Goal: Task Accomplishment & Management: Manage account settings

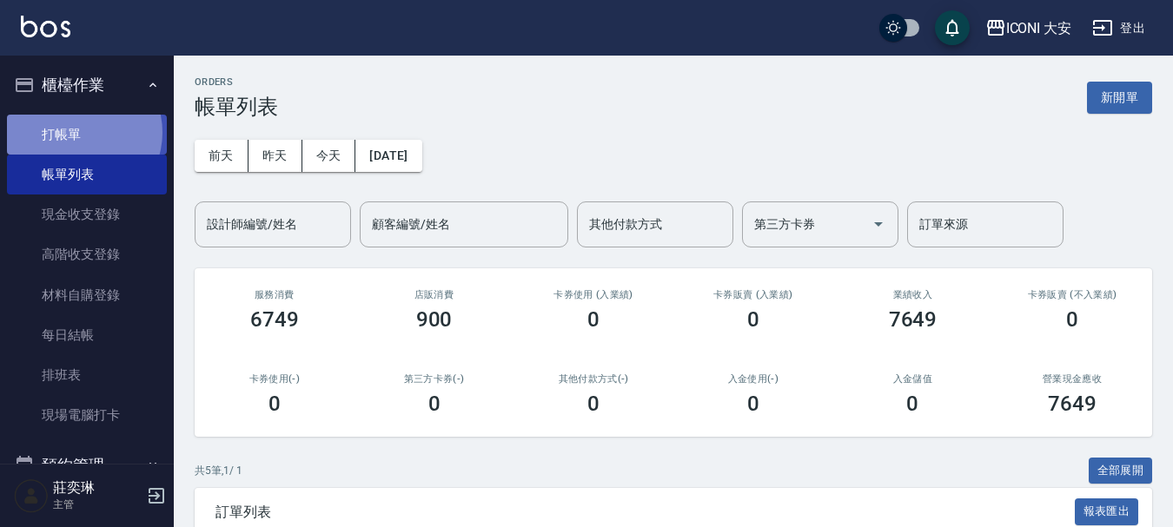
click at [76, 134] on link "打帳單" at bounding box center [87, 135] width 160 height 40
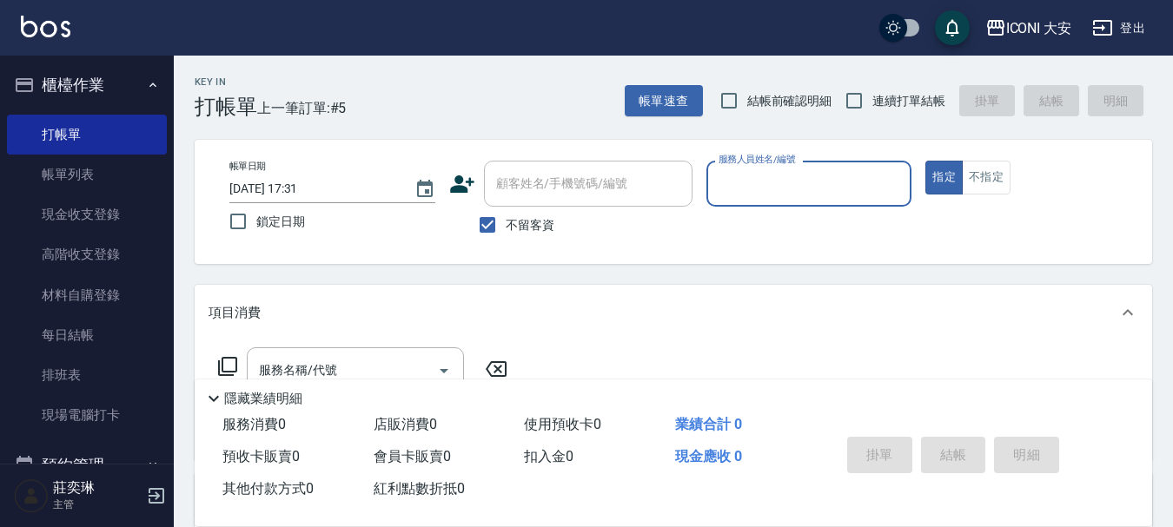
click at [786, 174] on input "服務人員姓名/編號" at bounding box center [809, 184] width 190 height 30
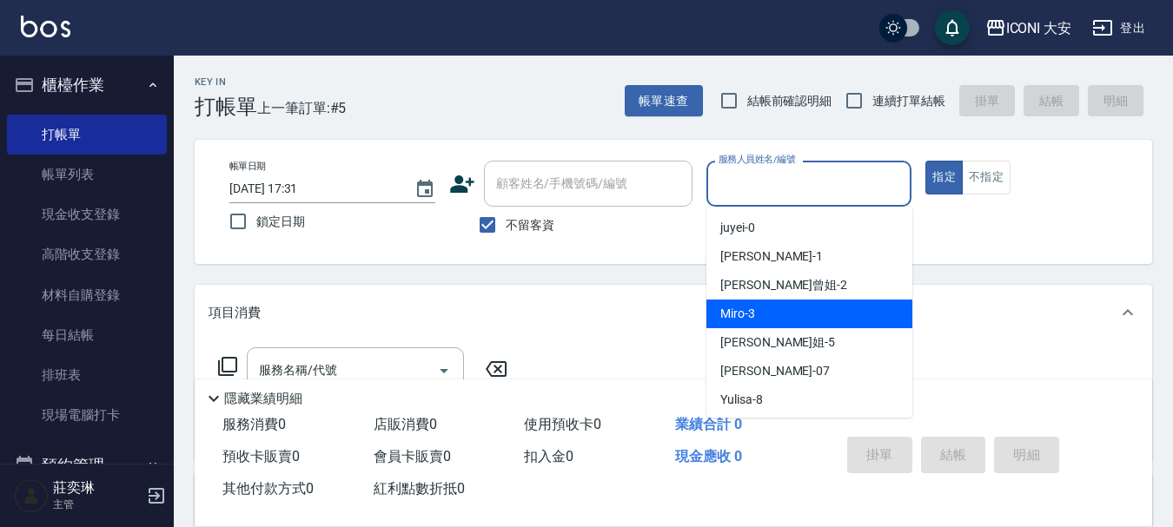
click at [776, 322] on div "Miro -3" at bounding box center [809, 314] width 206 height 29
type input "Miro-3"
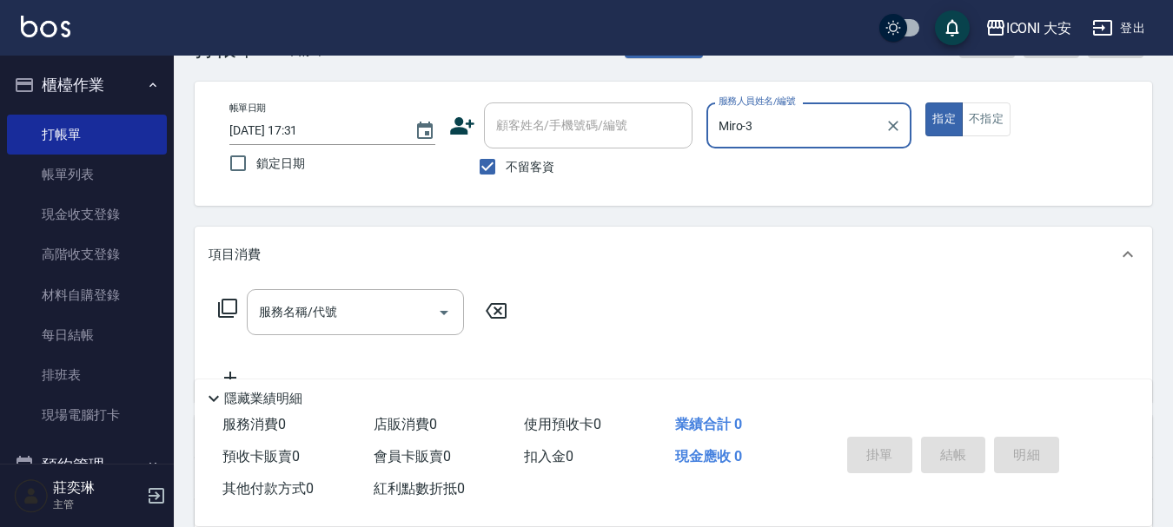
scroll to position [87, 0]
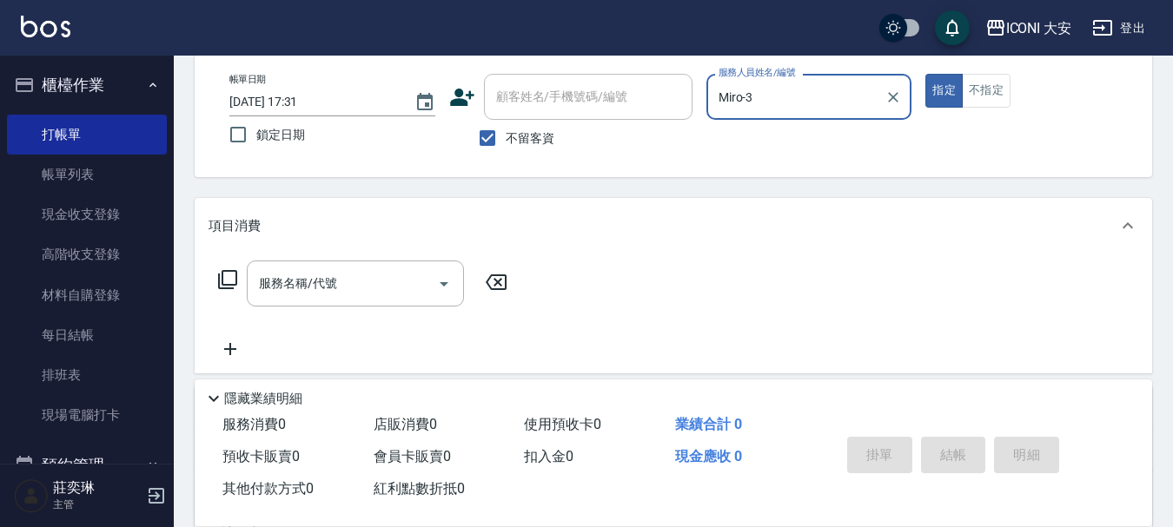
click at [235, 275] on icon at bounding box center [227, 279] width 19 height 19
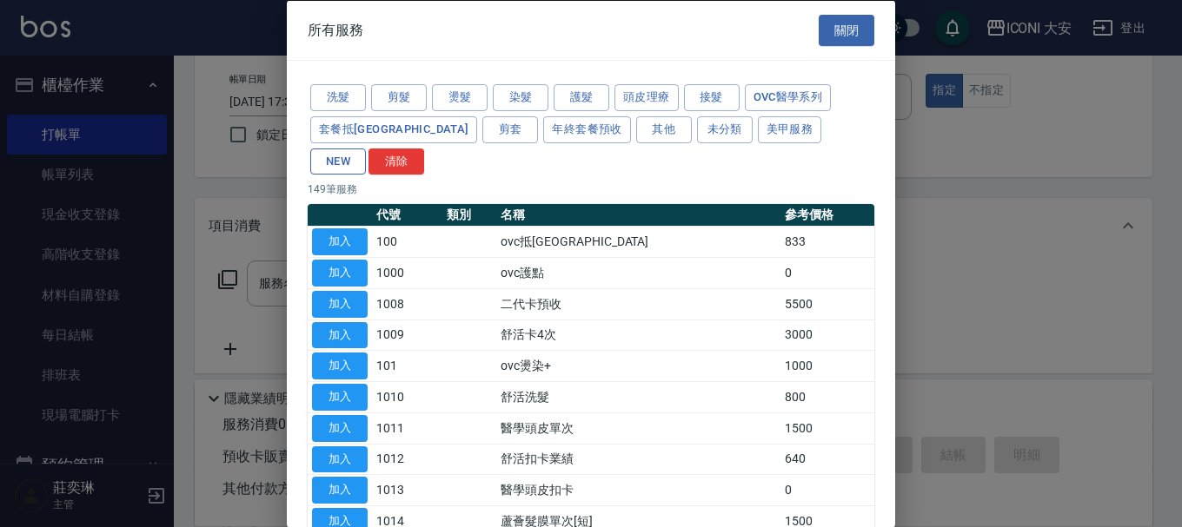
click at [366, 148] on button "NEW" at bounding box center [338, 161] width 56 height 27
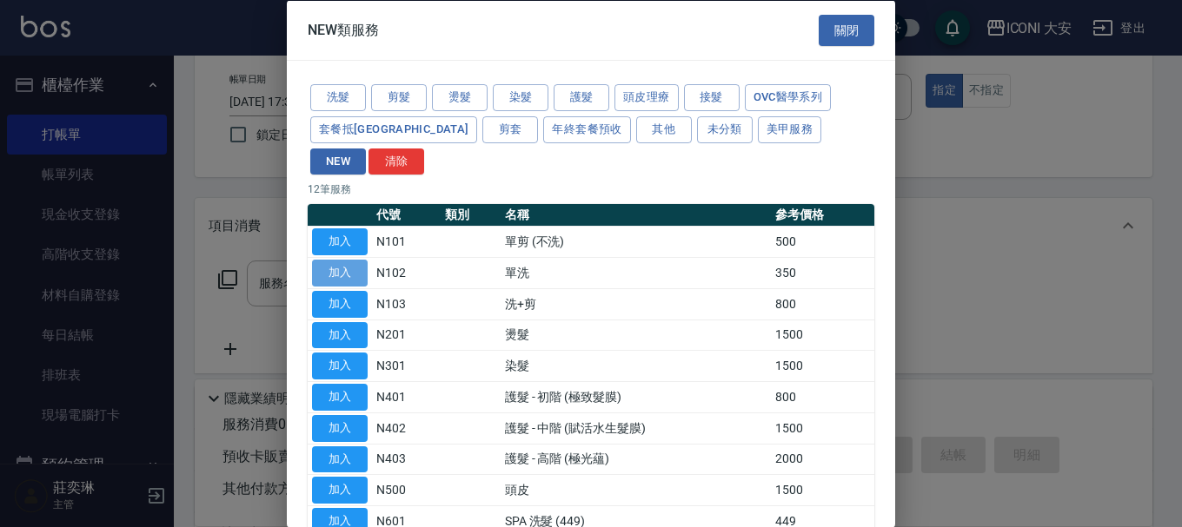
click at [335, 260] on button "加入" at bounding box center [340, 273] width 56 height 27
type input "單洗(N102)"
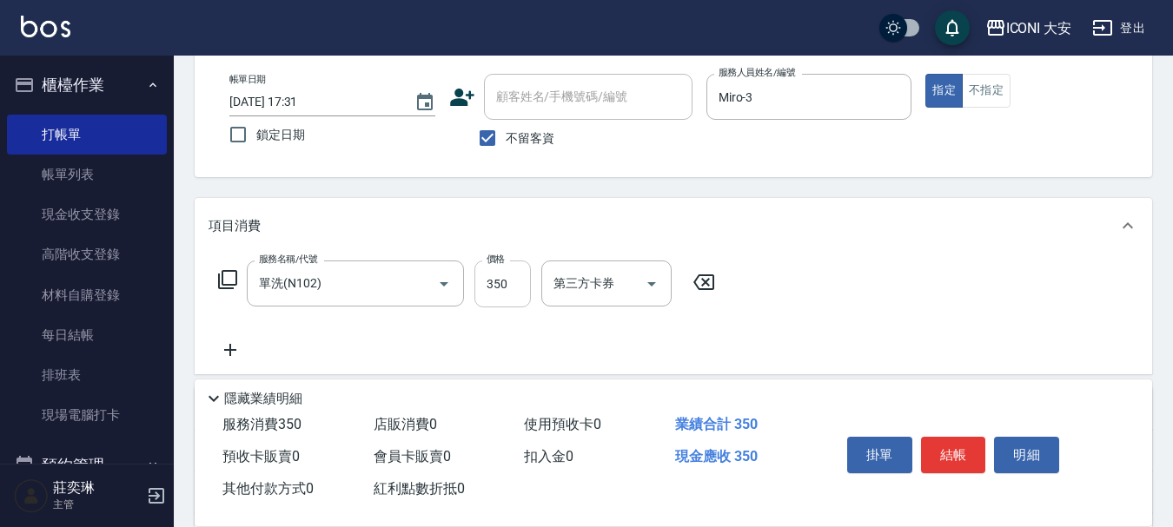
click at [495, 281] on input "350" at bounding box center [502, 284] width 56 height 47
type input "549"
click at [962, 451] on button "結帳" at bounding box center [953, 455] width 65 height 36
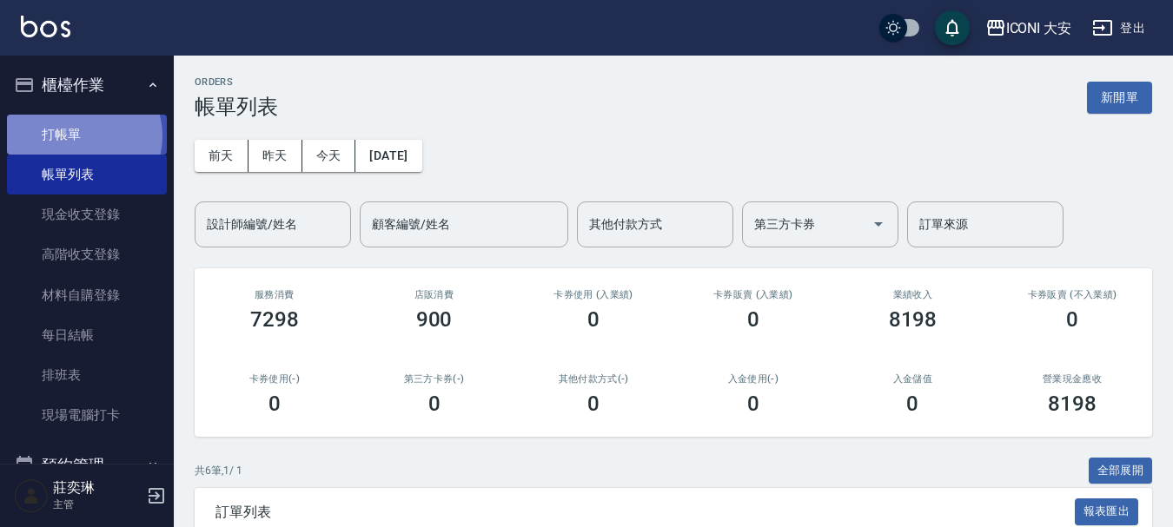
click at [79, 136] on link "打帳單" at bounding box center [87, 135] width 160 height 40
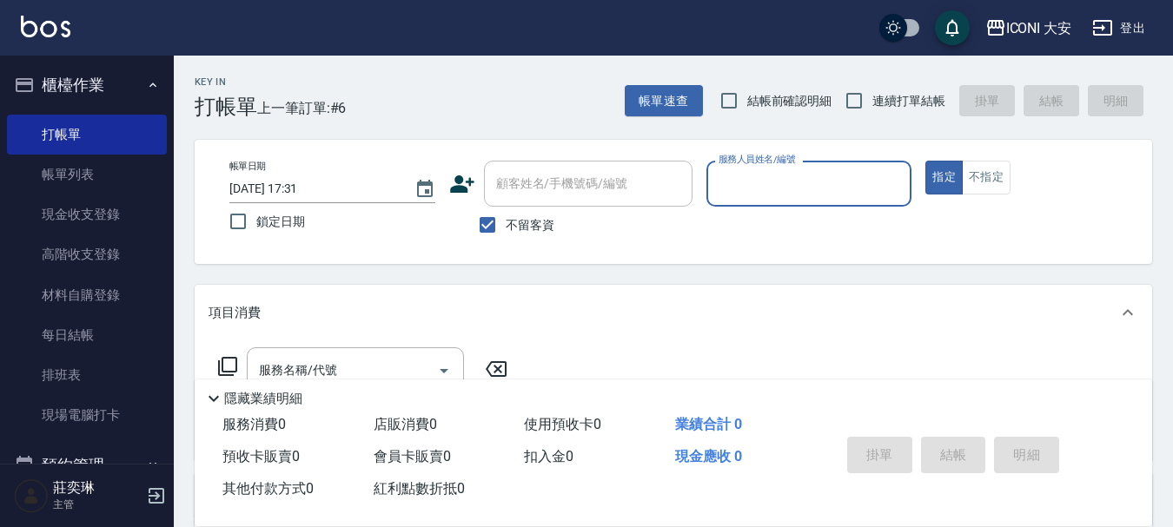
click at [847, 187] on input "服務人員姓名/編號" at bounding box center [809, 184] width 190 height 30
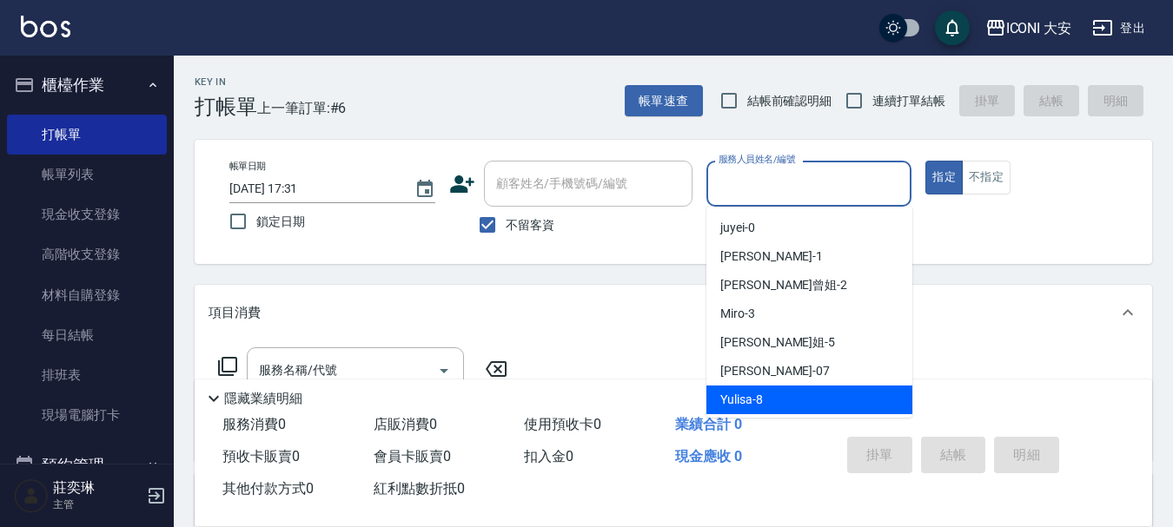
click at [761, 398] on span "Yulisa -8" at bounding box center [741, 400] width 43 height 18
type input "Yulisa-8"
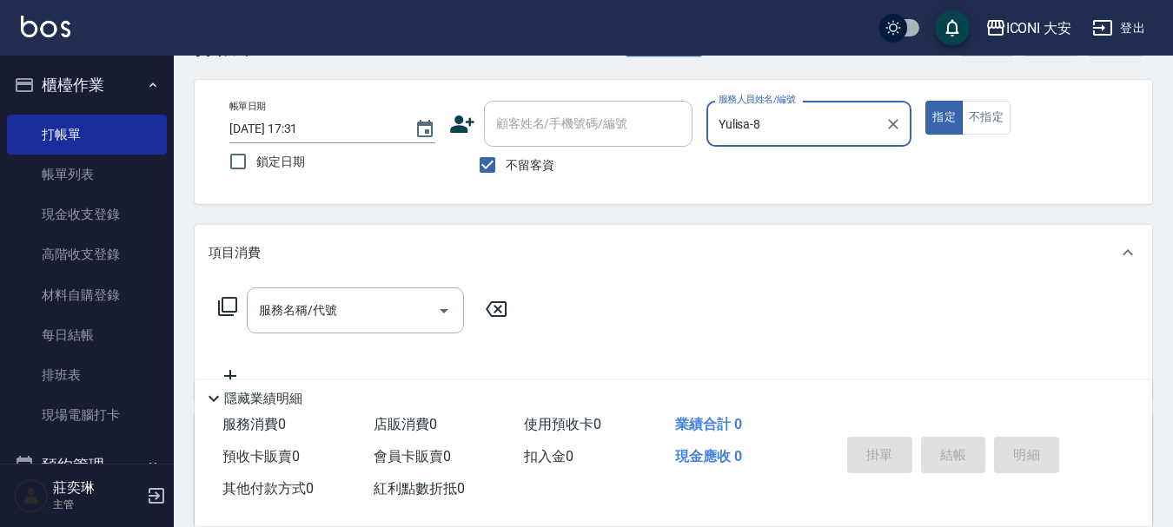
scroll to position [87, 0]
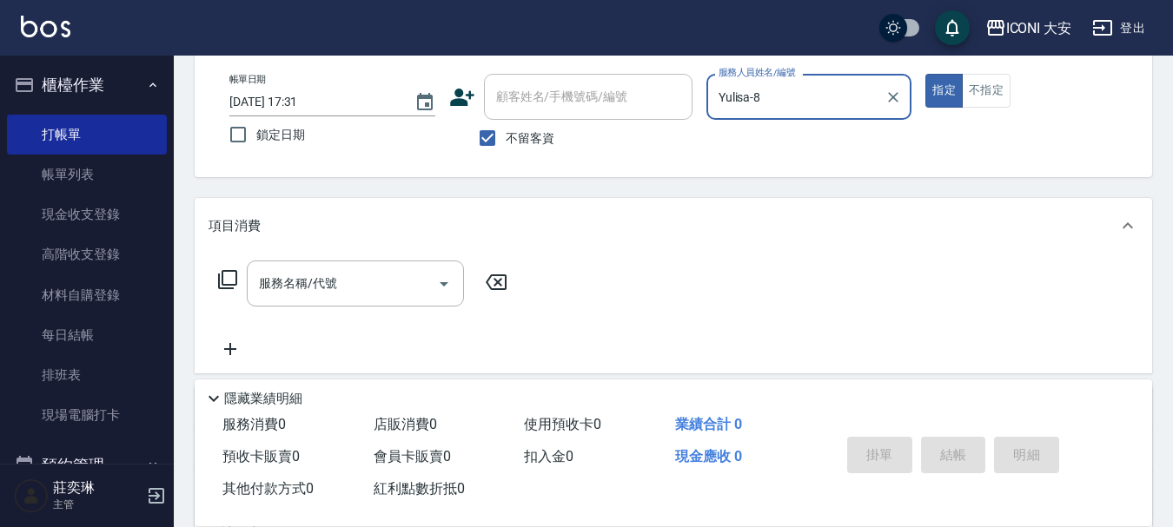
click at [223, 279] on icon at bounding box center [227, 279] width 19 height 19
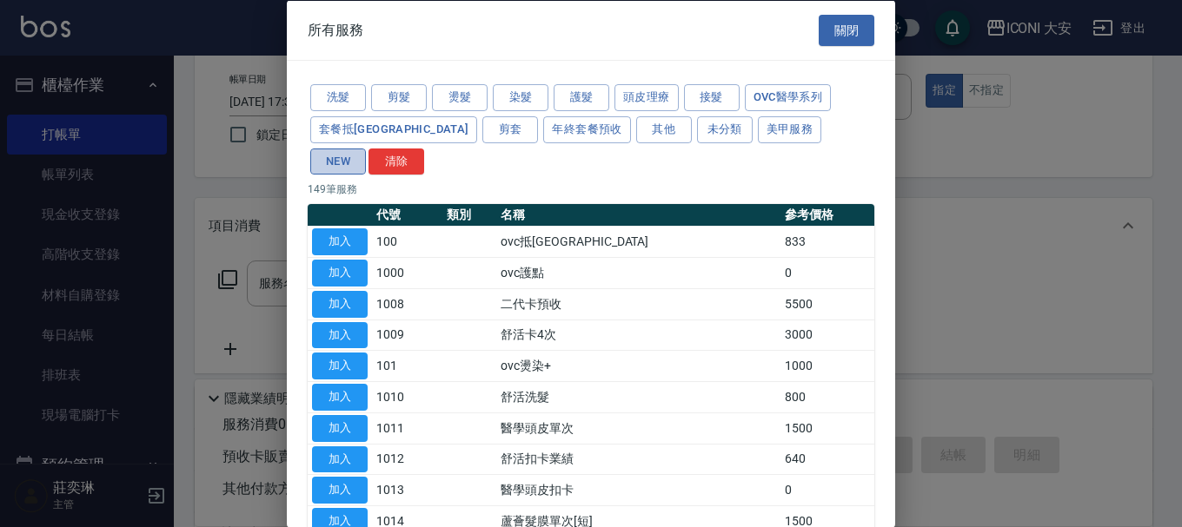
click at [366, 148] on button "NEW" at bounding box center [338, 161] width 56 height 27
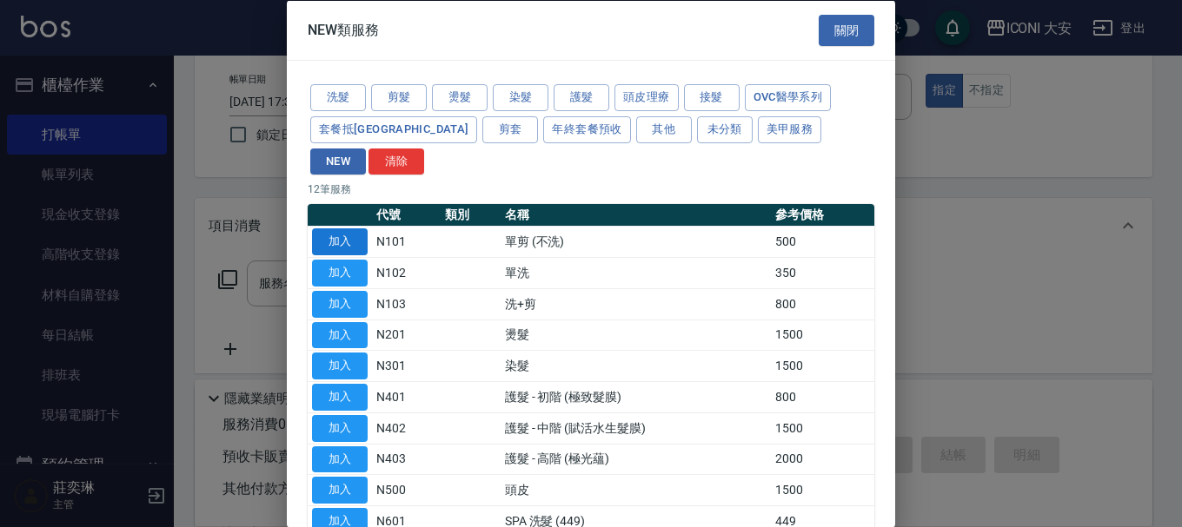
click at [324, 229] on button "加入" at bounding box center [340, 242] width 56 height 27
type input "單剪 (不洗)(N101)"
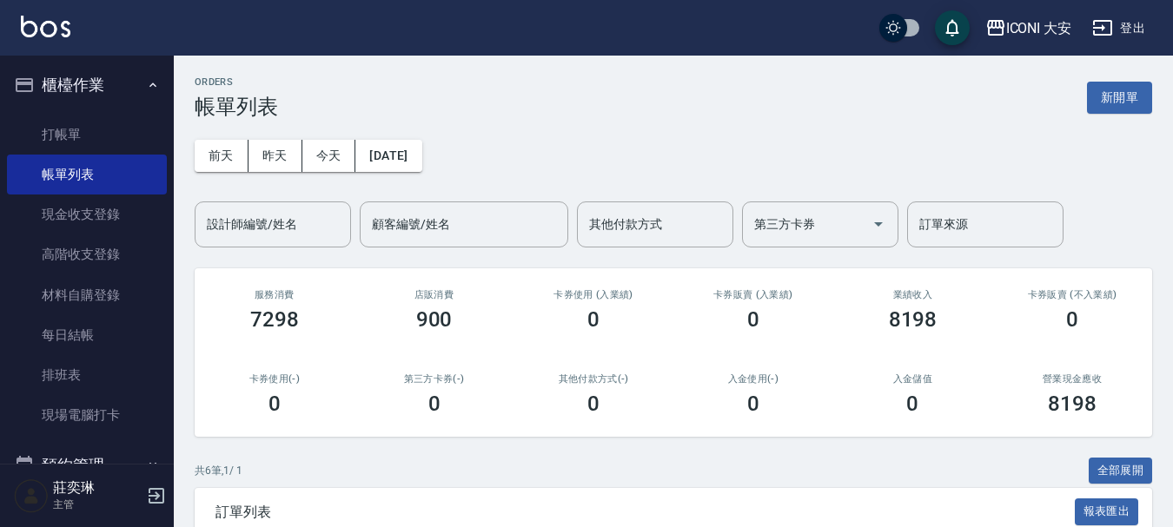
scroll to position [348, 0]
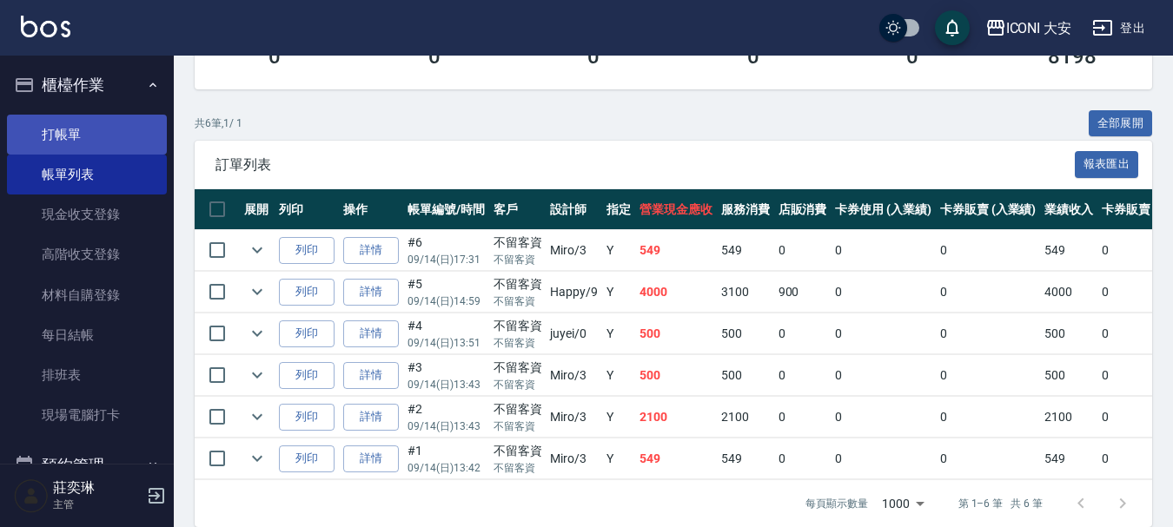
click at [70, 136] on link "打帳單" at bounding box center [87, 135] width 160 height 40
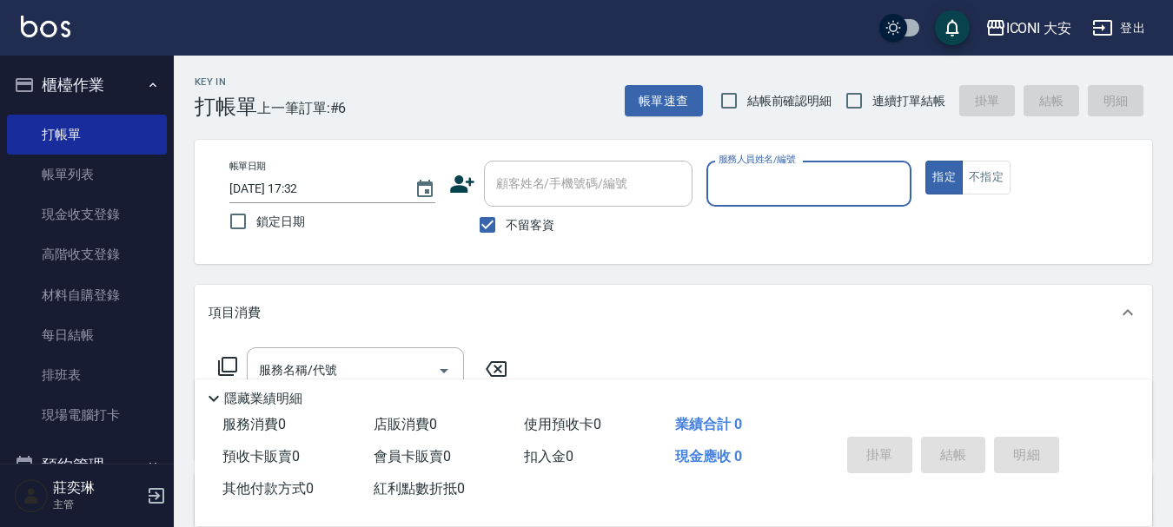
click at [759, 175] on input "服務人員姓名/編號" at bounding box center [809, 184] width 190 height 30
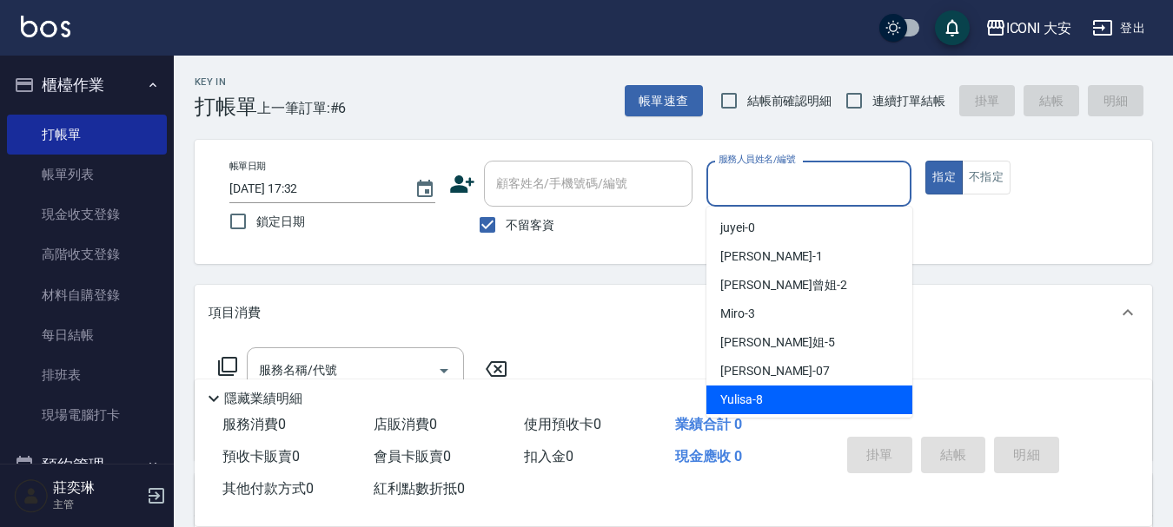
click at [746, 396] on span "Yulisa -8" at bounding box center [741, 400] width 43 height 18
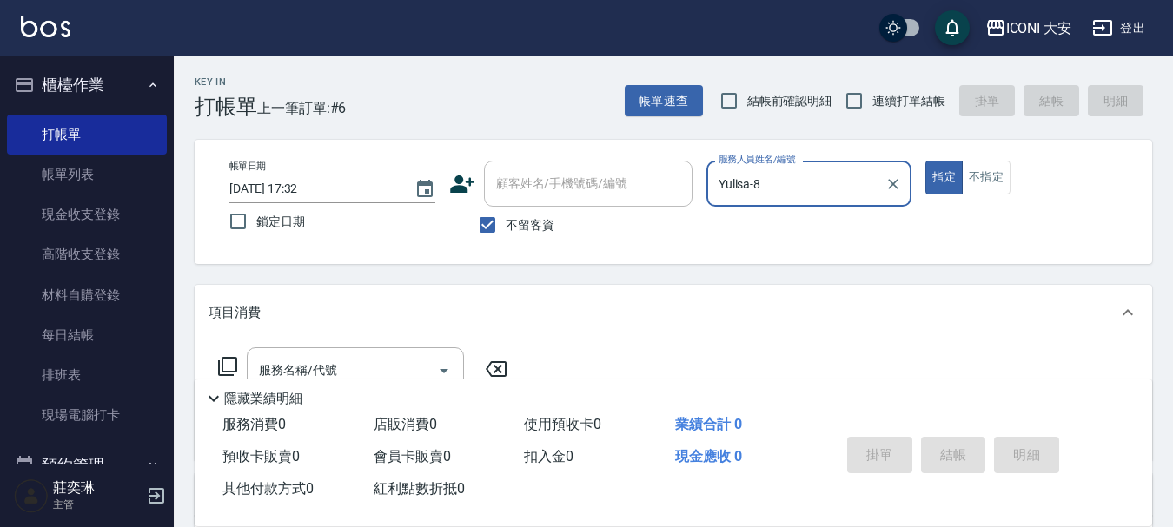
type input "Yulisa-8"
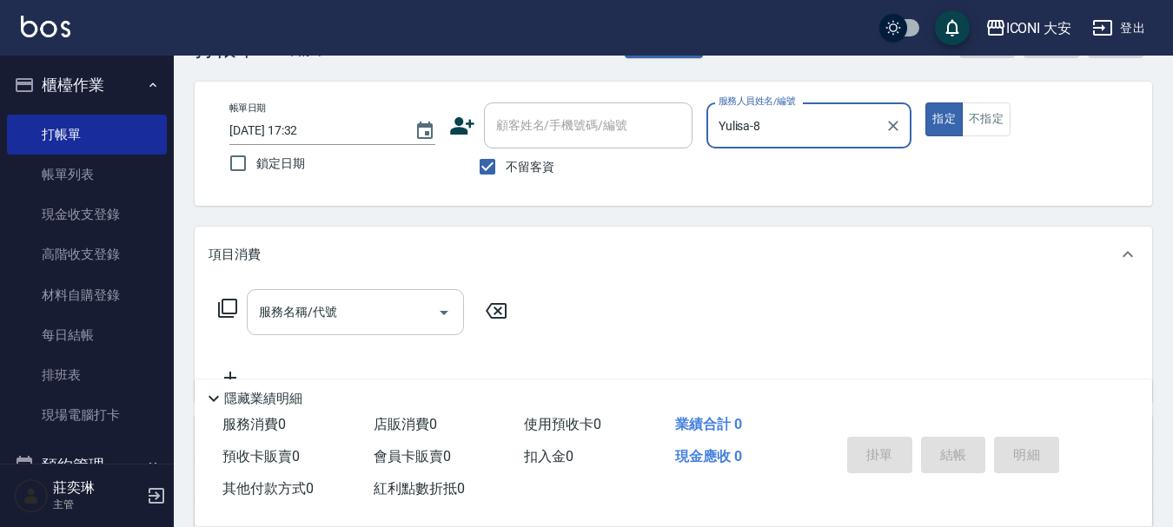
scroll to position [87, 0]
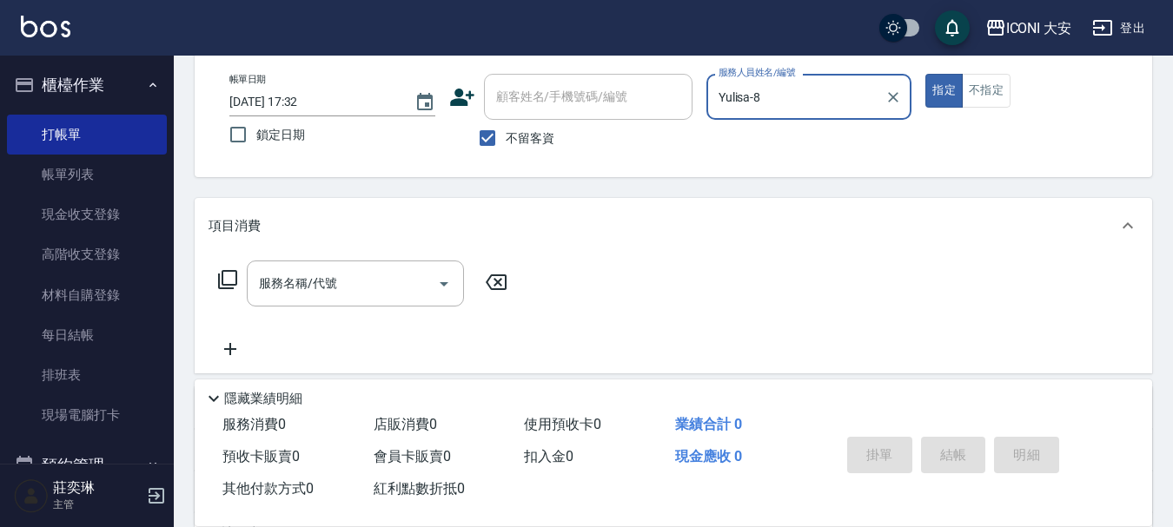
click at [226, 277] on icon at bounding box center [227, 279] width 21 height 21
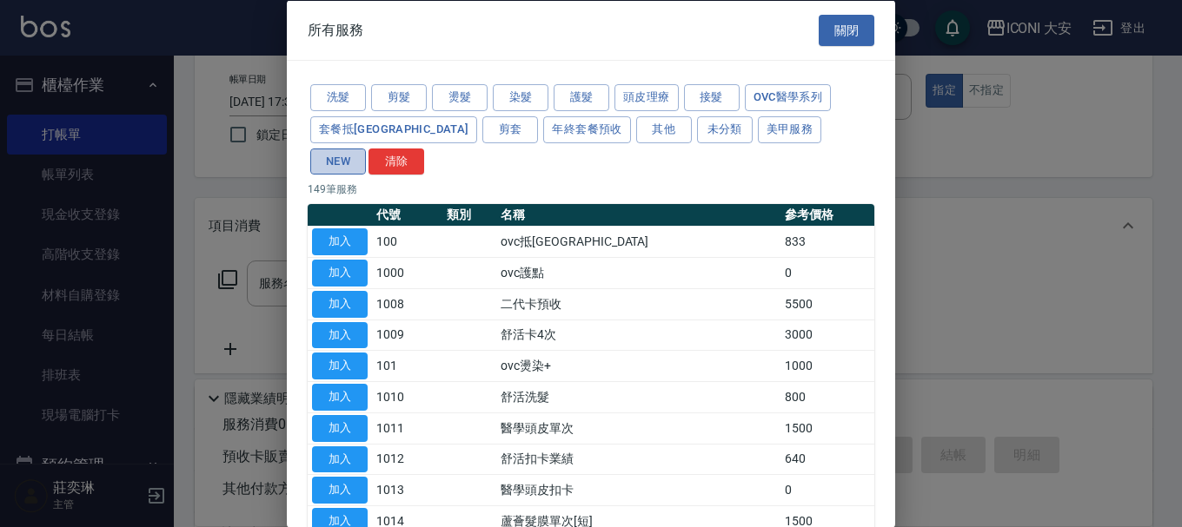
click at [366, 148] on button "NEW" at bounding box center [338, 161] width 56 height 27
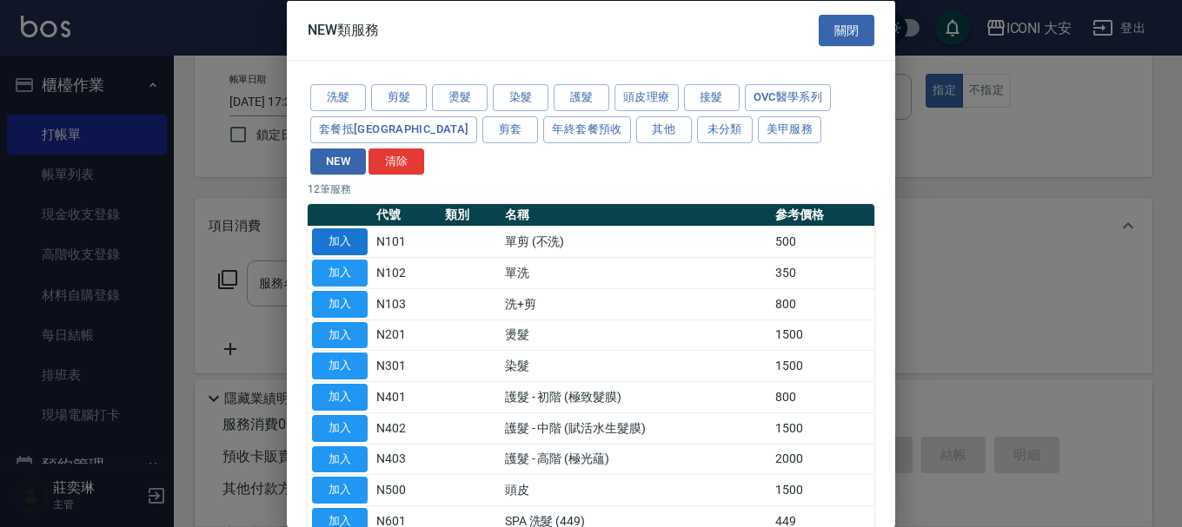
click at [343, 229] on button "加入" at bounding box center [340, 242] width 56 height 27
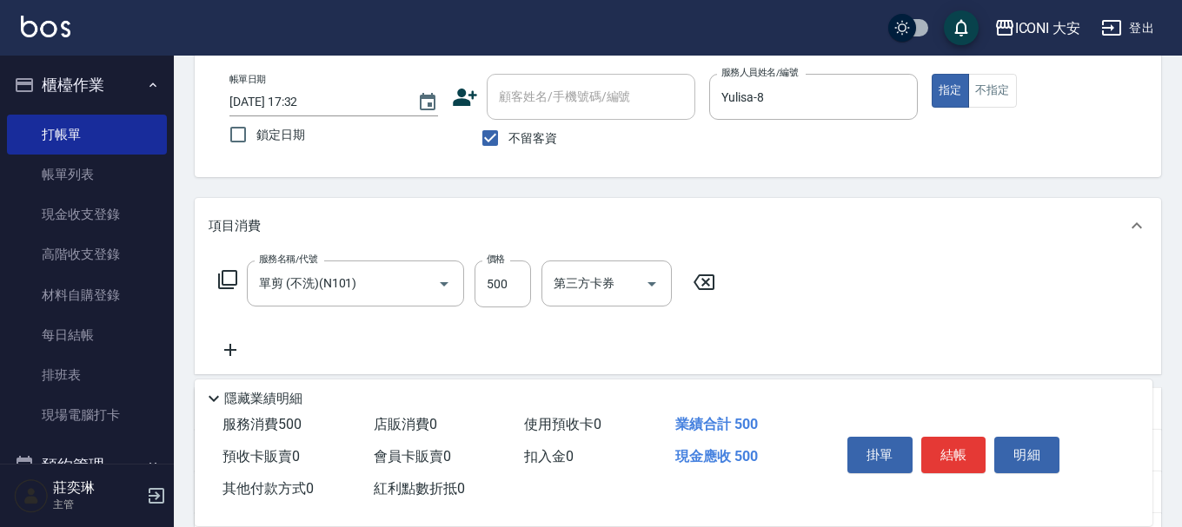
type input "單剪 (不洗)(N101)"
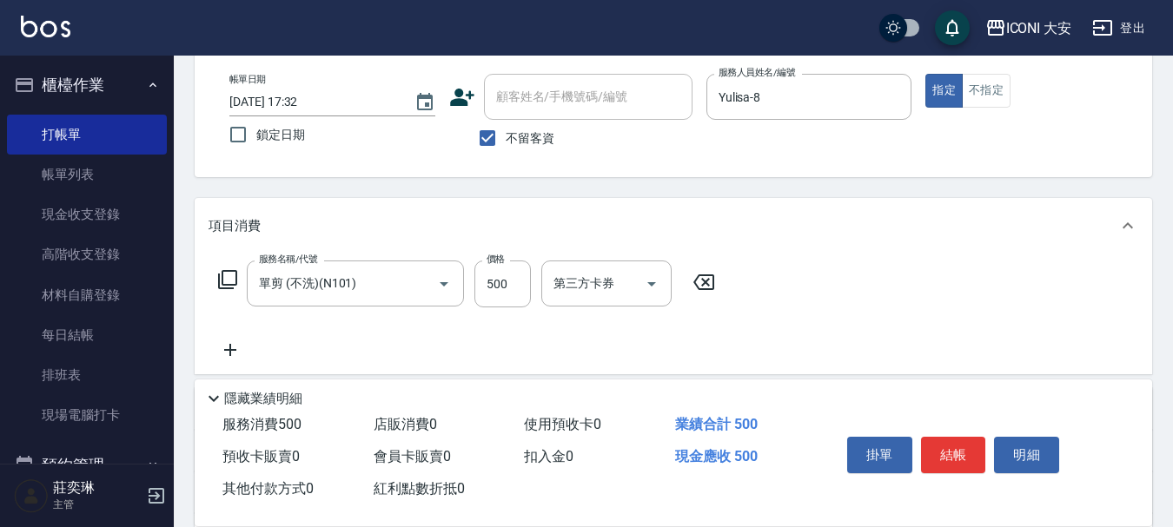
click at [226, 279] on icon at bounding box center [227, 279] width 21 height 21
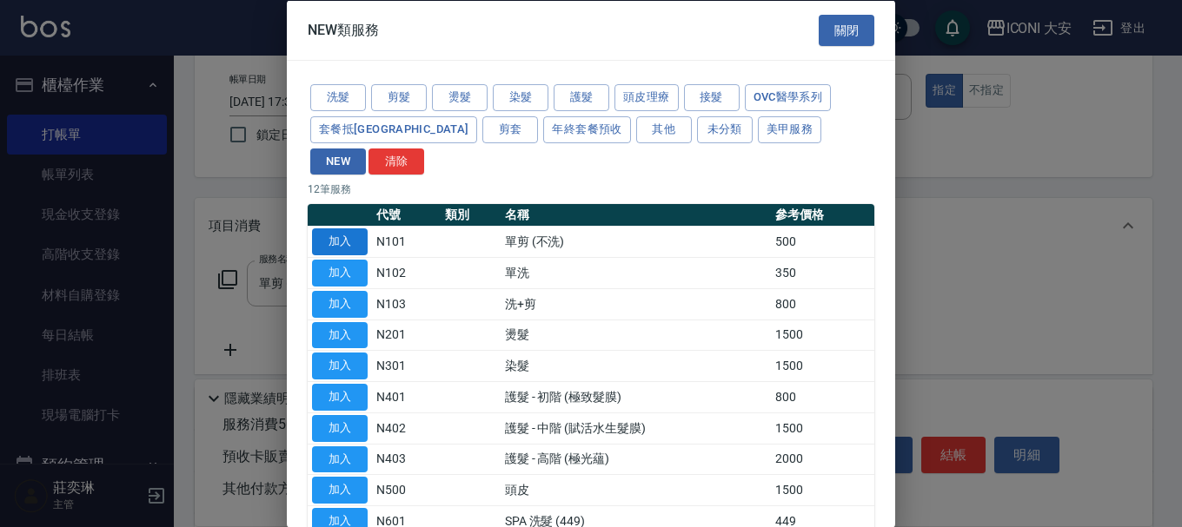
click at [347, 229] on button "加入" at bounding box center [340, 242] width 56 height 27
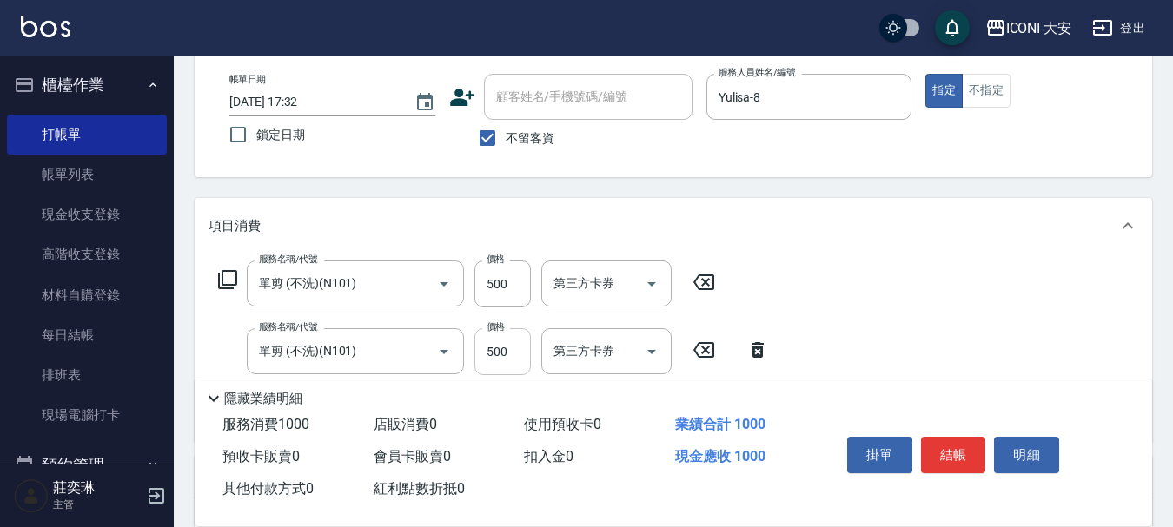
click at [521, 352] on input "500" at bounding box center [502, 351] width 56 height 47
type input "600"
click at [235, 278] on icon at bounding box center [227, 279] width 19 height 19
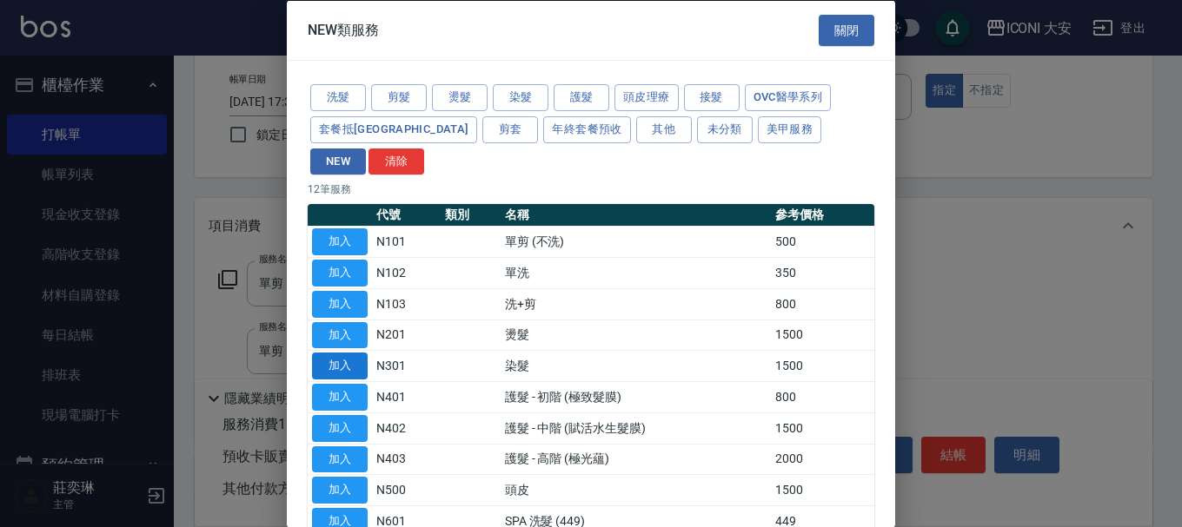
click at [342, 353] on button "加入" at bounding box center [340, 366] width 56 height 27
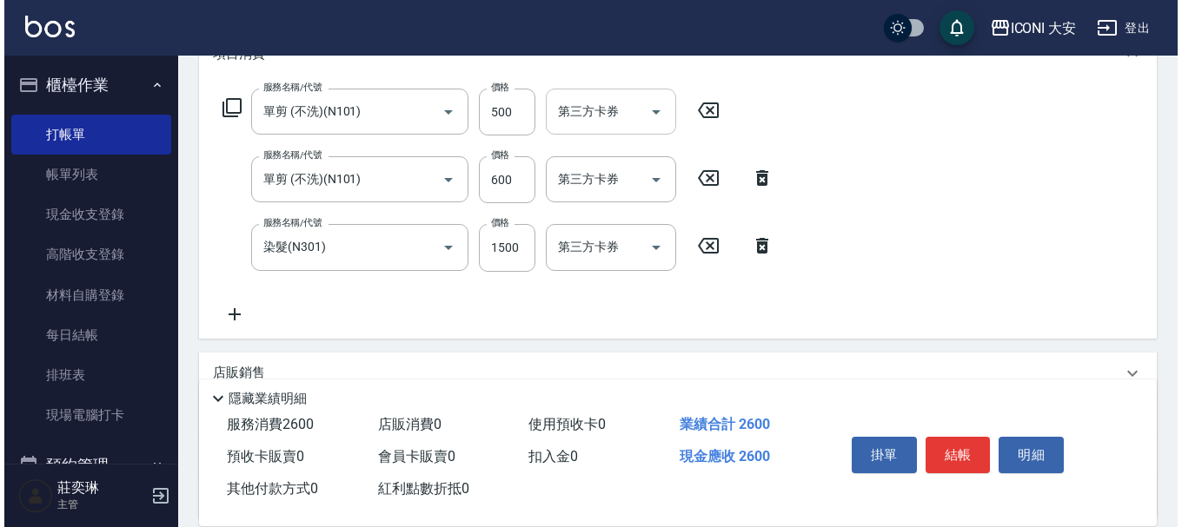
scroll to position [261, 0]
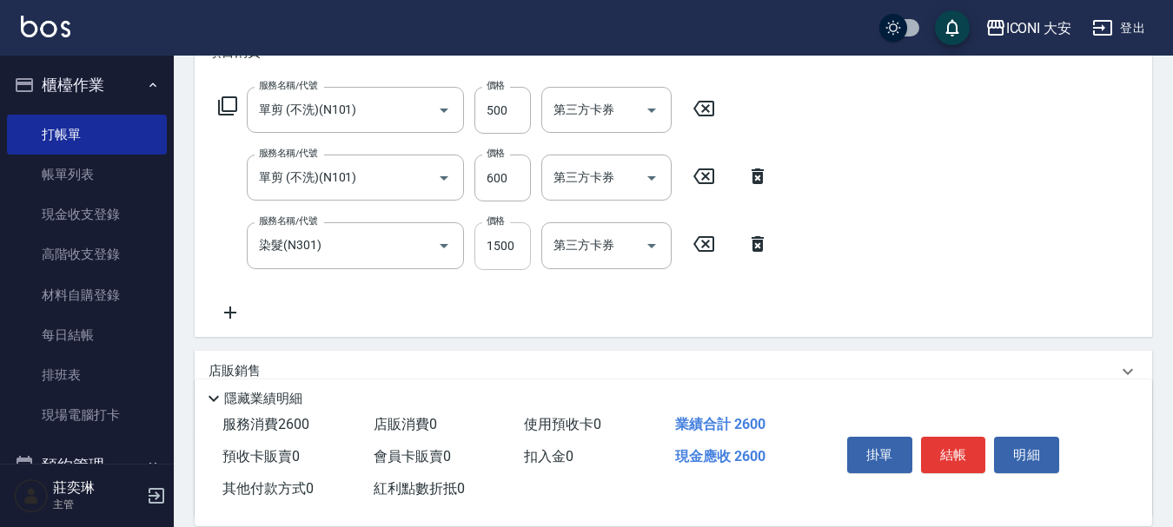
click at [521, 245] on input "1500" at bounding box center [502, 245] width 56 height 47
type input "2200"
click at [232, 106] on icon at bounding box center [227, 106] width 21 height 21
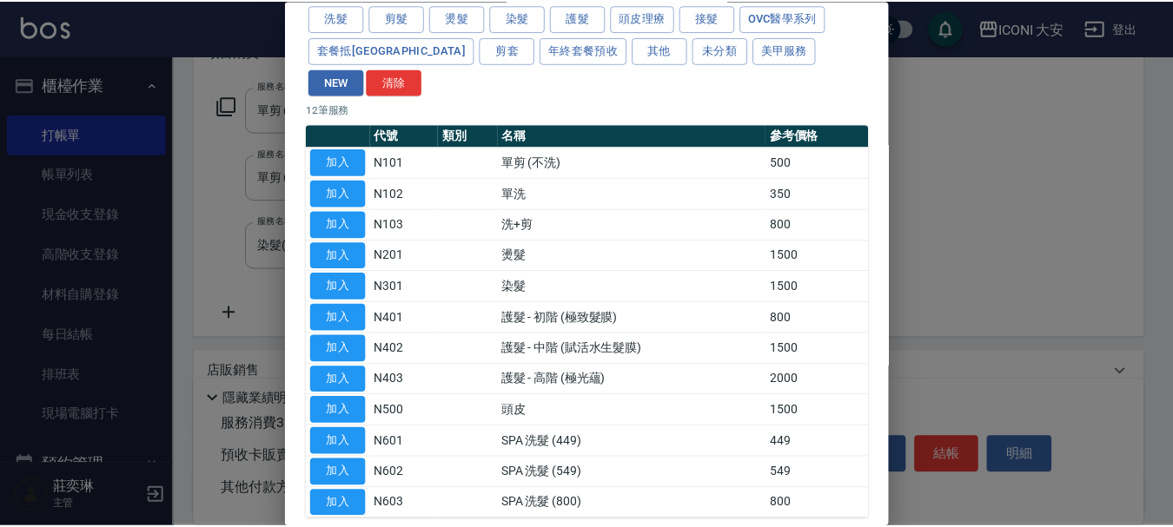
scroll to position [136, 0]
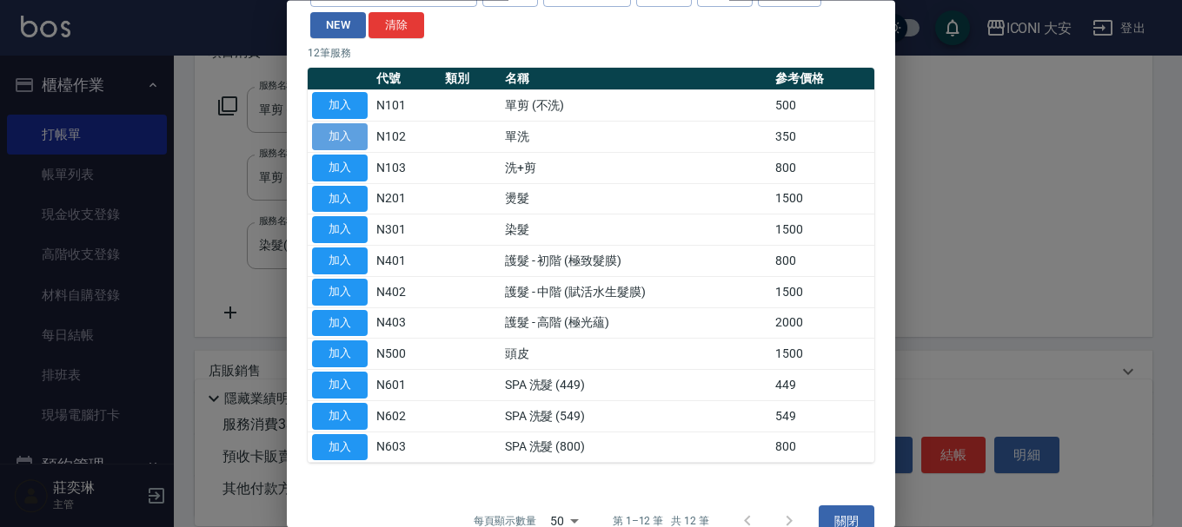
click at [337, 124] on button "加入" at bounding box center [340, 137] width 56 height 27
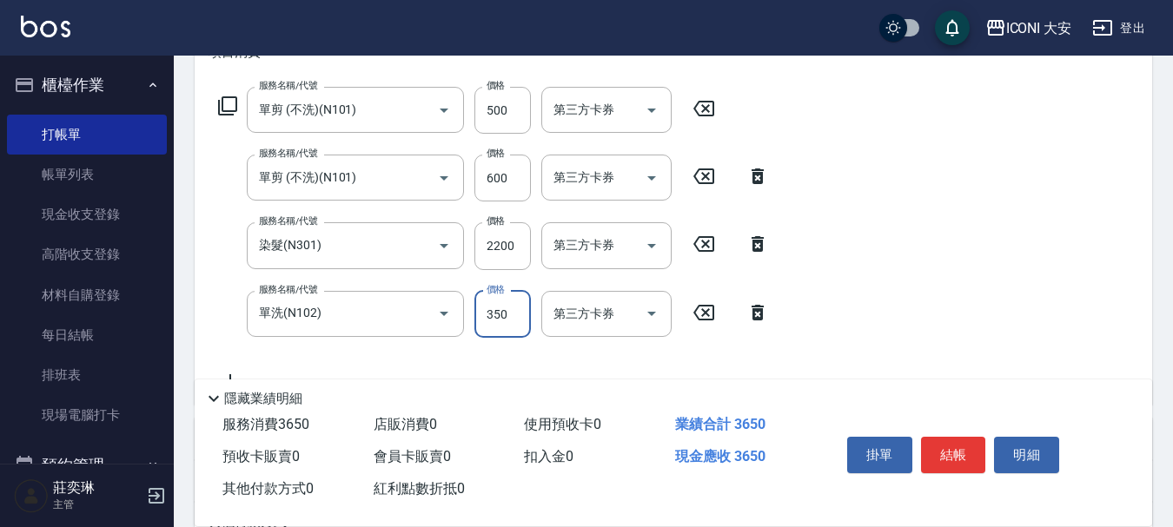
click at [510, 309] on input "350" at bounding box center [502, 314] width 56 height 47
click at [420, 312] on icon "Clear" at bounding box center [419, 313] width 17 height 17
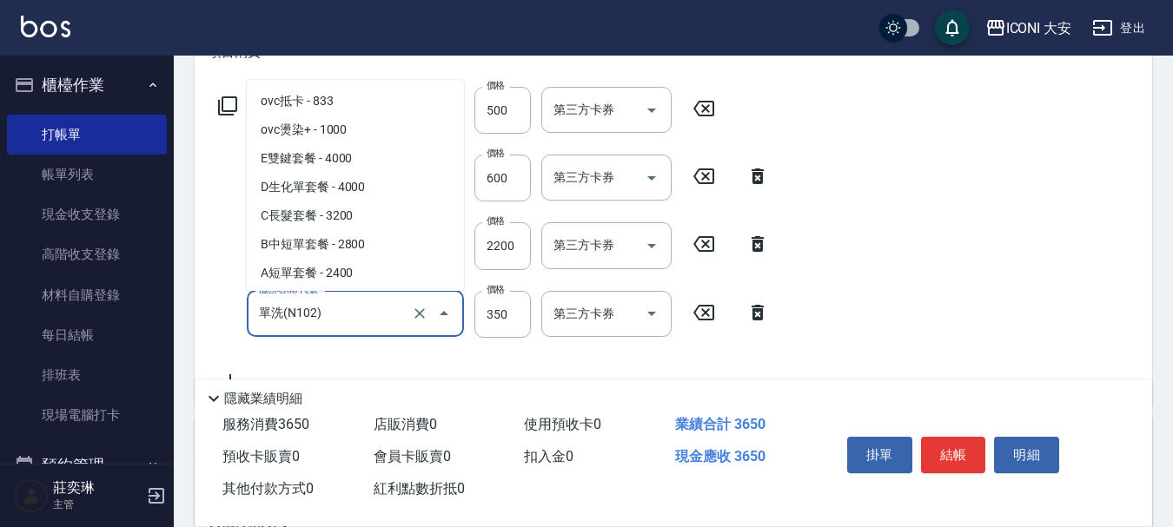
click at [299, 315] on input "單洗(N102)" at bounding box center [331, 314] width 153 height 30
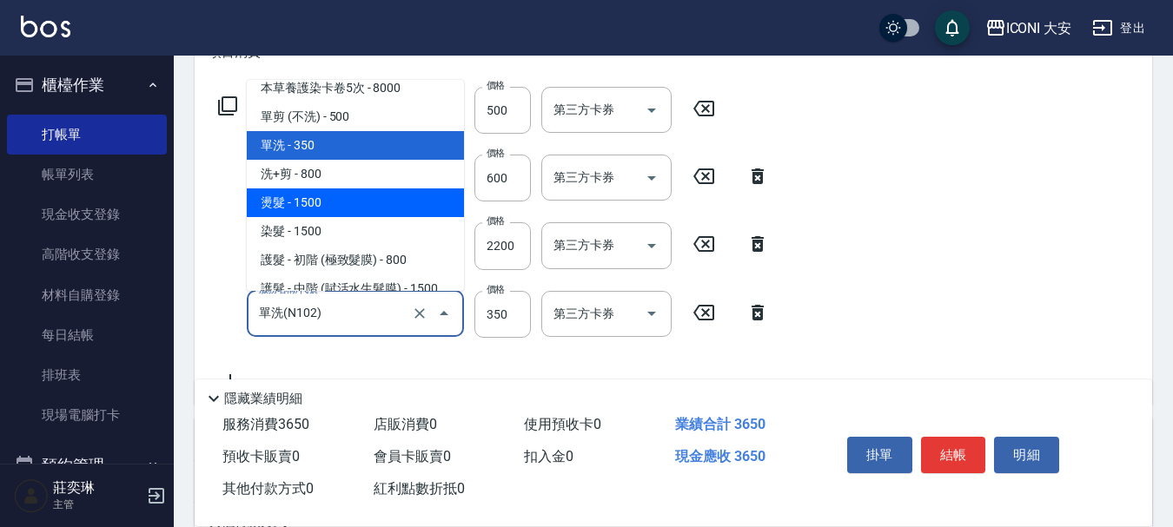
scroll to position [3956, 0]
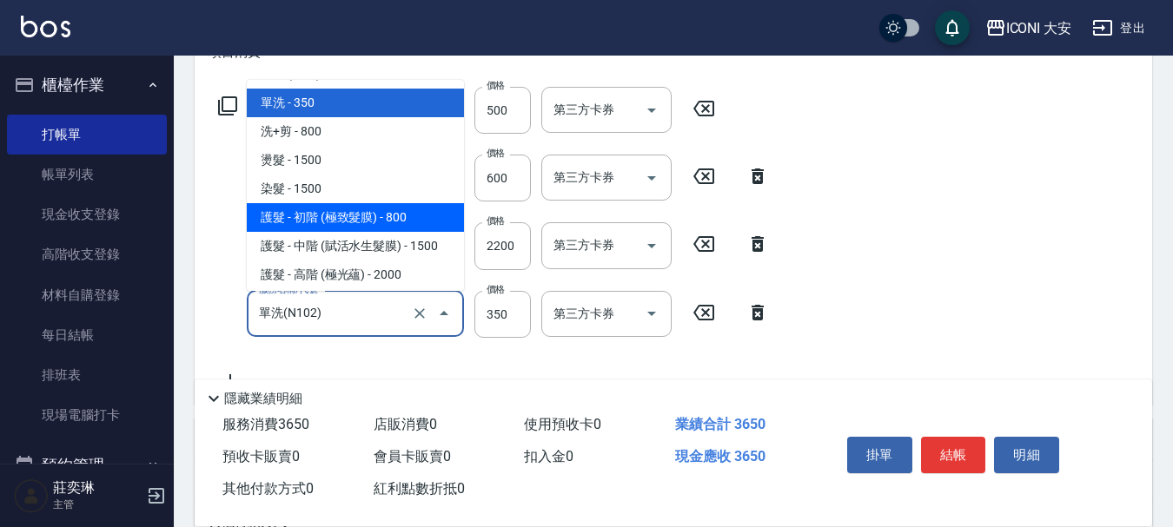
click at [302, 216] on span "護髮 - 初階 (極致髮膜) - 800" at bounding box center [355, 217] width 217 height 29
type input "護髮 - 初階 (極致髮膜)(N401)"
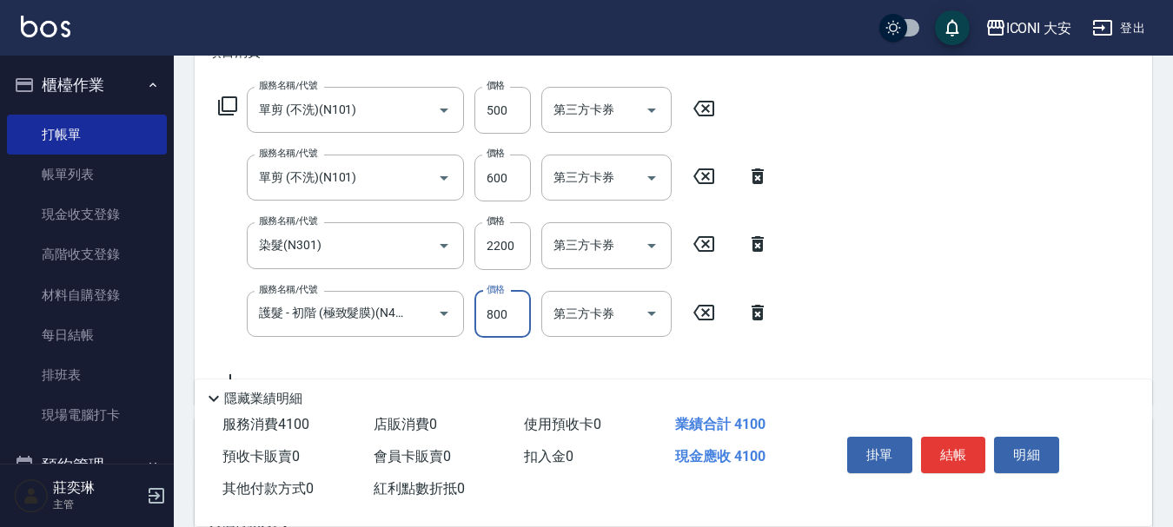
click at [507, 315] on input "800" at bounding box center [502, 314] width 56 height 47
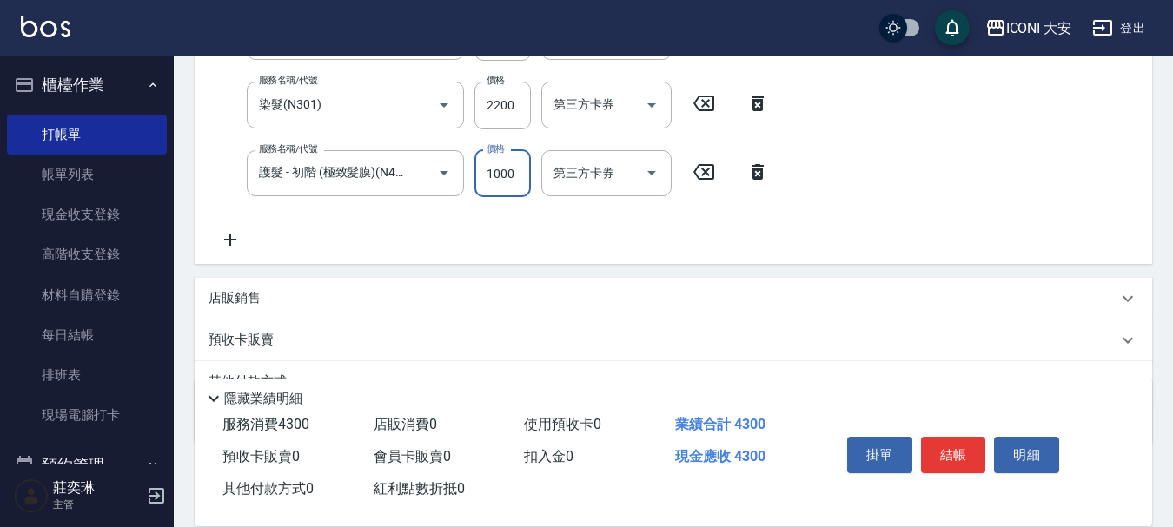
scroll to position [434, 0]
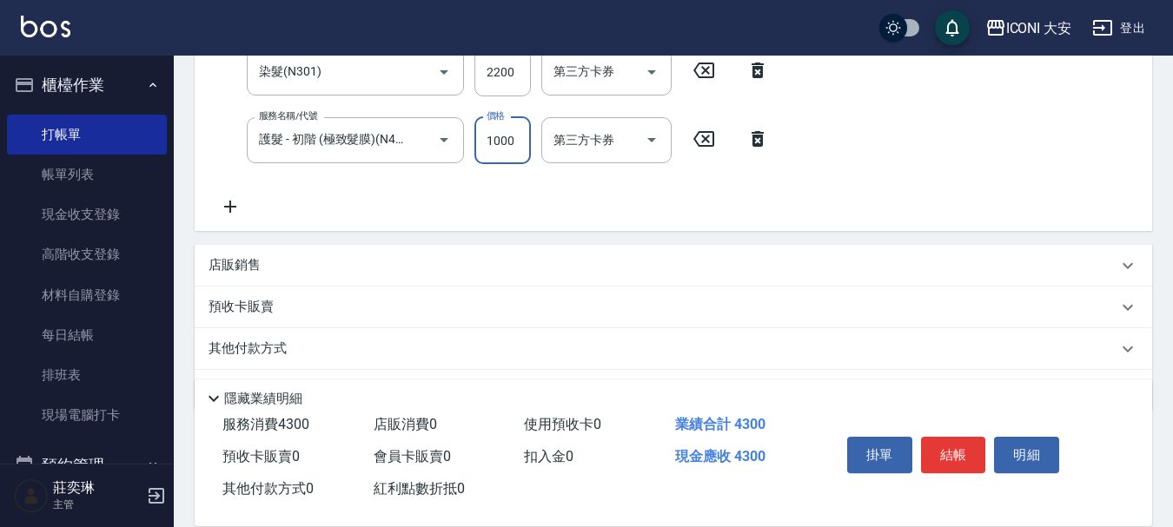
type input "1000"
click at [253, 262] on p "店販銷售" at bounding box center [235, 265] width 52 height 18
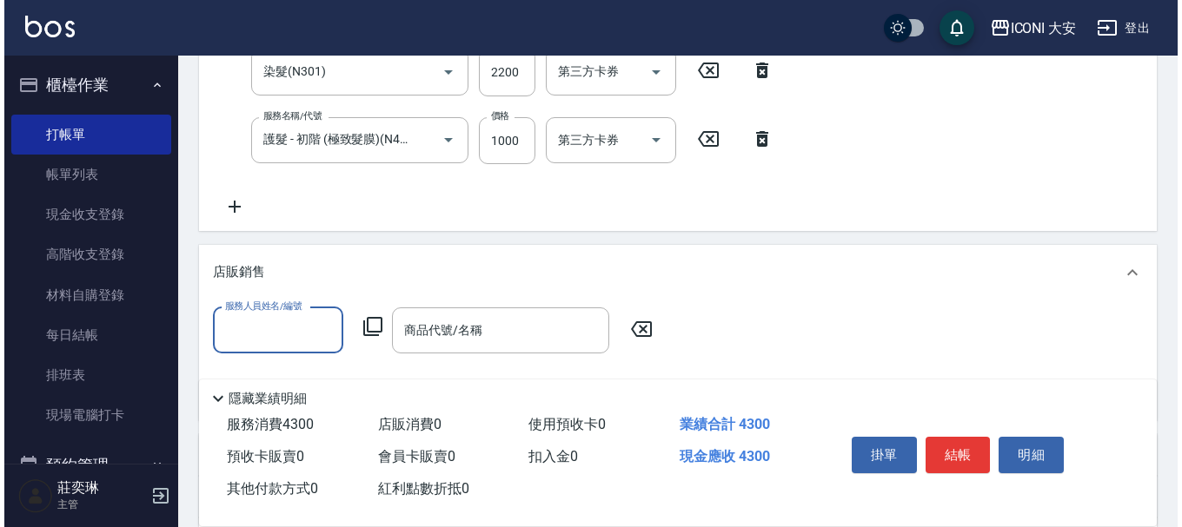
scroll to position [0, 0]
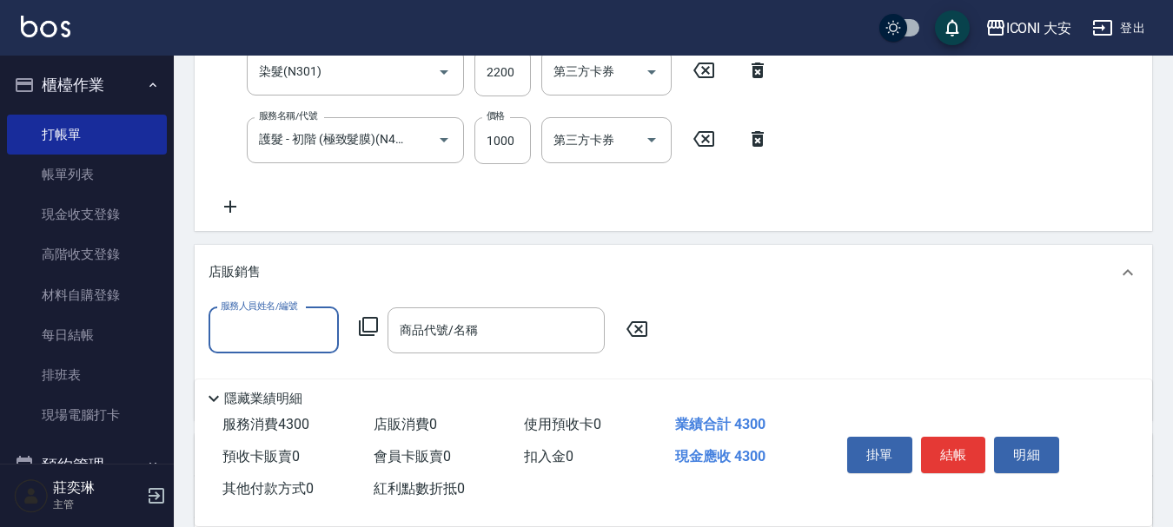
click at [272, 325] on input "服務人員姓名/編號" at bounding box center [273, 330] width 115 height 30
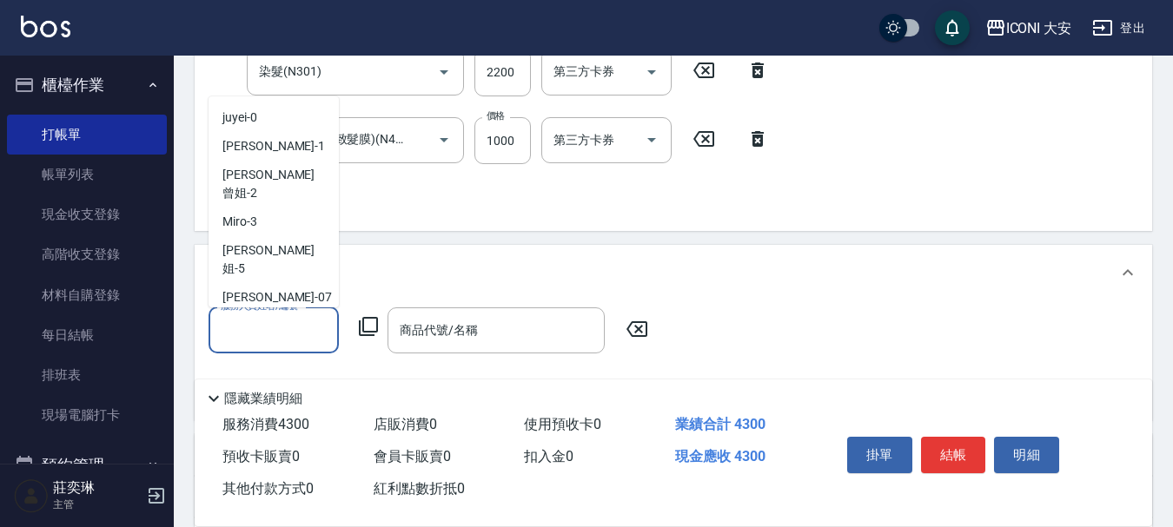
click at [246, 317] on span "Yulisa -8" at bounding box center [243, 326] width 43 height 18
type input "Yulisa-8"
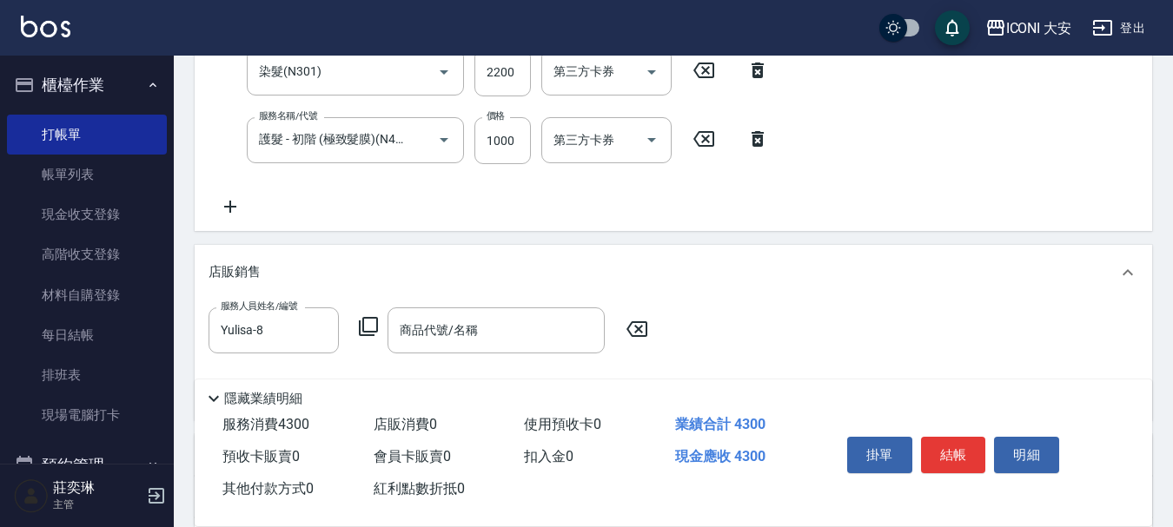
click at [373, 324] on icon at bounding box center [368, 326] width 21 height 21
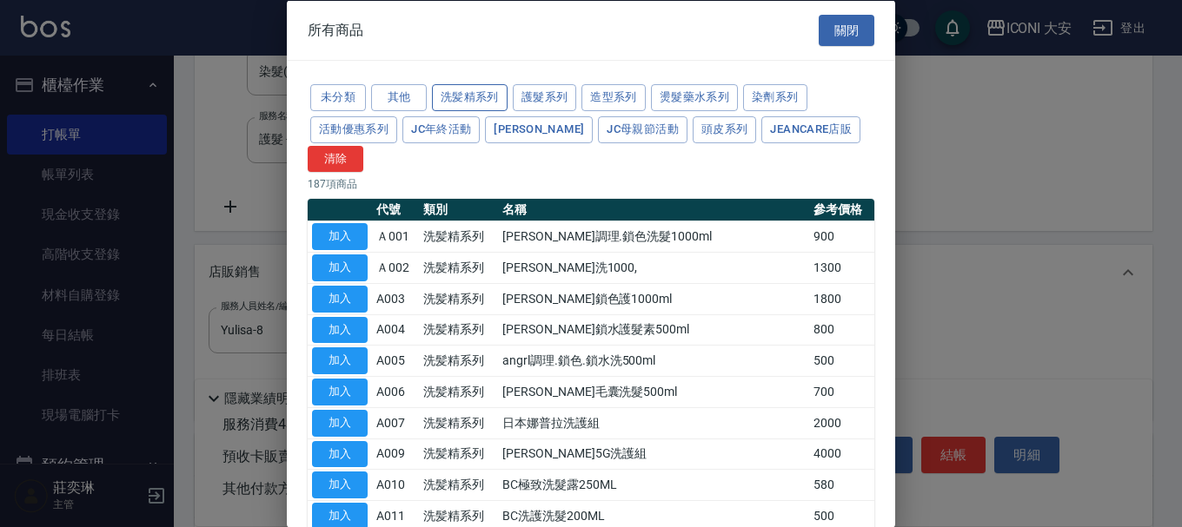
click at [450, 99] on button "洗髪精系列" at bounding box center [470, 97] width 76 height 27
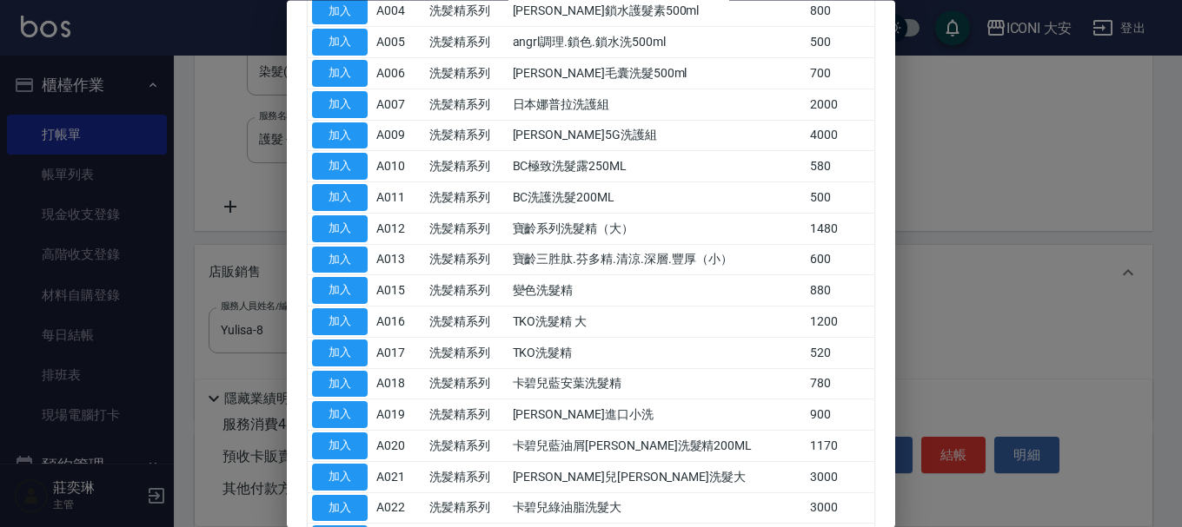
scroll to position [348, 0]
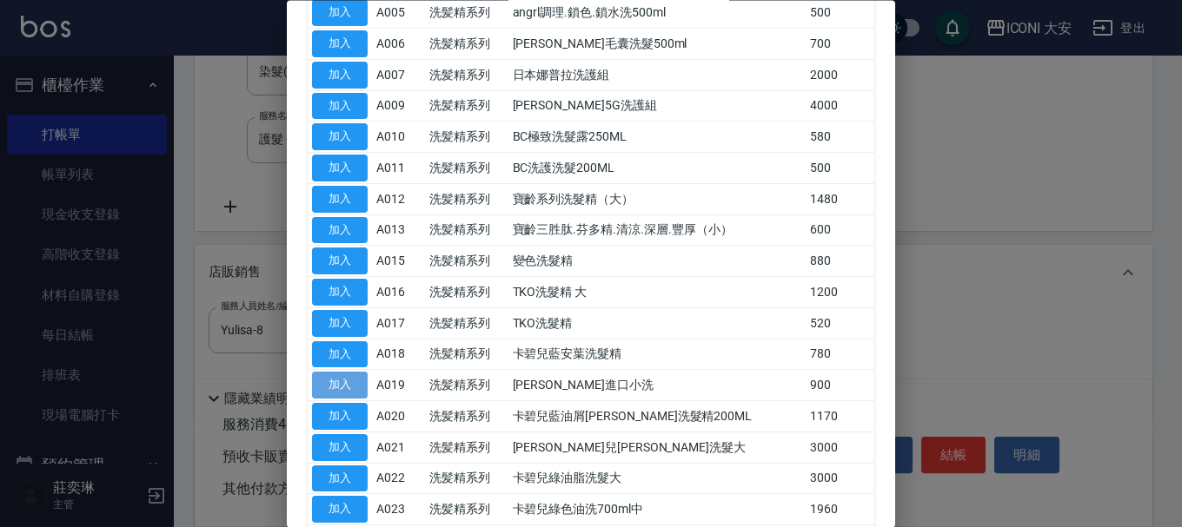
click at [355, 388] on button "加入" at bounding box center [340, 386] width 56 height 27
type input "[PERSON_NAME]進口小洗"
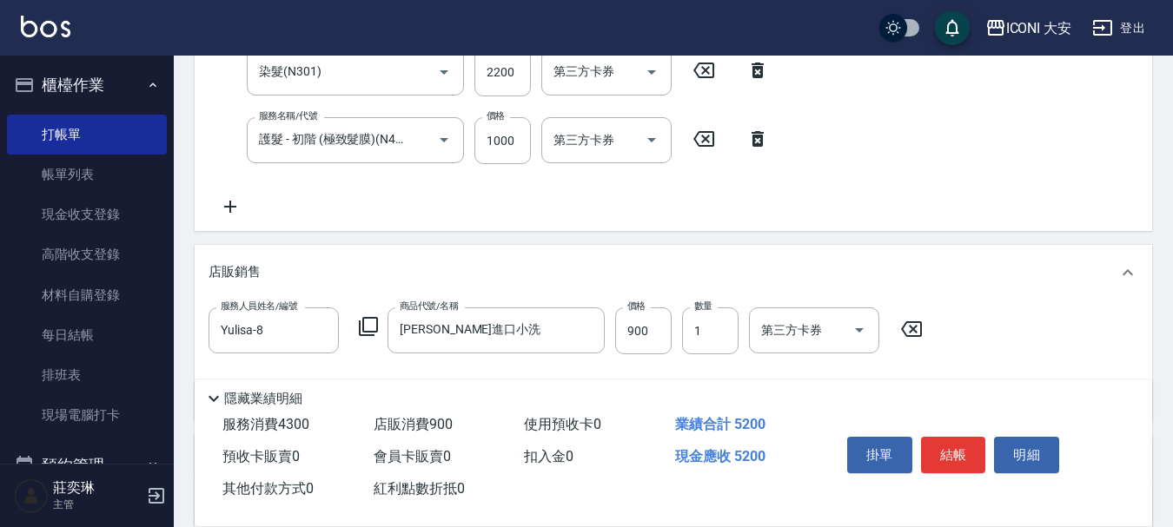
click at [373, 324] on icon at bounding box center [368, 326] width 21 height 21
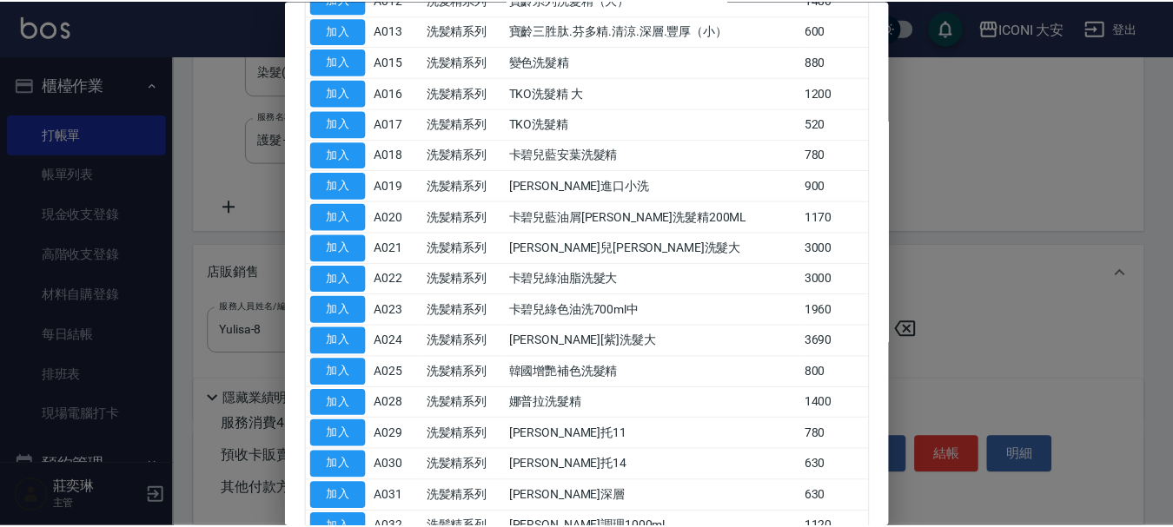
scroll to position [634, 0]
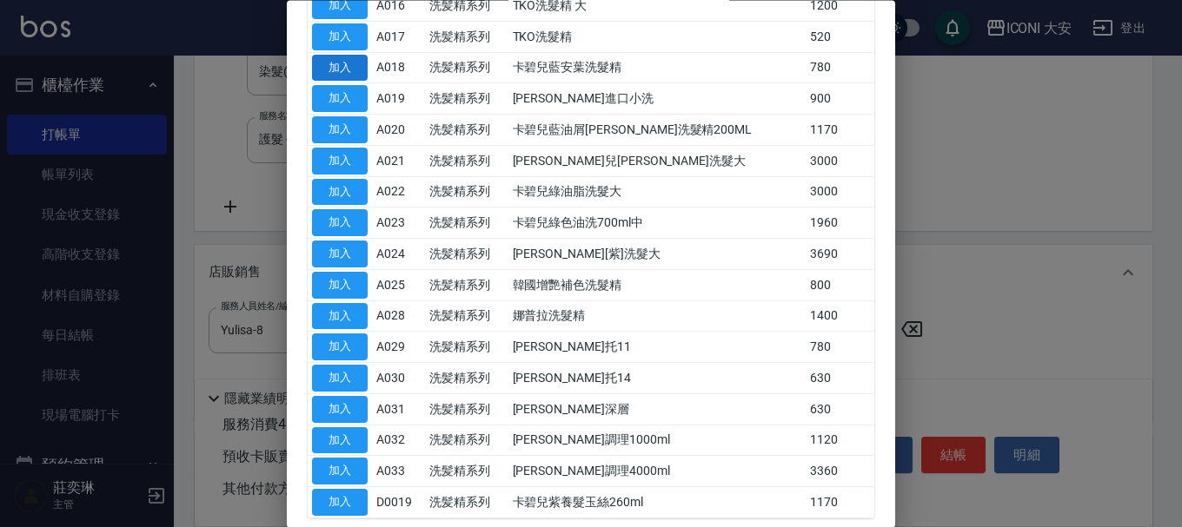
click at [340, 71] on button "加入" at bounding box center [340, 68] width 56 height 27
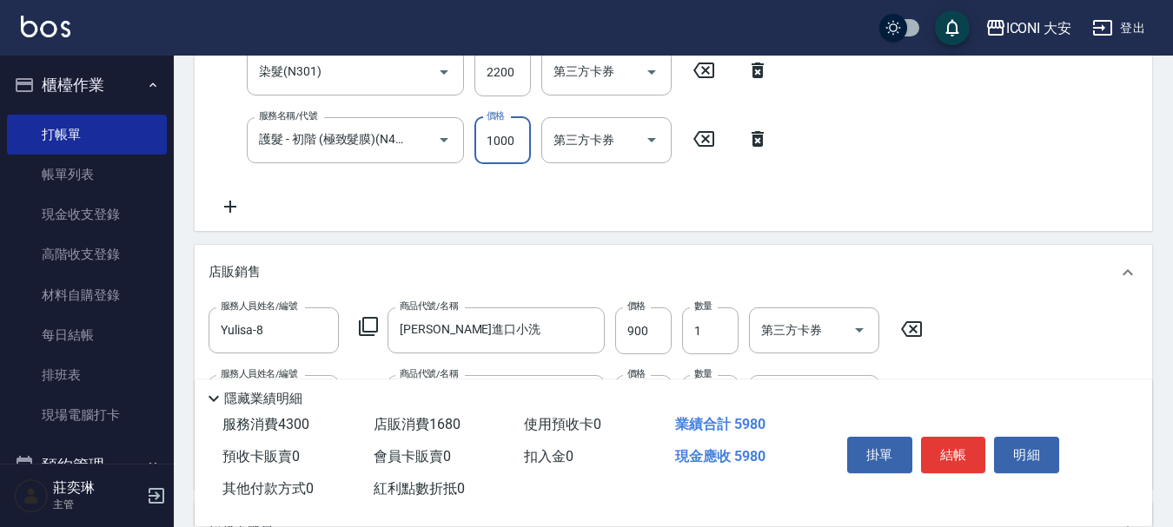
click at [518, 130] on input "1000" at bounding box center [502, 140] width 56 height 47
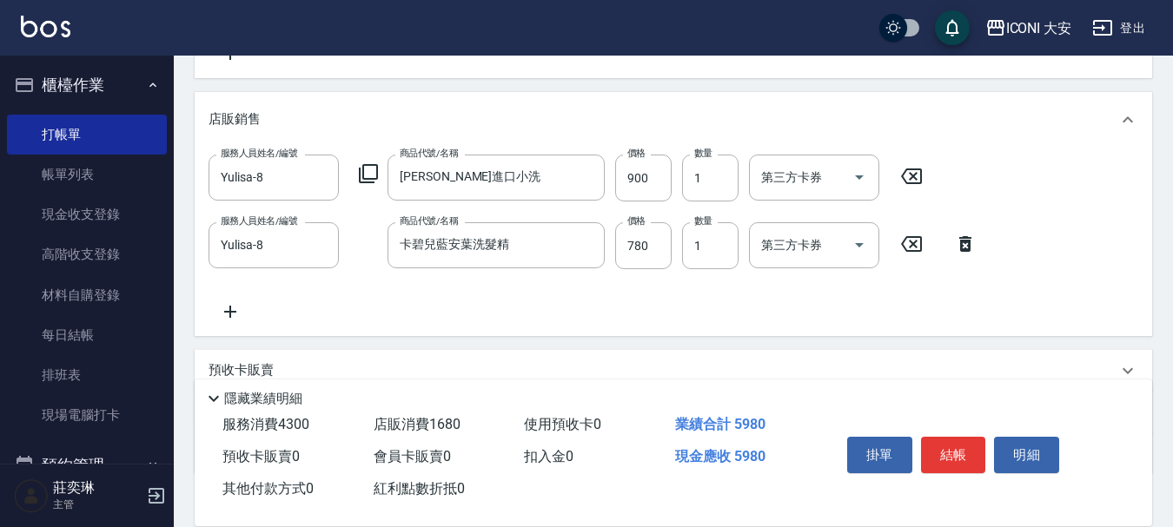
scroll to position [608, 0]
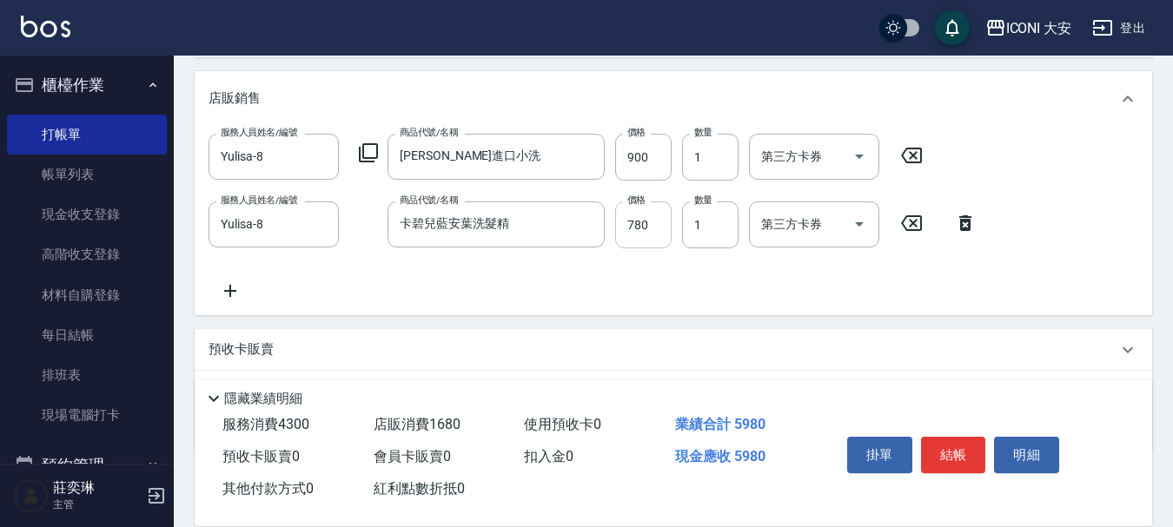
click at [656, 225] on input "780" at bounding box center [643, 225] width 56 height 47
type input "800"
click at [960, 445] on button "結帳" at bounding box center [953, 455] width 65 height 36
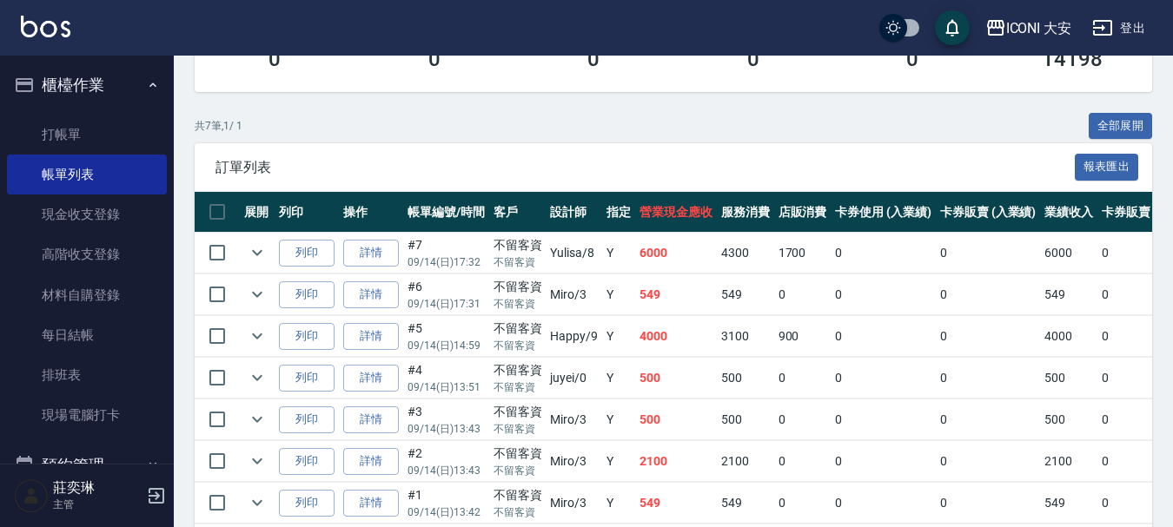
scroll to position [348, 0]
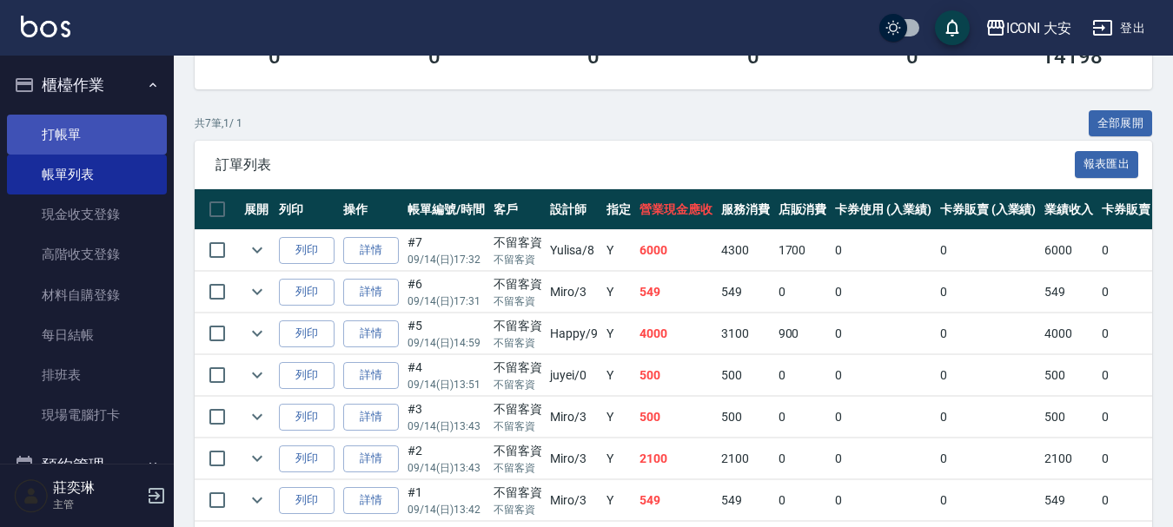
click at [59, 133] on link "打帳單" at bounding box center [87, 135] width 160 height 40
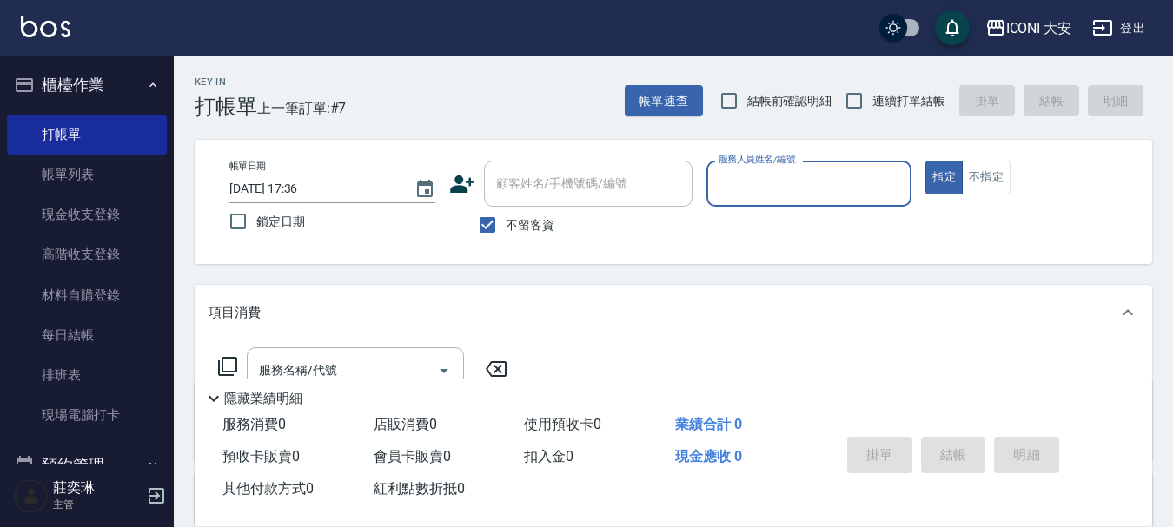
click at [754, 186] on input "服務人員姓名/編號" at bounding box center [809, 184] width 190 height 30
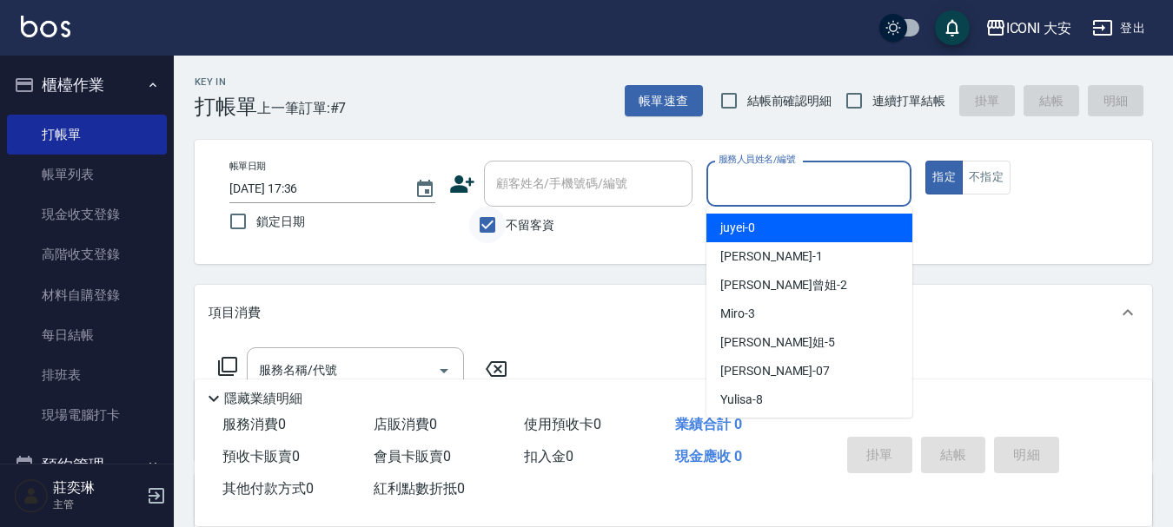
click at [494, 223] on input "不留客資" at bounding box center [487, 225] width 36 height 36
checkbox input "false"
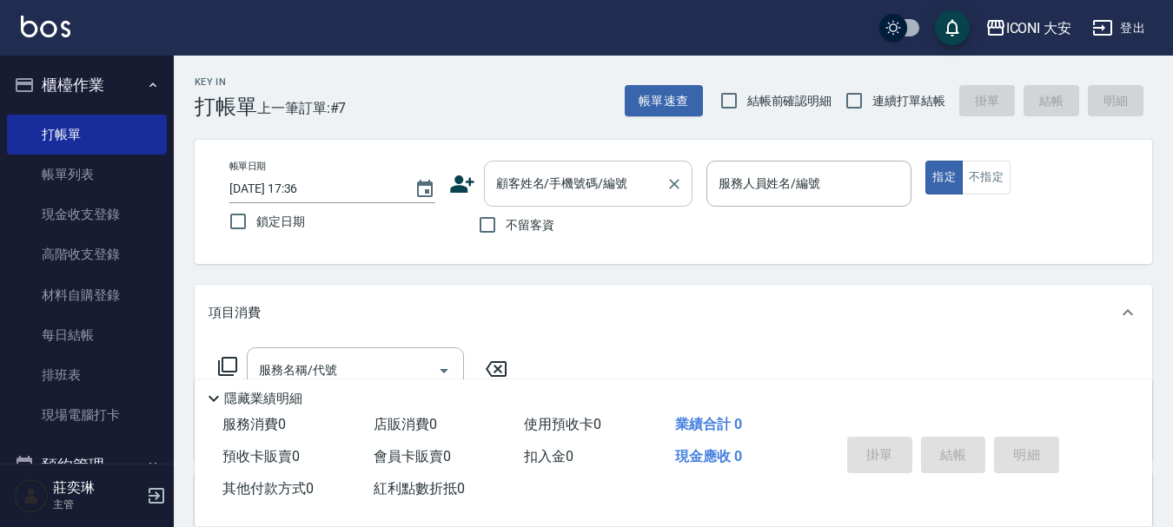
click at [516, 178] on div "顧客姓名/手機號碼/編號 顧客姓名/手機號碼/編號" at bounding box center [588, 184] width 209 height 46
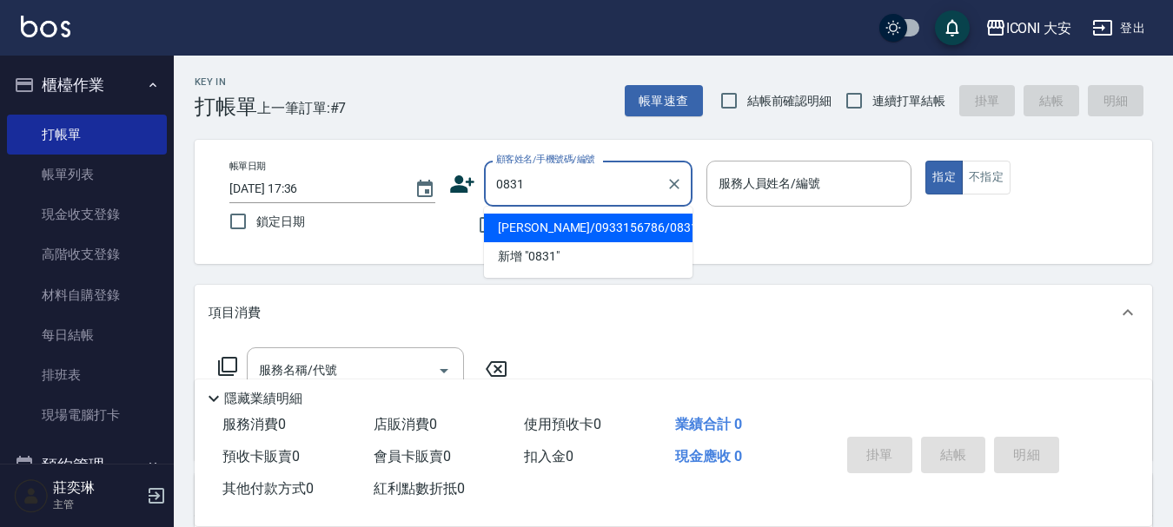
click at [608, 234] on li "[PERSON_NAME]/0933156786/0831" at bounding box center [588, 228] width 209 height 29
type input "[PERSON_NAME]/0933156786/0831"
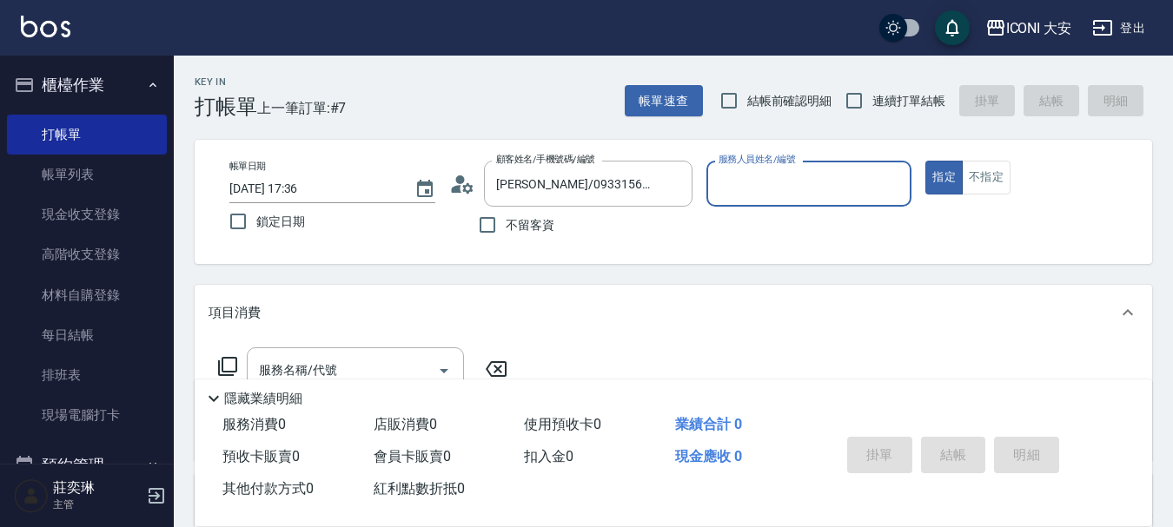
type input "Yulisa-8"
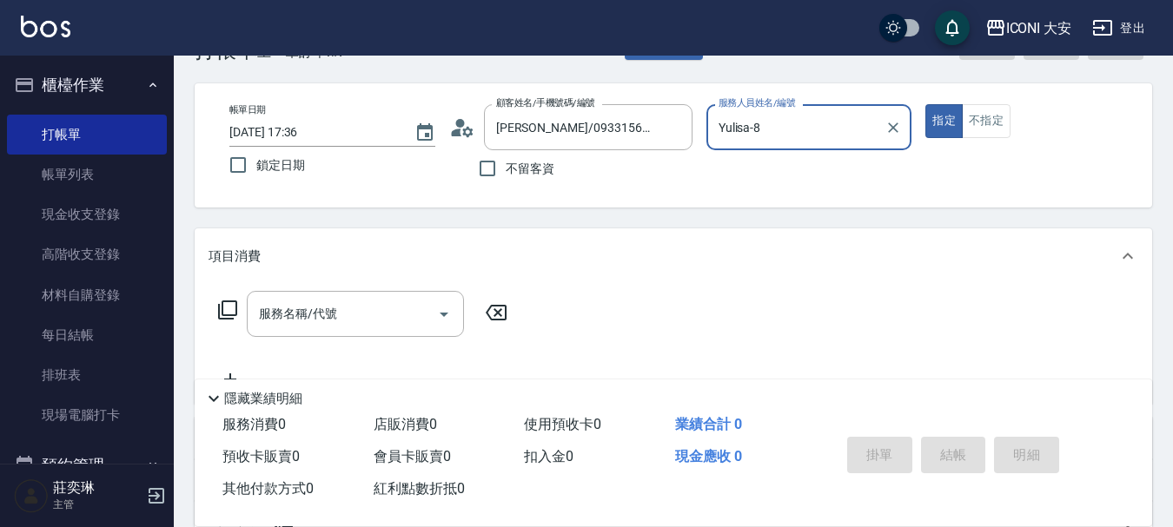
scroll to position [87, 0]
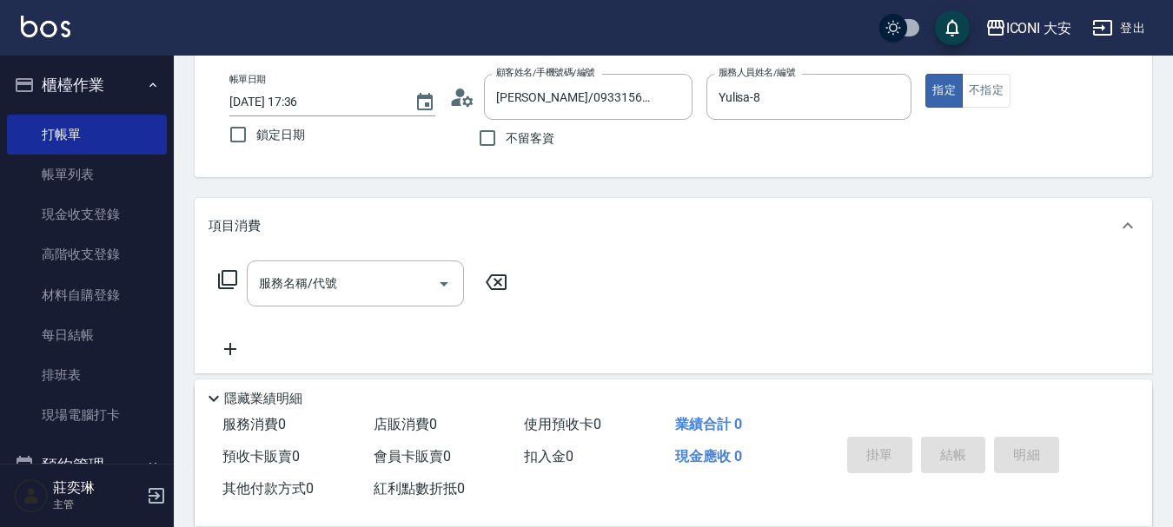
click at [226, 279] on icon at bounding box center [227, 279] width 21 height 21
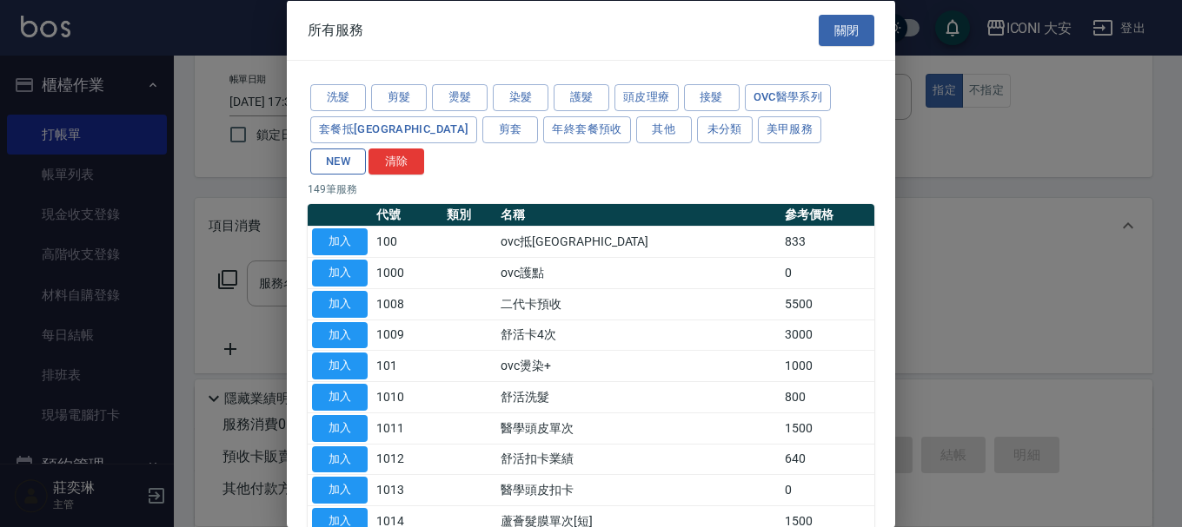
click at [366, 148] on button "NEW" at bounding box center [338, 161] width 56 height 27
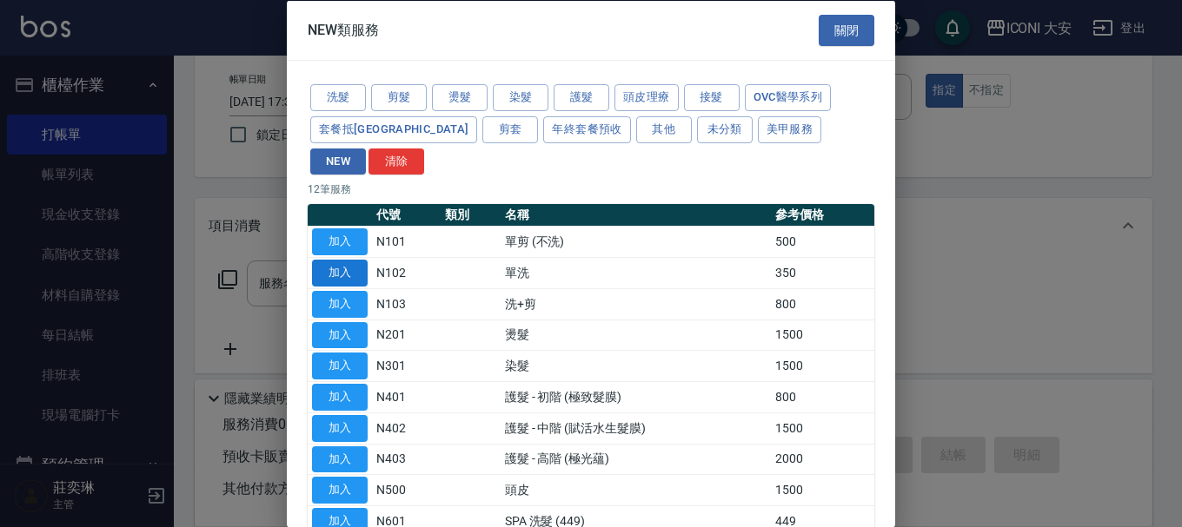
click at [335, 260] on button "加入" at bounding box center [340, 273] width 56 height 27
type input "單洗(N102)"
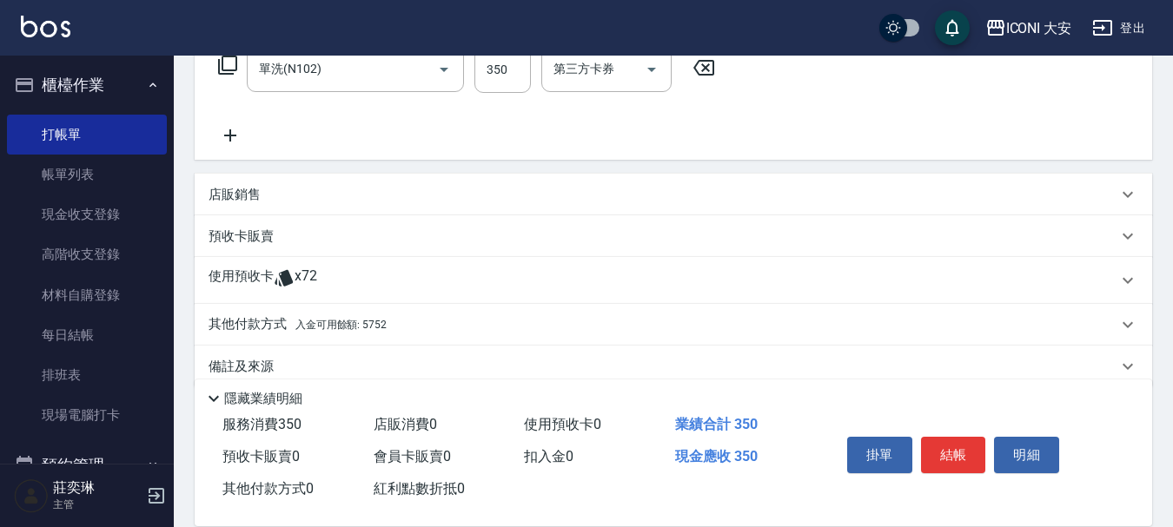
scroll to position [328, 0]
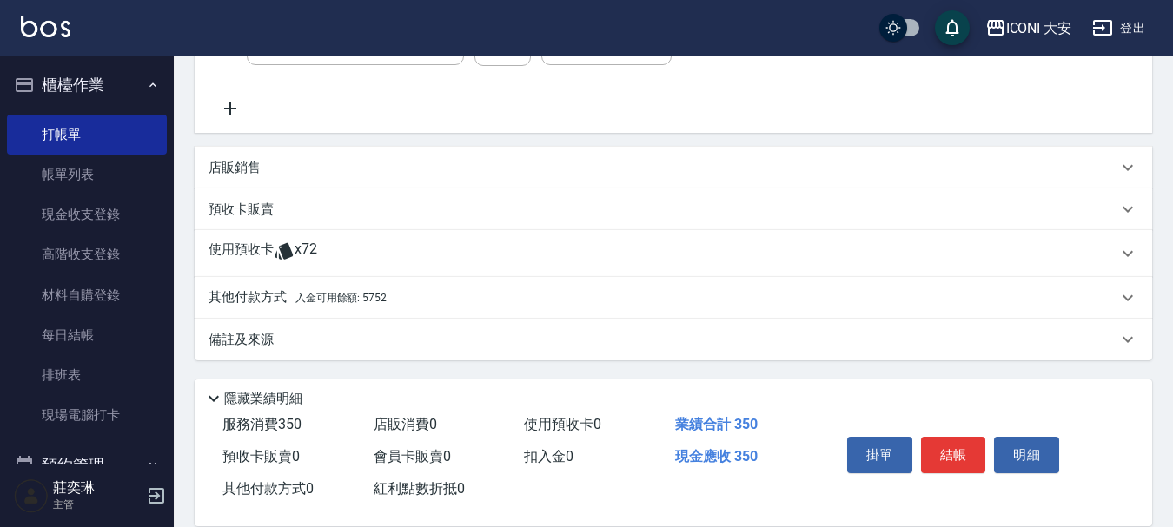
click at [277, 295] on p "其他付款方式 入金可用餘額: 5752" at bounding box center [298, 298] width 178 height 19
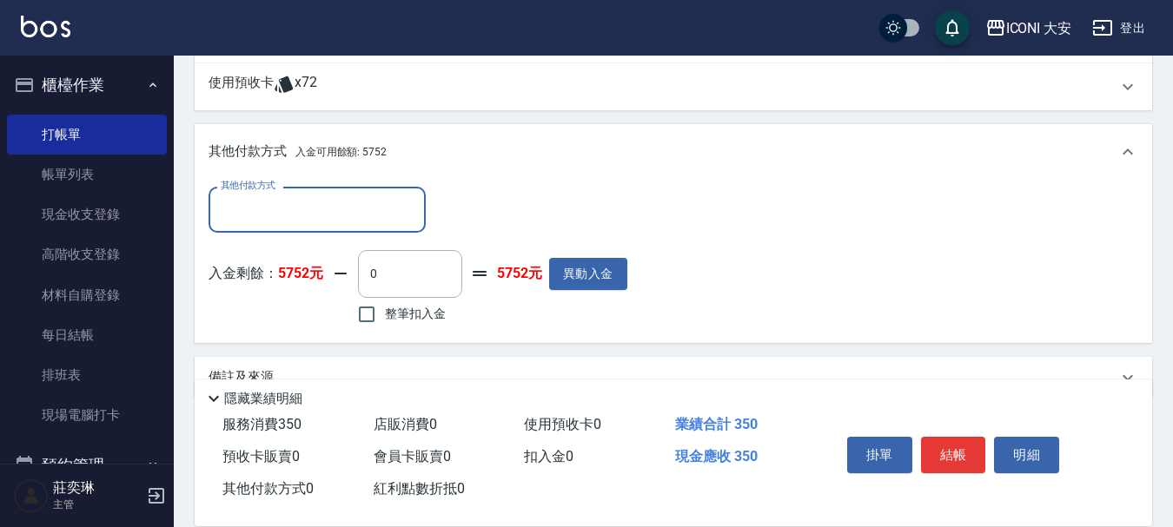
scroll to position [502, 0]
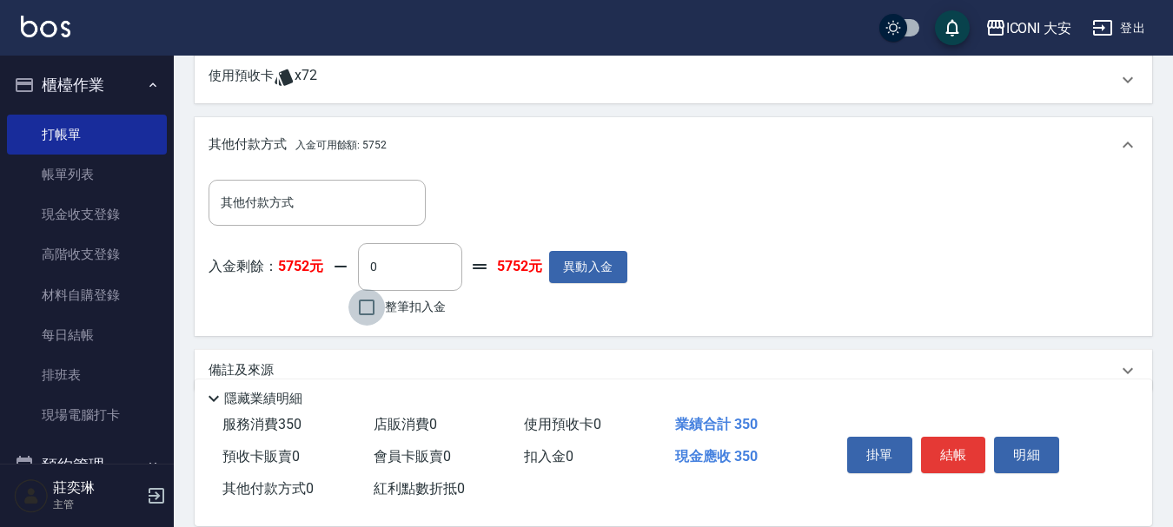
click at [365, 305] on input "整筆扣入金" at bounding box center [366, 307] width 36 height 36
checkbox input "true"
type input "350"
click at [936, 444] on button "結帳" at bounding box center [953, 455] width 65 height 36
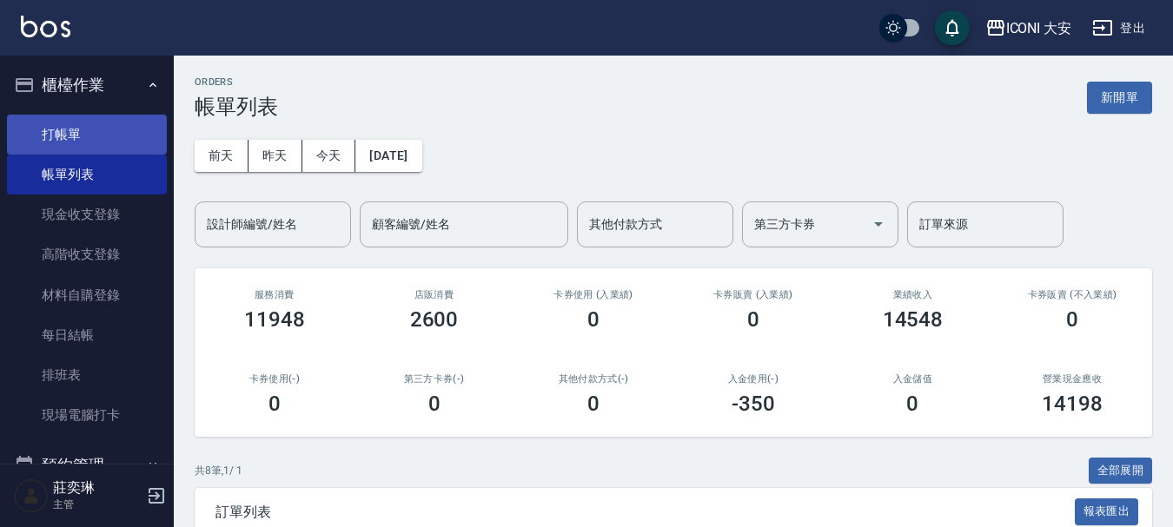
click at [73, 132] on link "打帳單" at bounding box center [87, 135] width 160 height 40
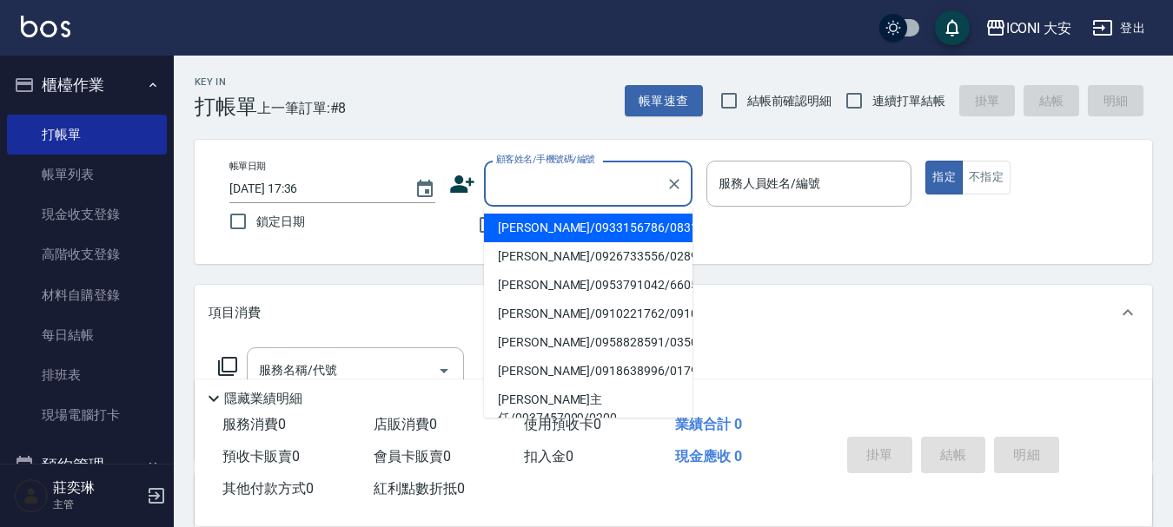
click at [513, 183] on input "顧客姓名/手機號碼/編號" at bounding box center [575, 184] width 167 height 30
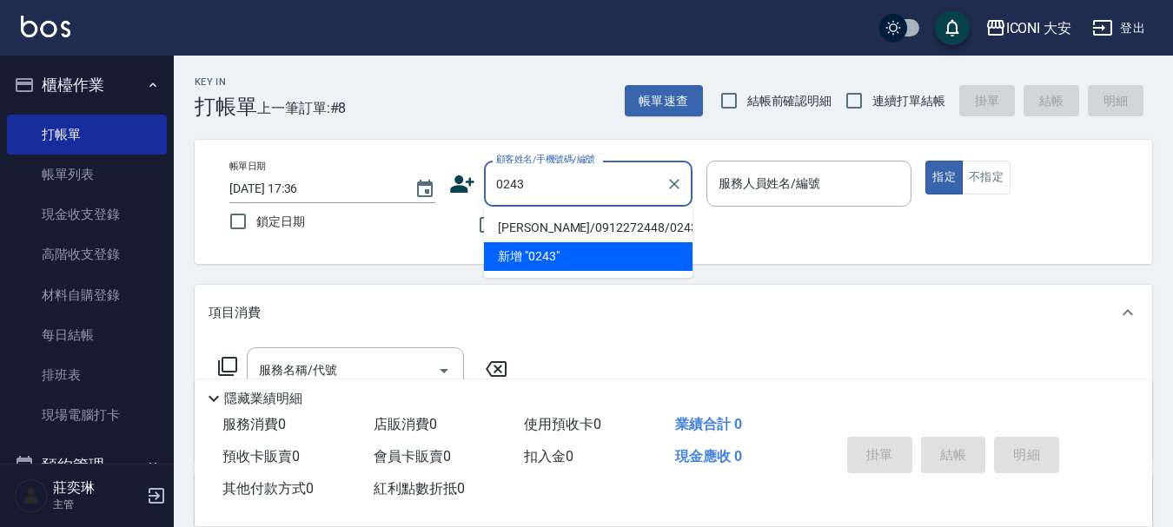
click at [607, 229] on li "[PERSON_NAME]/0912272448/0243" at bounding box center [588, 228] width 209 height 29
type input "[PERSON_NAME]/0912272448/0243"
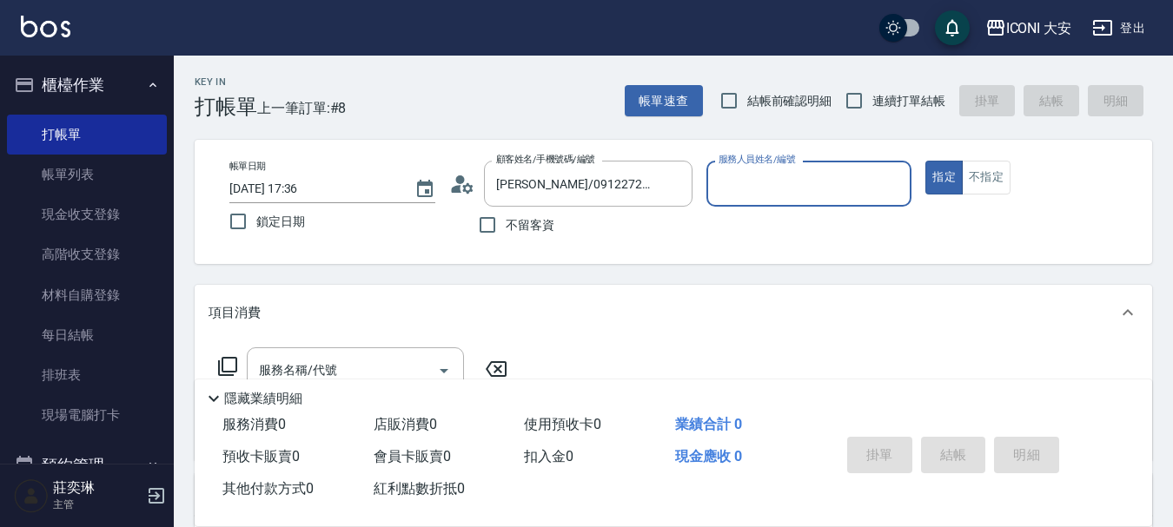
click at [771, 172] on input "服務人員姓名/編號" at bounding box center [809, 184] width 190 height 30
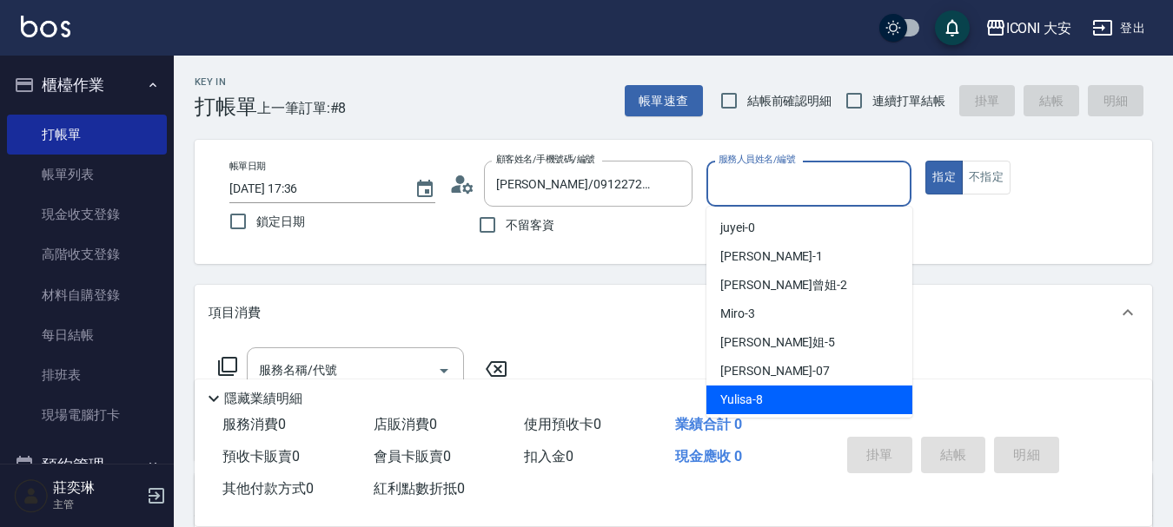
click at [753, 395] on span "Yulisa -8" at bounding box center [741, 400] width 43 height 18
type input "Yulisa-8"
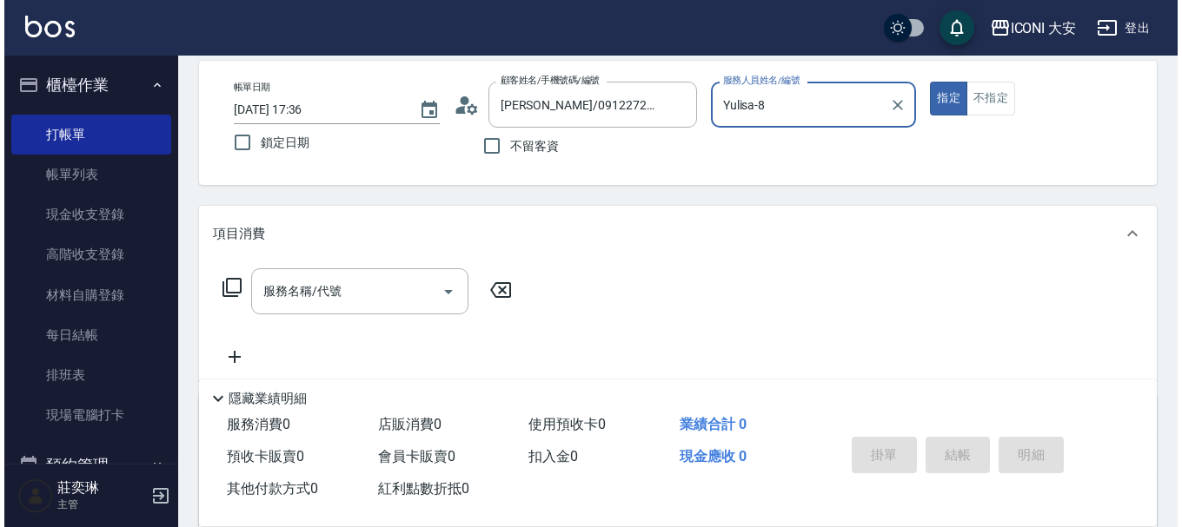
scroll to position [87, 0]
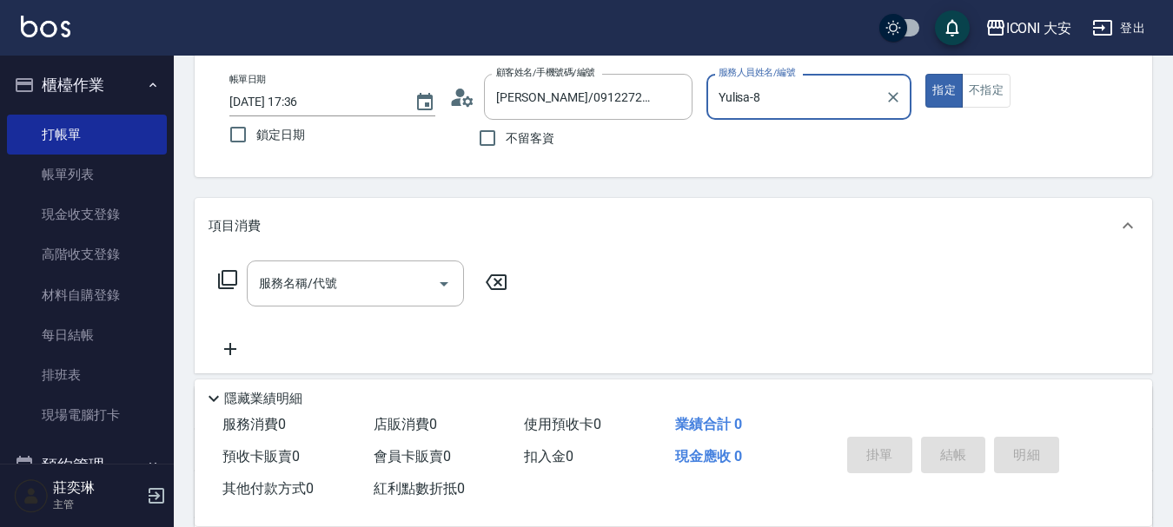
click at [228, 275] on icon at bounding box center [227, 279] width 21 height 21
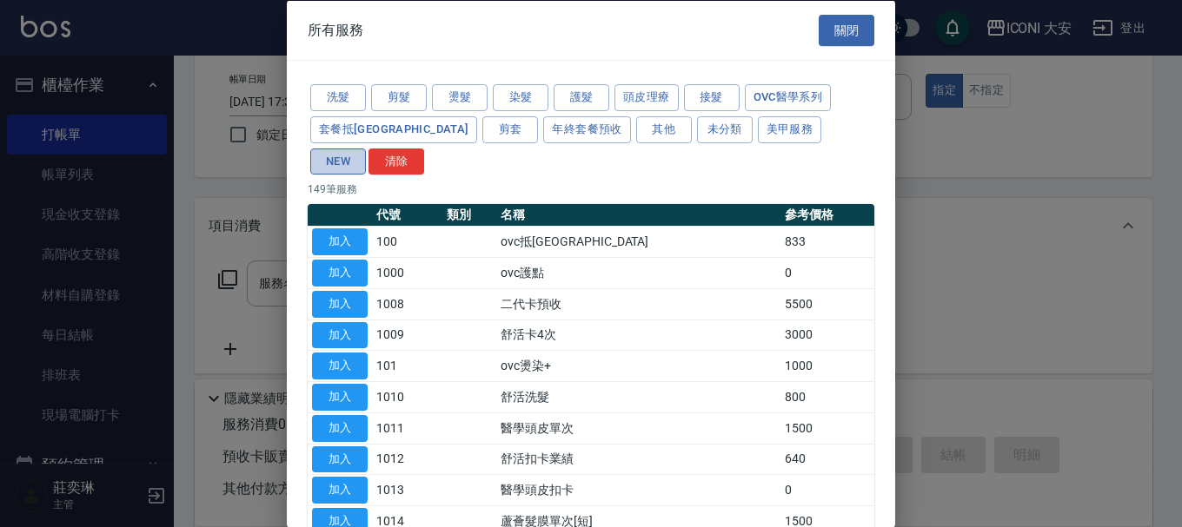
click at [366, 148] on button "NEW" at bounding box center [338, 161] width 56 height 27
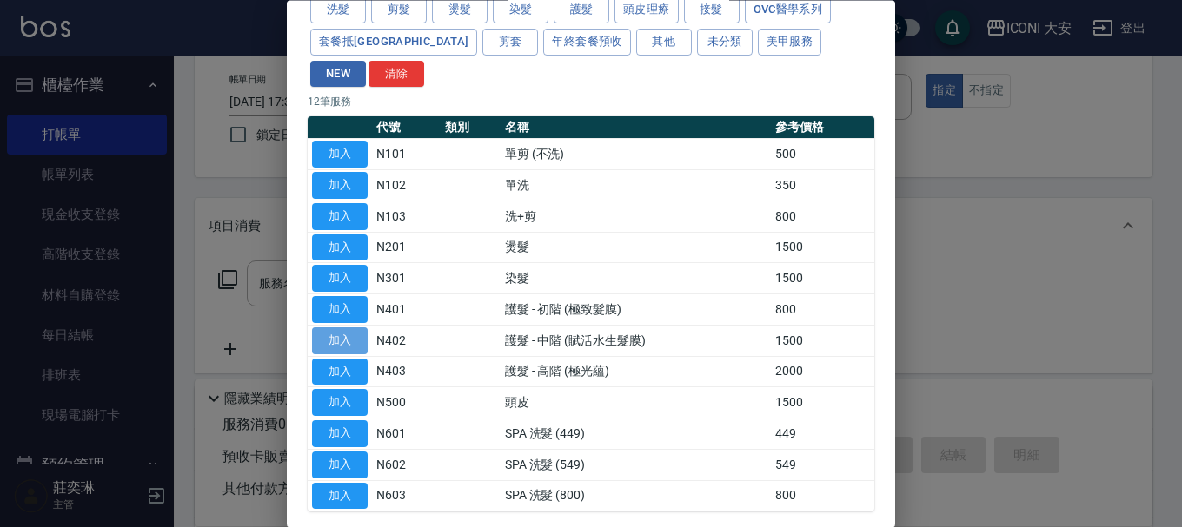
click at [359, 328] on button "加入" at bounding box center [340, 341] width 56 height 27
type input "護髮 - 中階 (賦活水生髮膜) (N402)"
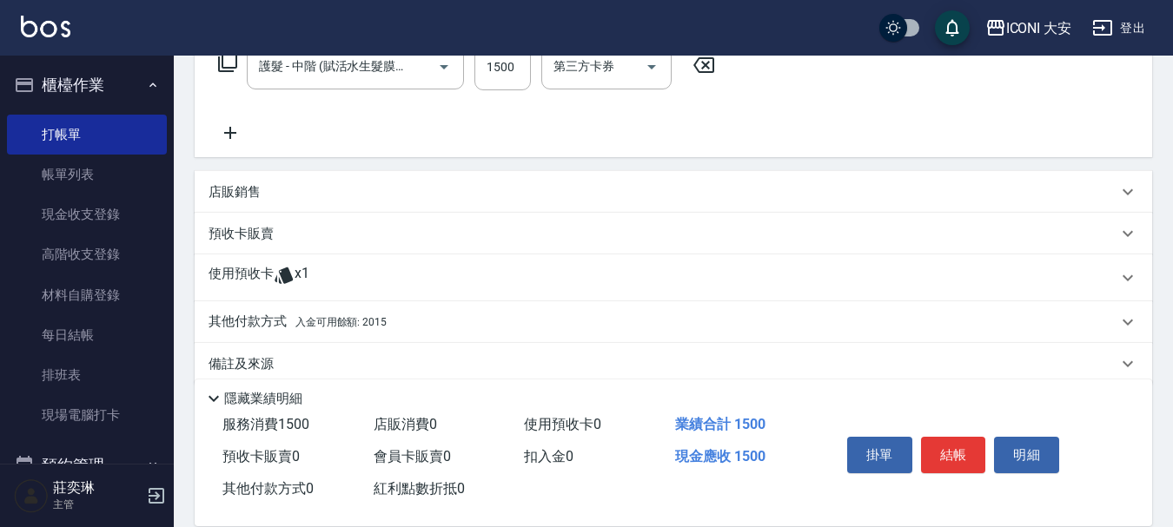
scroll to position [328, 0]
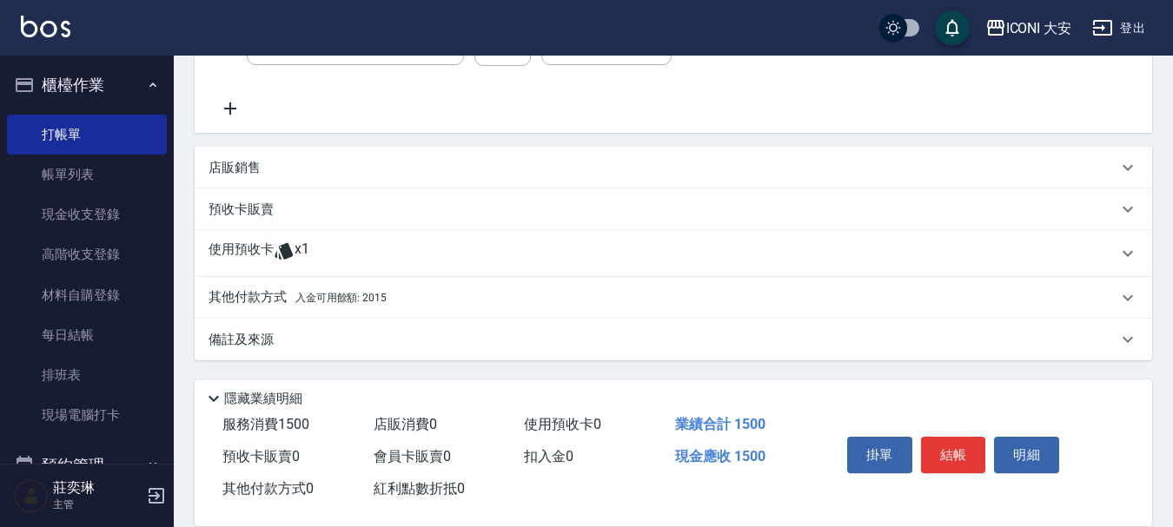
click at [251, 295] on p "其他付款方式 入金可用餘額: 2015" at bounding box center [298, 298] width 178 height 19
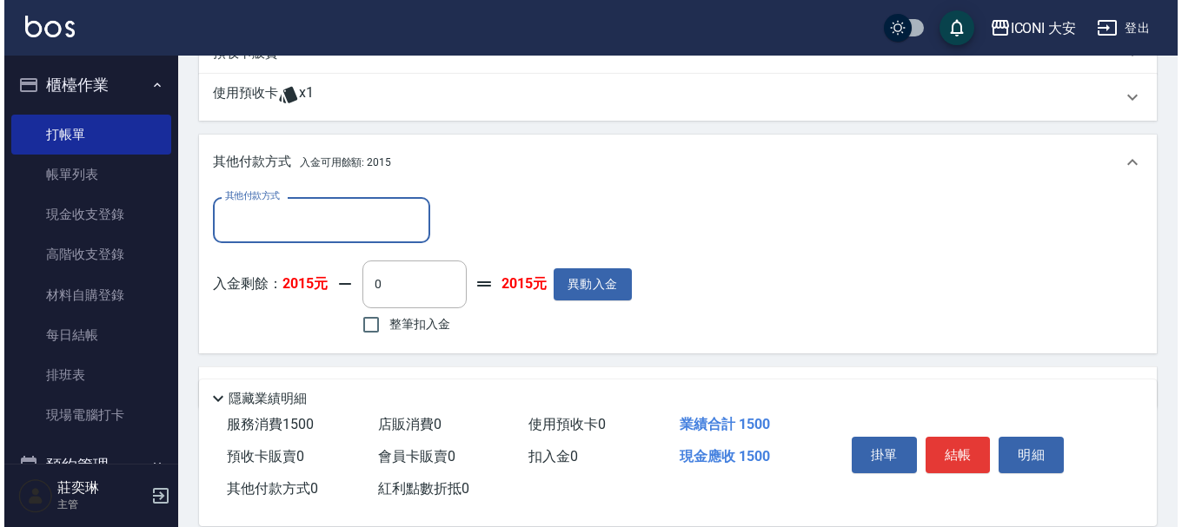
scroll to position [502, 0]
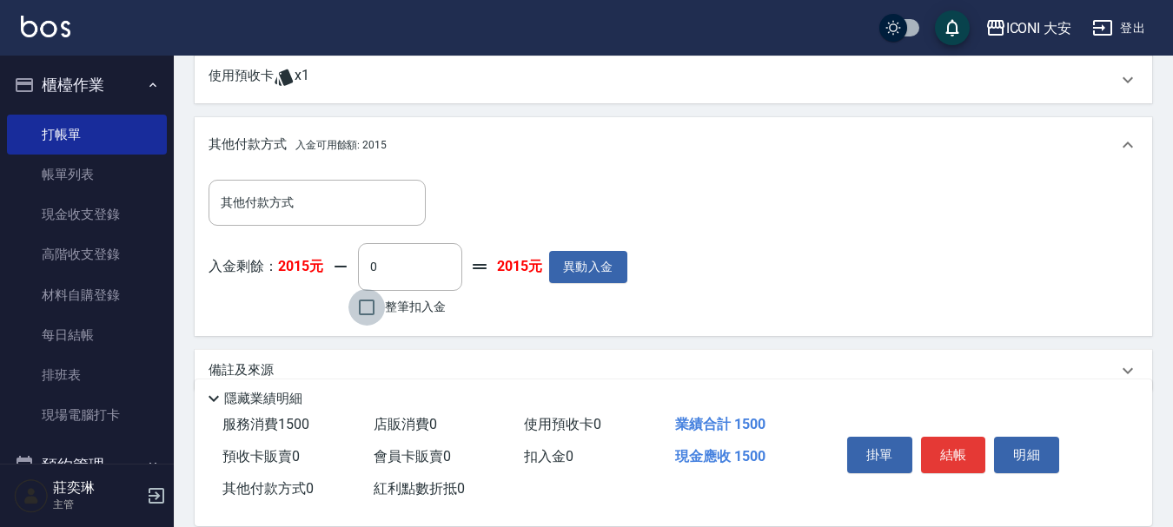
click at [372, 306] on input "整筆扣入金" at bounding box center [366, 307] width 36 height 36
checkbox input "true"
type input "1500"
click at [603, 277] on button "異動入金" at bounding box center [580, 267] width 78 height 32
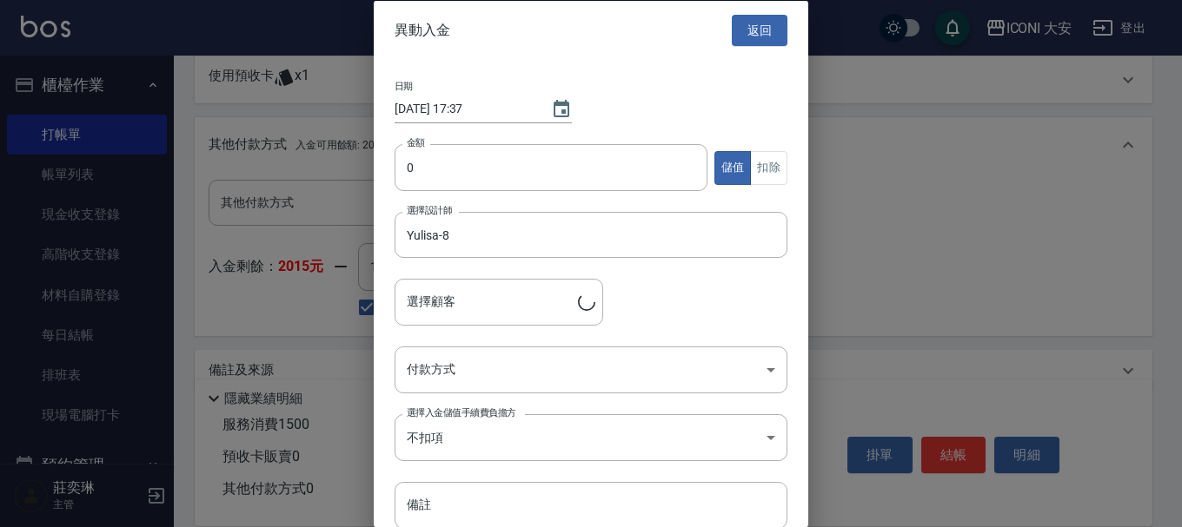
type input "[PERSON_NAME]/0912272448/0243"
click at [428, 166] on input "0" at bounding box center [551, 167] width 313 height 47
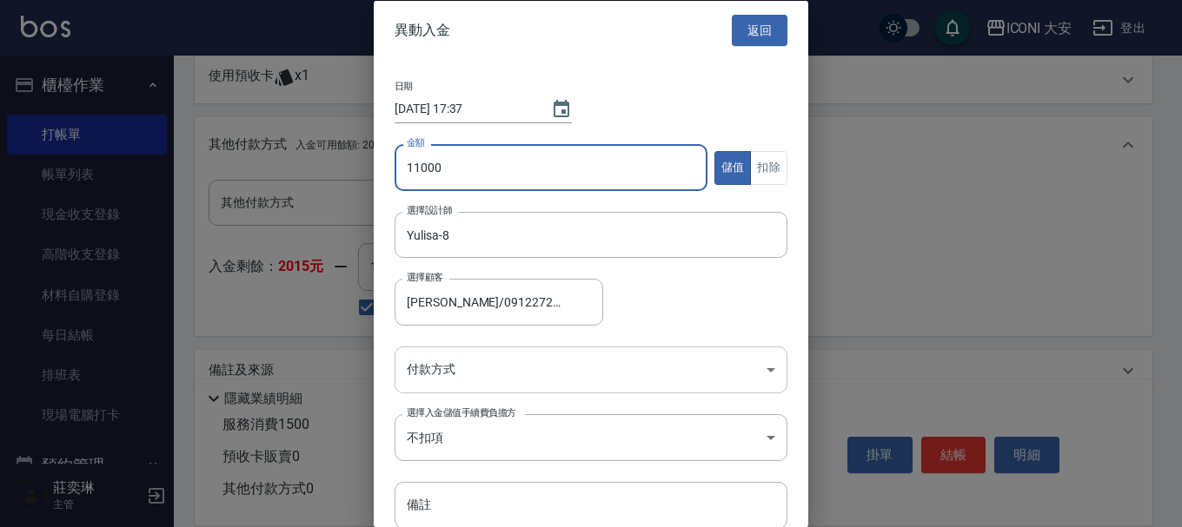
type input "11000"
click at [471, 376] on body "ICONI 大安 登出 櫃檯作業 打帳單 帳單列表 現金收支登錄 高階收支登錄 材料自購登錄 每日結帳 排班表 現場電腦打卡 預約管理 預約管理 單日預約紀錄…" at bounding box center [591, 28] width 1182 height 1061
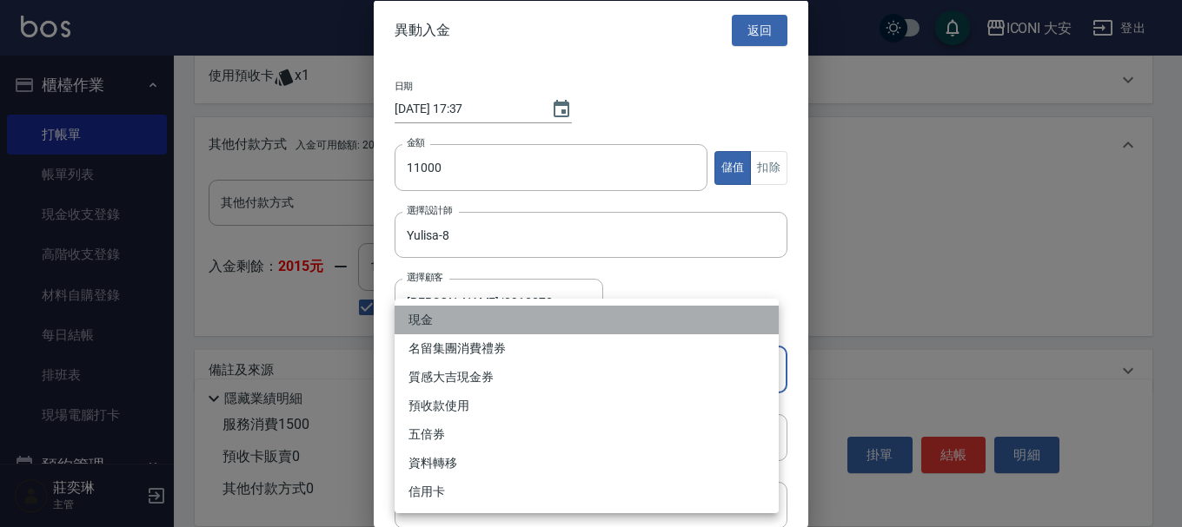
click at [416, 316] on li "現金" at bounding box center [587, 320] width 384 height 29
type input "現金"
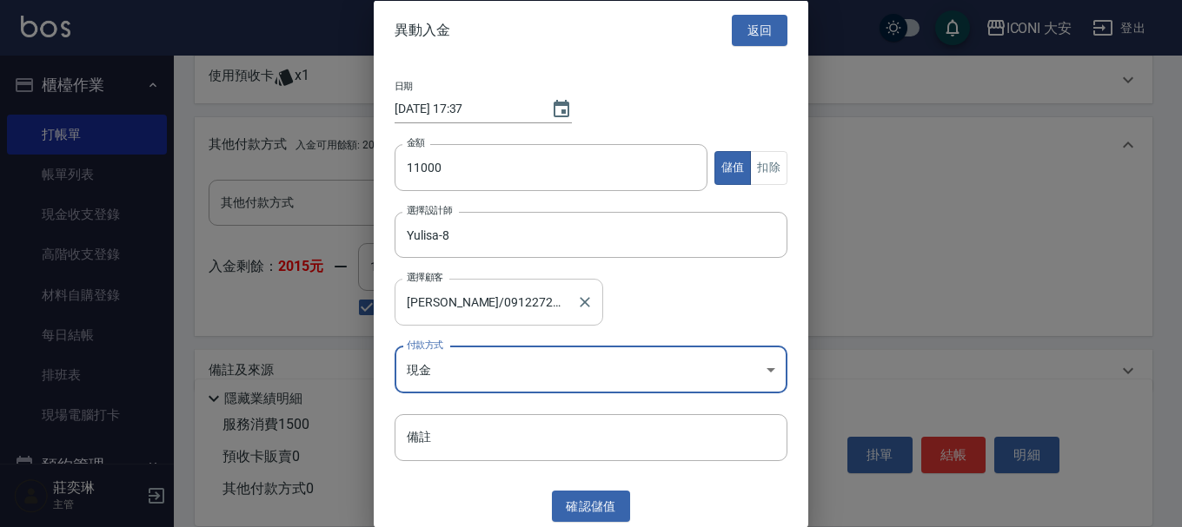
scroll to position [3, 0]
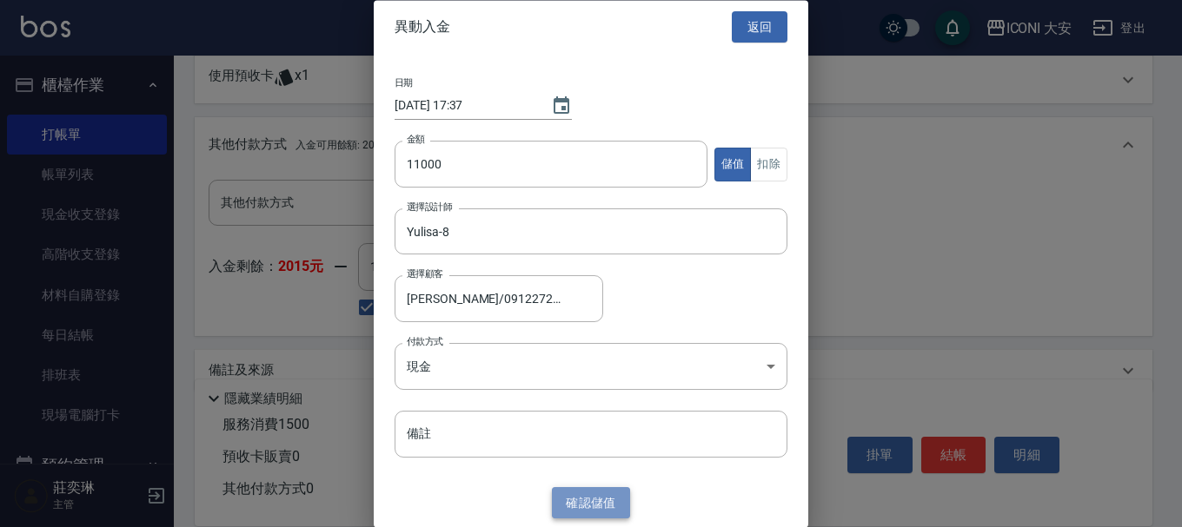
click at [600, 509] on button "確認 儲值" at bounding box center [591, 504] width 78 height 32
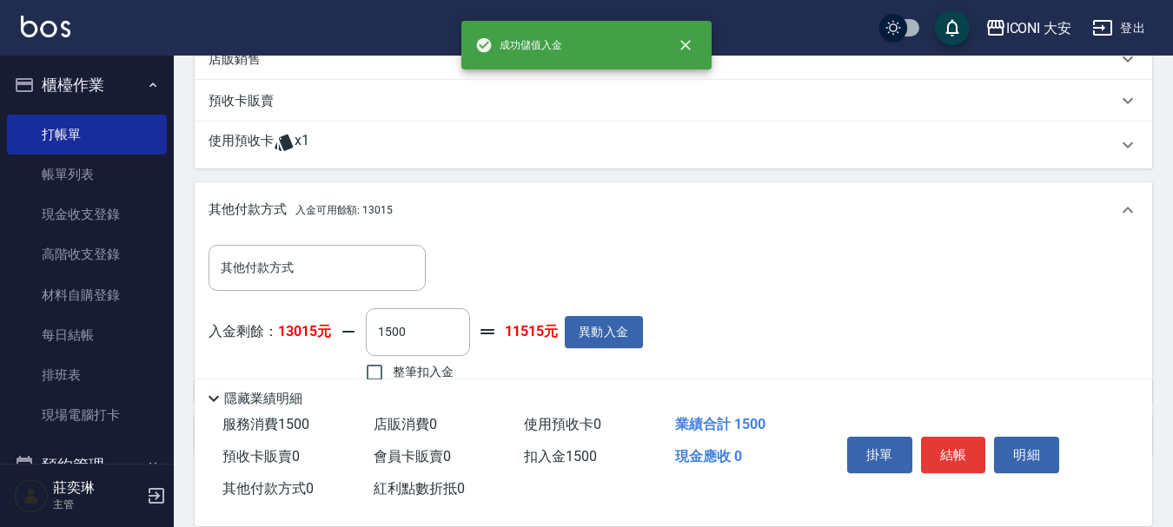
scroll to position [502, 0]
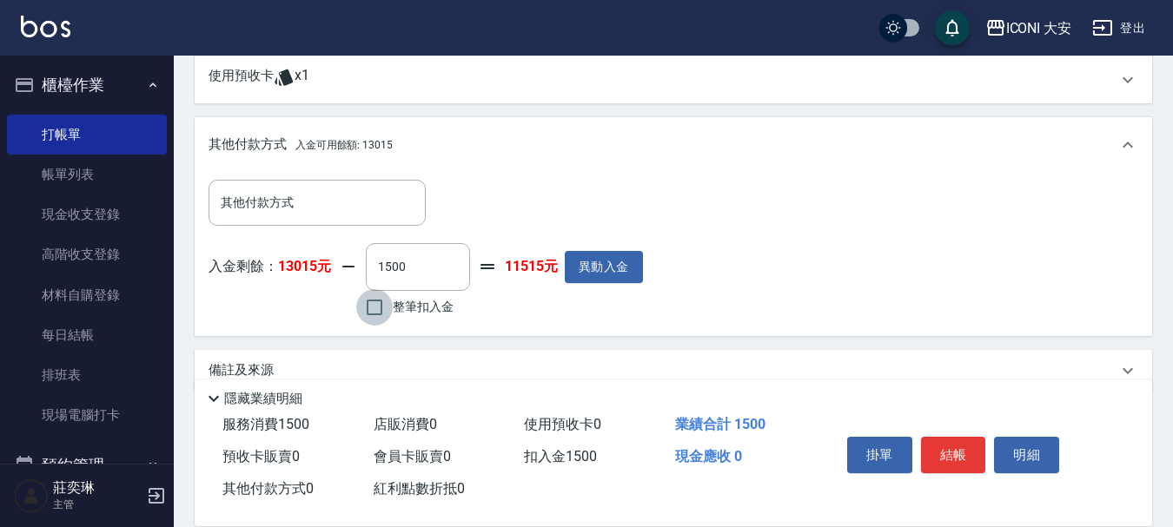
click at [375, 310] on input "整筆扣入金" at bounding box center [374, 307] width 36 height 36
checkbox input "true"
type input "0"
click at [960, 448] on button "結帳" at bounding box center [953, 455] width 65 height 36
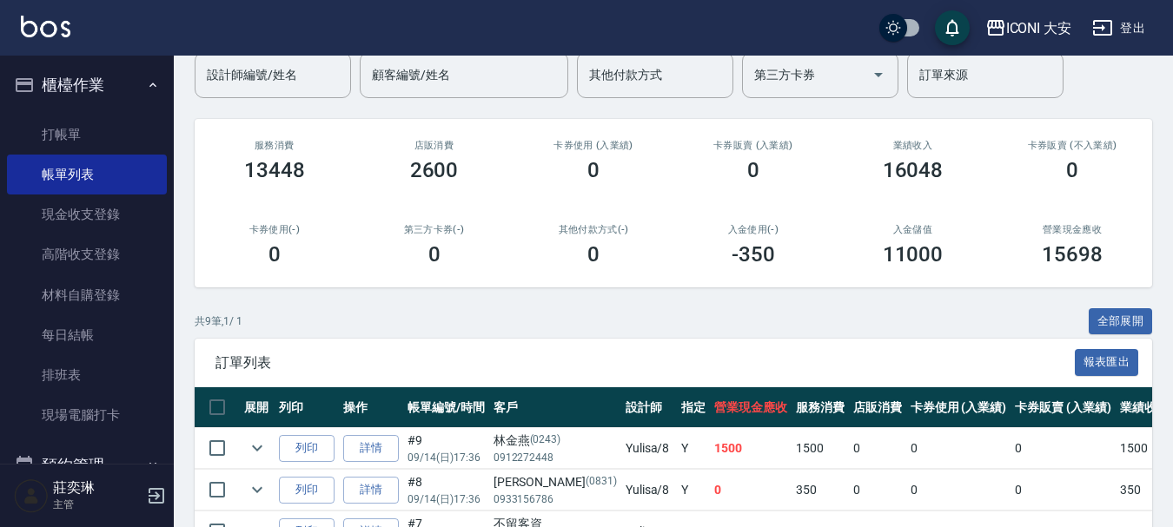
scroll to position [174, 0]
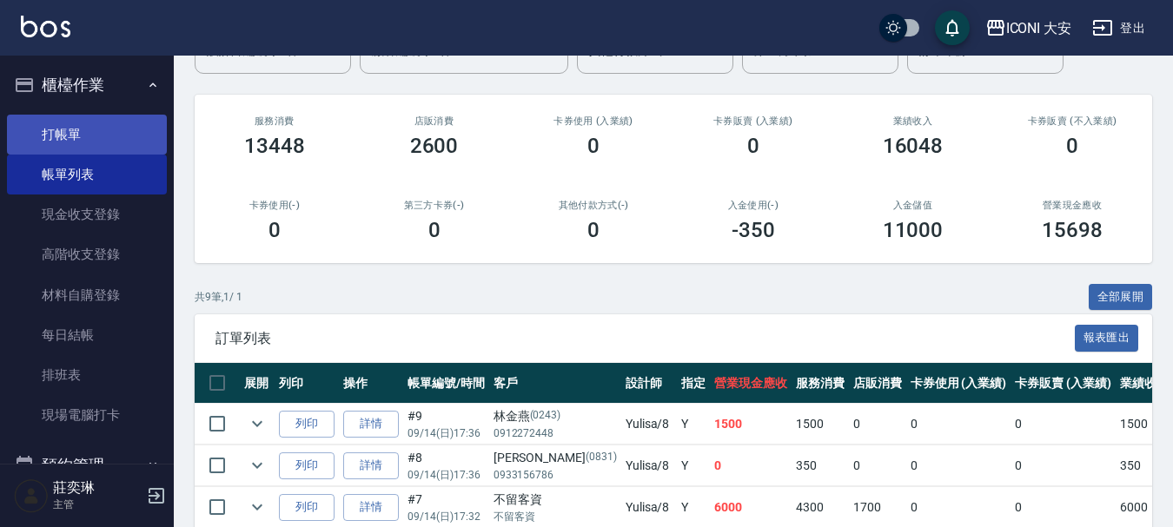
click at [98, 126] on link "打帳單" at bounding box center [87, 135] width 160 height 40
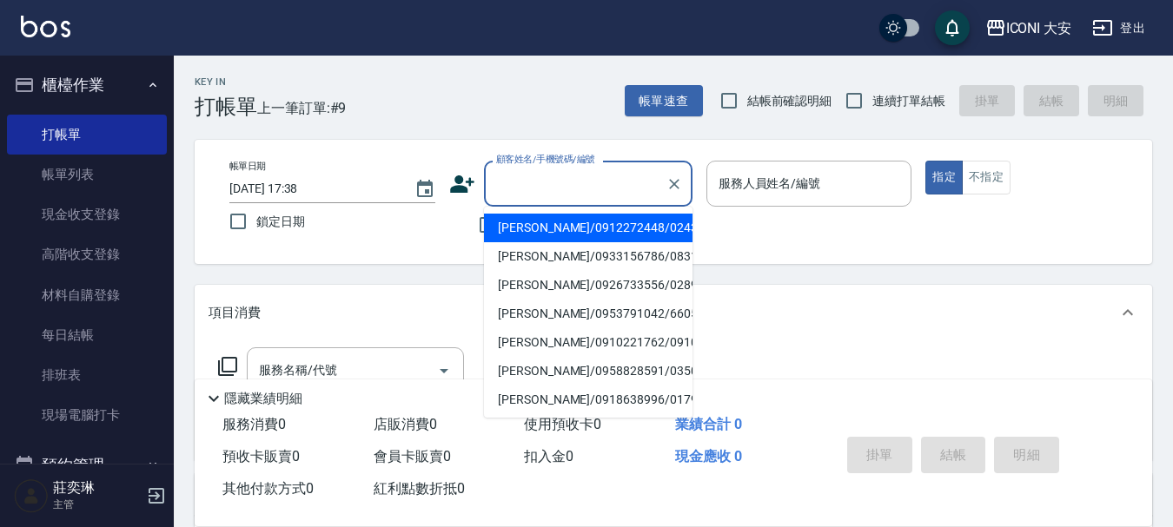
click at [505, 189] on input "顧客姓名/手機號碼/編號" at bounding box center [575, 184] width 167 height 30
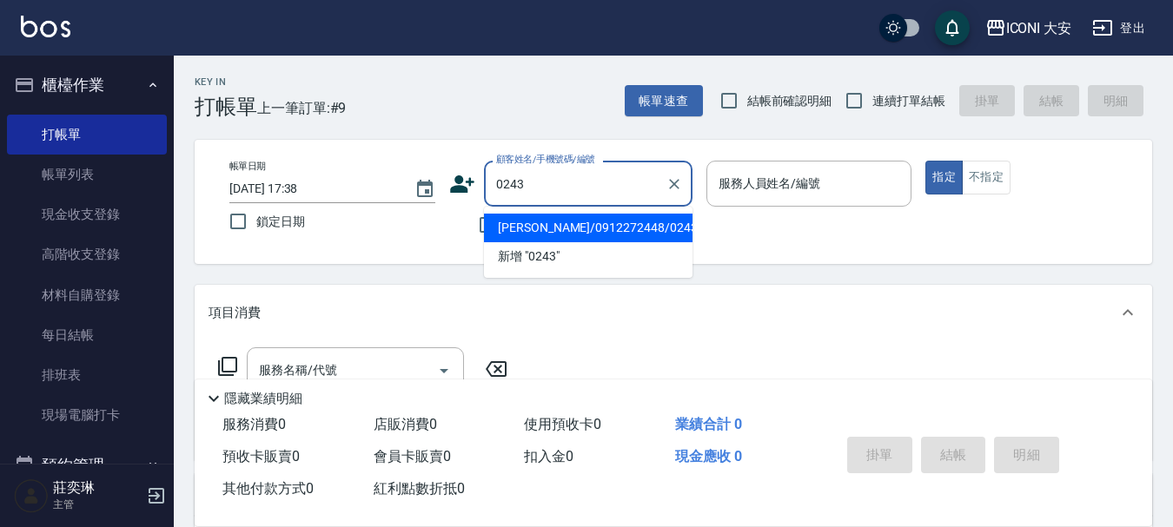
click at [580, 222] on li "[PERSON_NAME]/0912272448/0243" at bounding box center [588, 228] width 209 height 29
type input "[PERSON_NAME]/0912272448/0243"
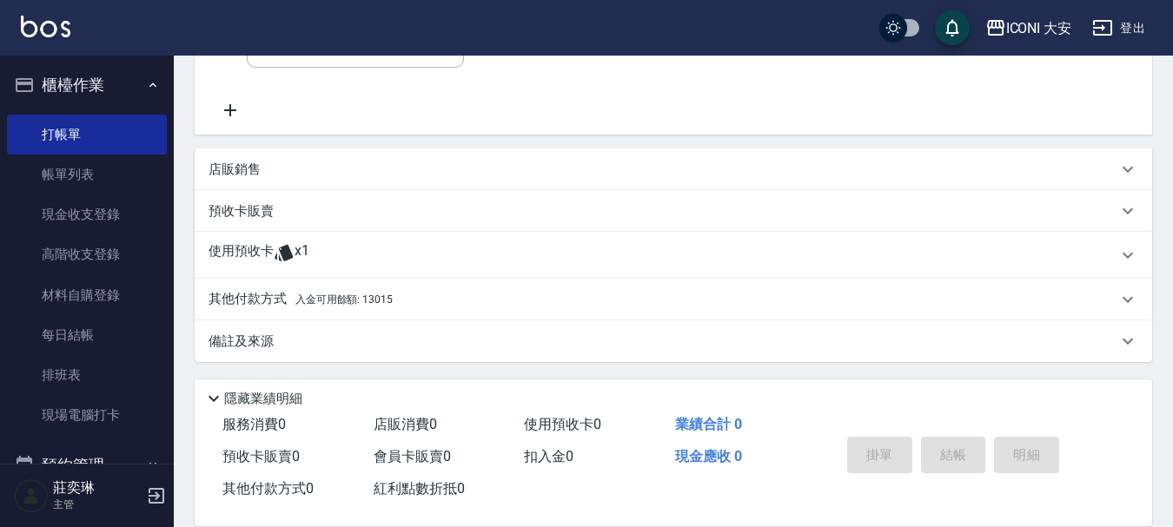
scroll to position [328, 0]
click at [258, 288] on div "其他付款方式 入金可用餘額: 13015" at bounding box center [674, 298] width 958 height 42
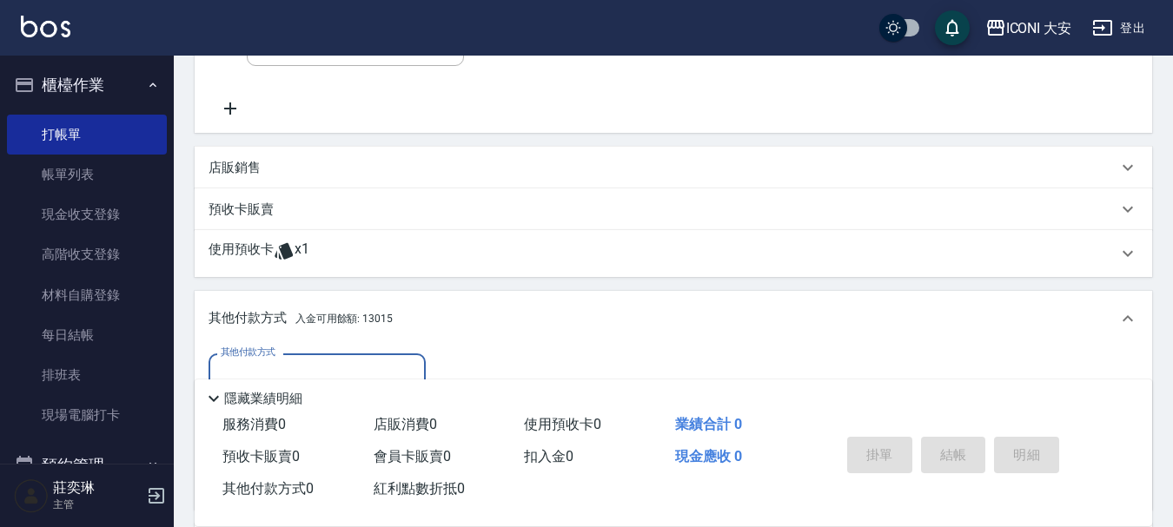
scroll to position [0, 0]
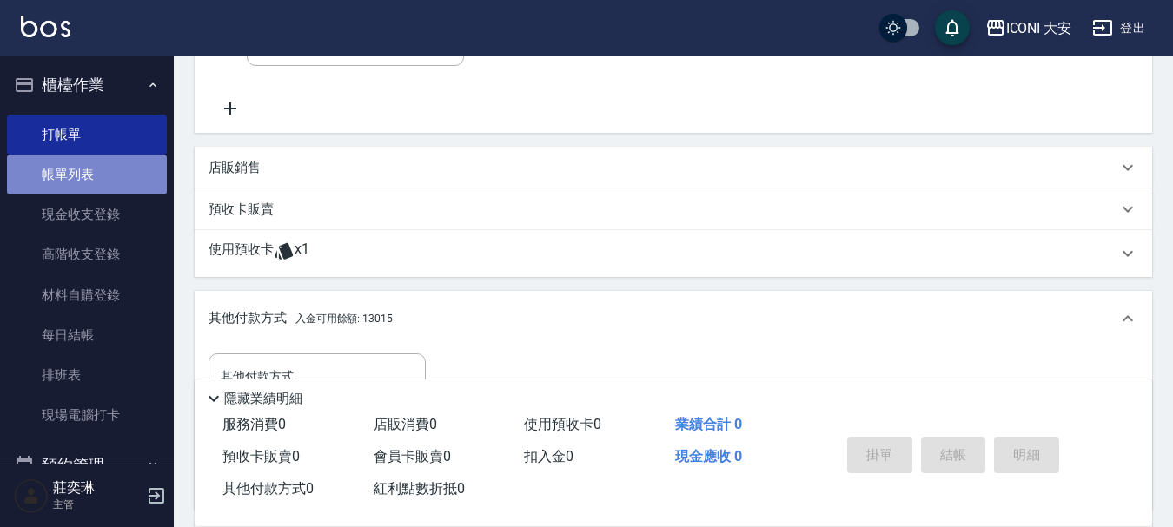
click at [94, 175] on link "帳單列表" at bounding box center [87, 175] width 160 height 40
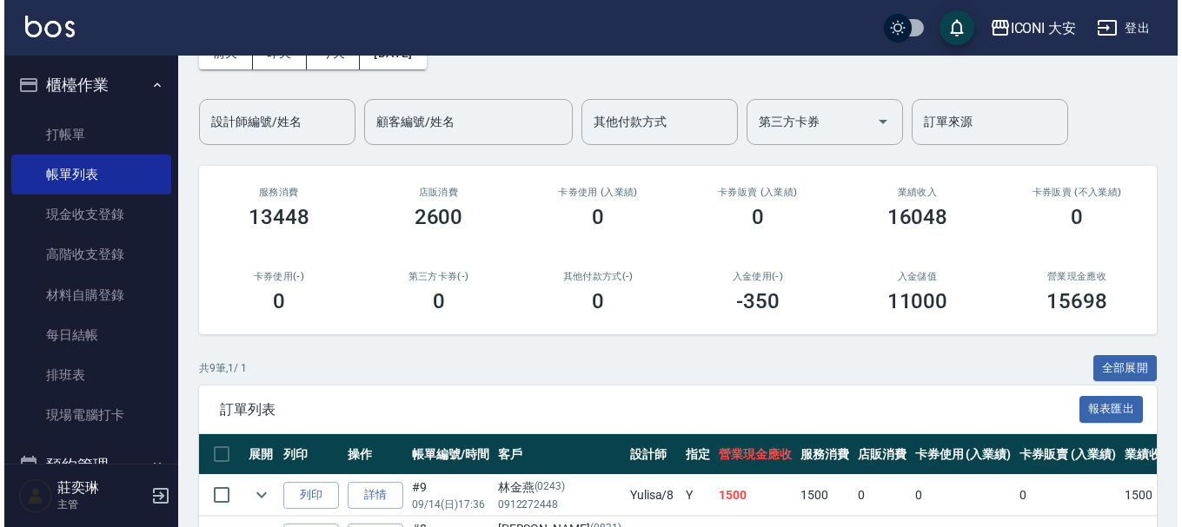
scroll to position [261, 0]
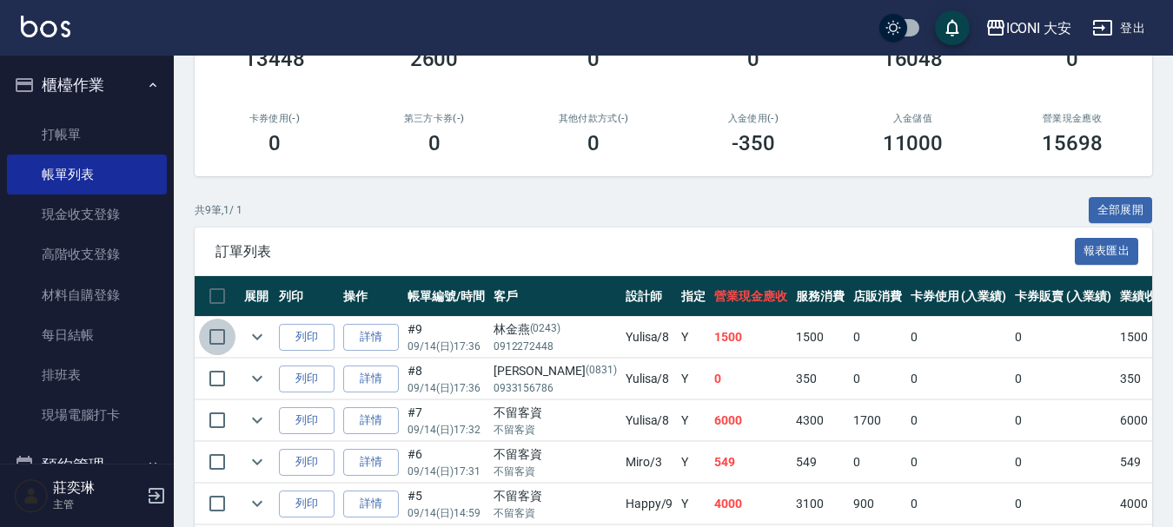
click at [220, 335] on input "checkbox" at bounding box center [217, 337] width 36 height 36
checkbox input "true"
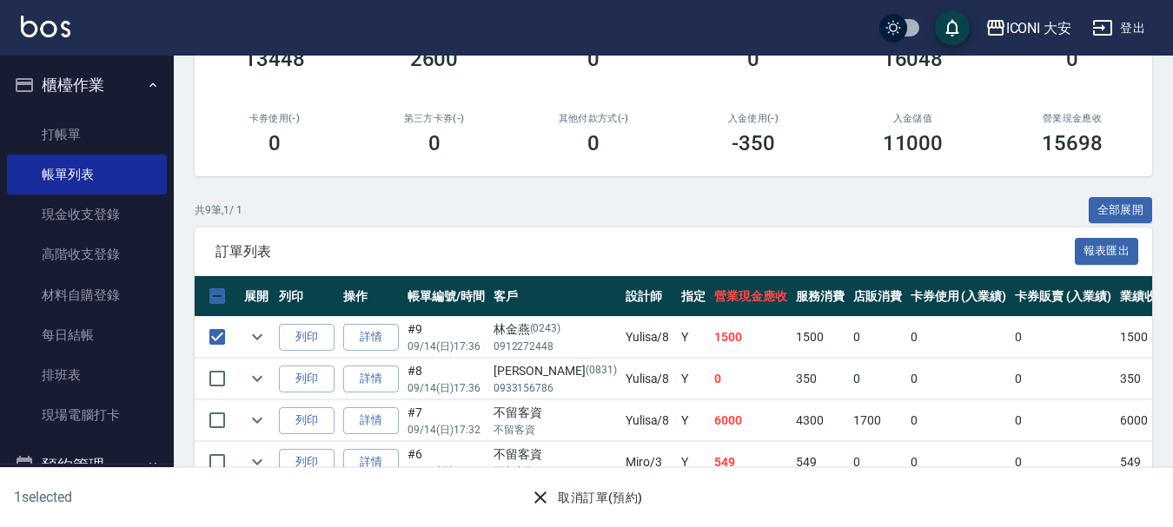
click at [608, 491] on button "取消訂單(預約)" at bounding box center [586, 498] width 126 height 32
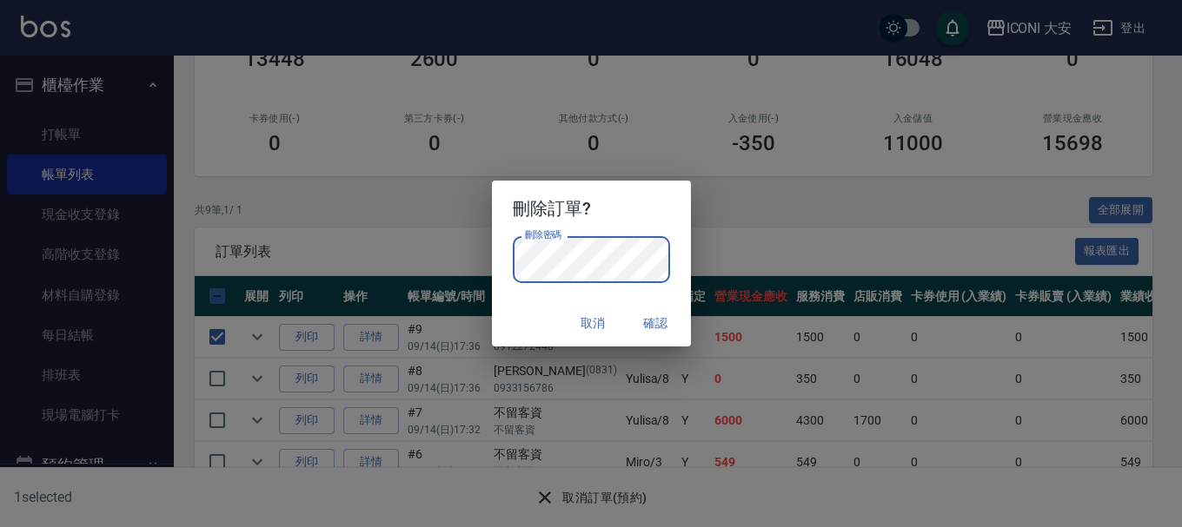
click at [647, 316] on button "確認" at bounding box center [656, 324] width 56 height 32
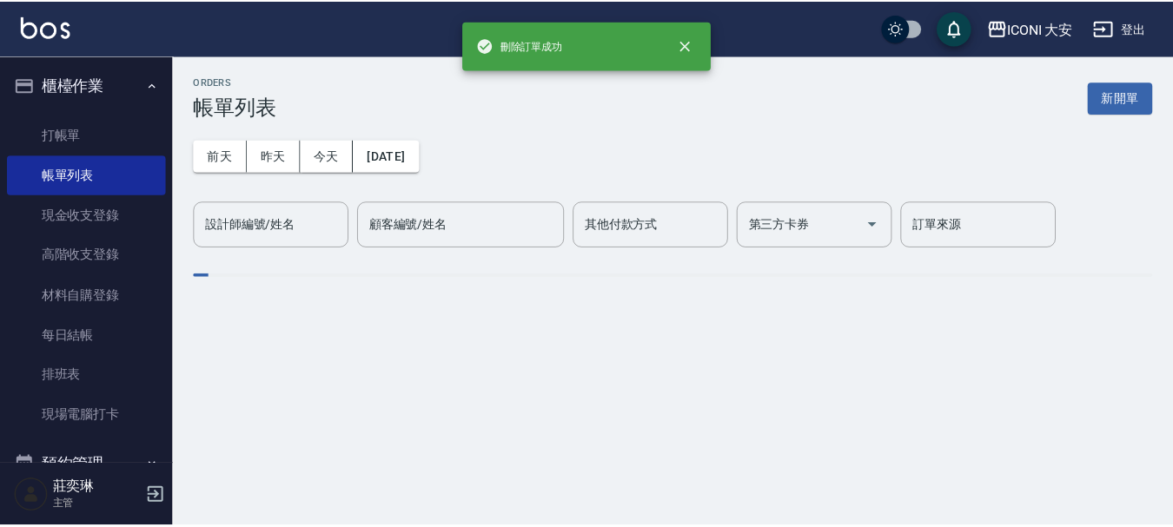
scroll to position [0, 0]
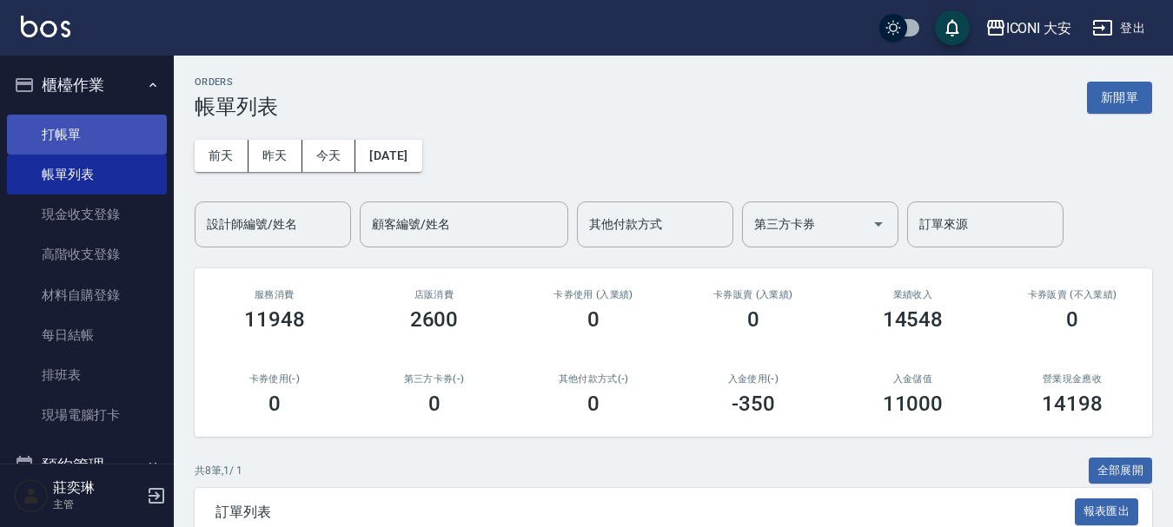
click at [86, 137] on link "打帳單" at bounding box center [87, 135] width 160 height 40
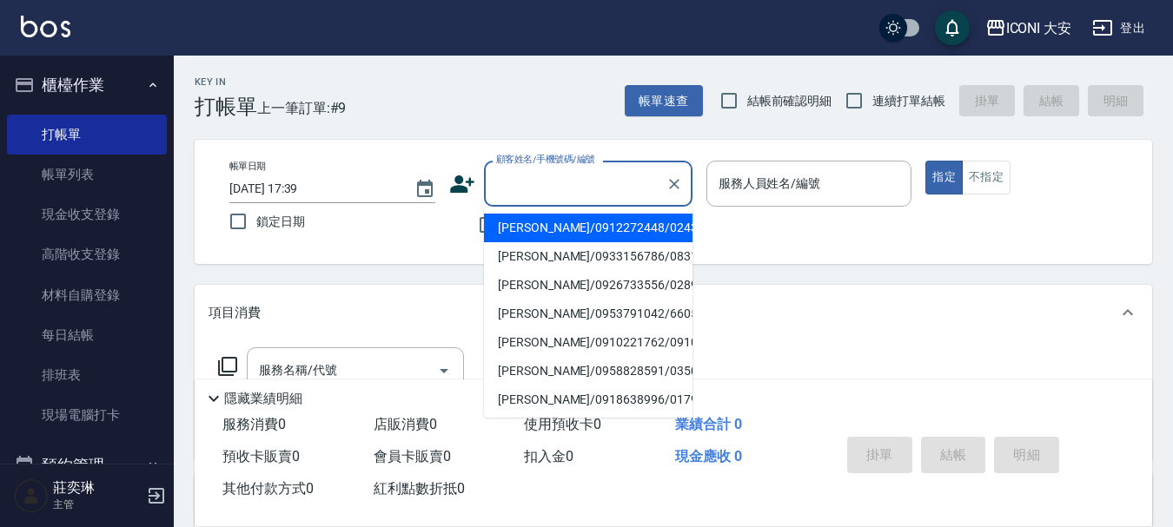
click at [533, 170] on input "顧客姓名/手機號碼/編號" at bounding box center [575, 184] width 167 height 30
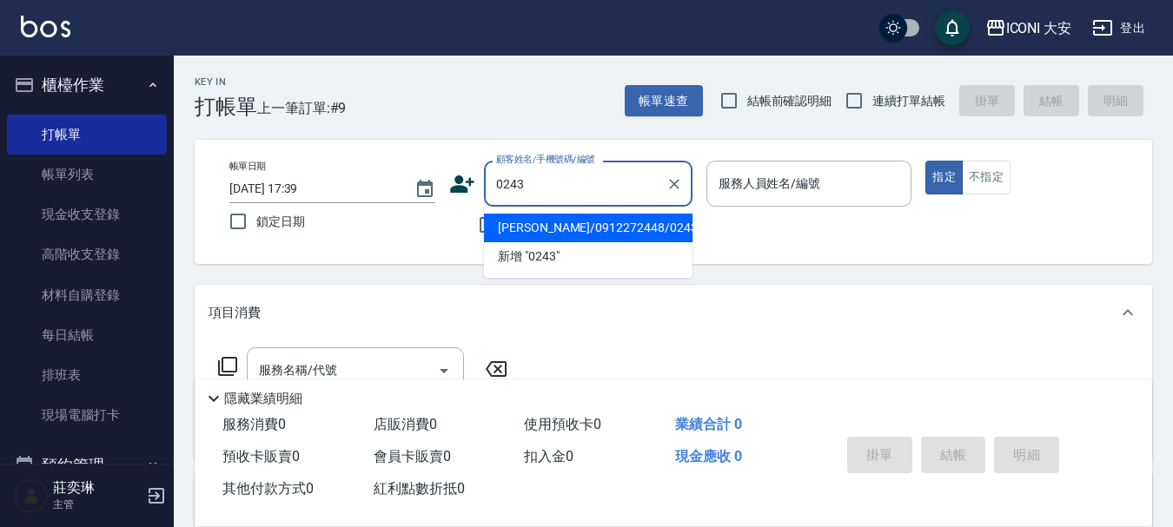
click at [621, 224] on li "[PERSON_NAME]/0912272448/0243" at bounding box center [588, 228] width 209 height 29
type input "[PERSON_NAME]/0912272448/0243"
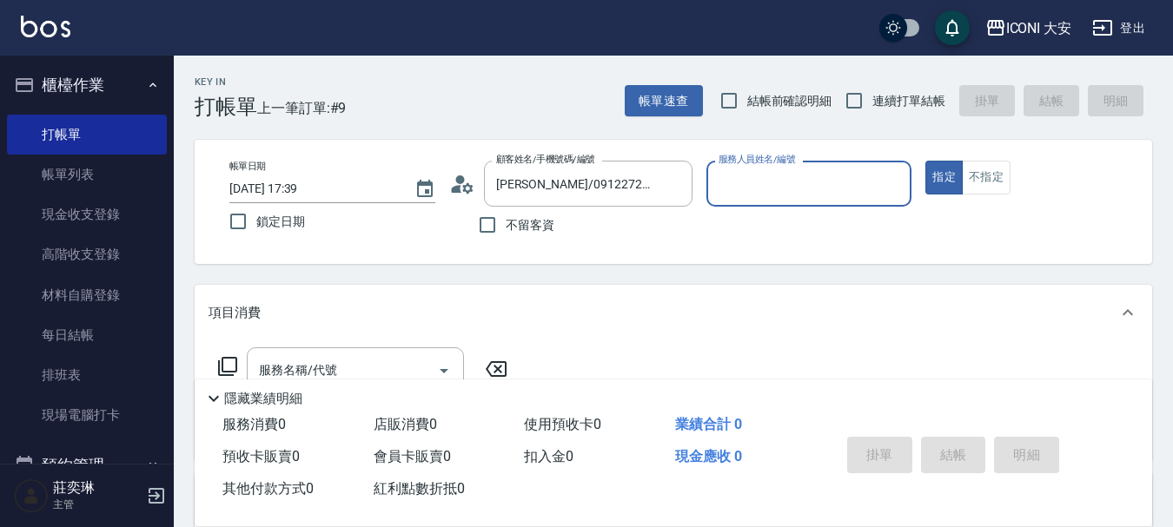
click at [790, 182] on input "服務人員姓名/編號" at bounding box center [809, 184] width 190 height 30
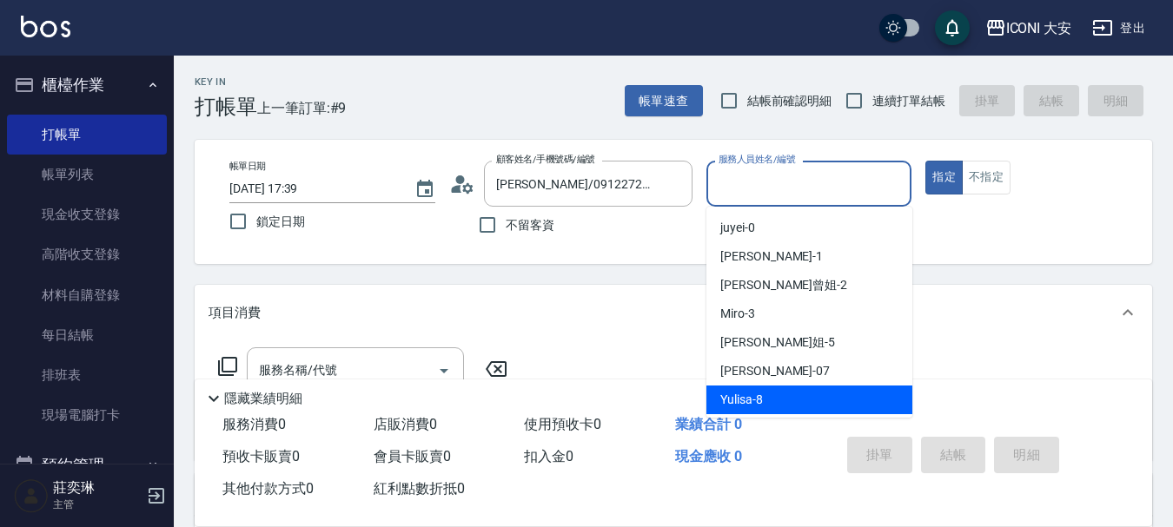
click at [757, 402] on span "Yulisa -8" at bounding box center [741, 400] width 43 height 18
type input "Yulisa-8"
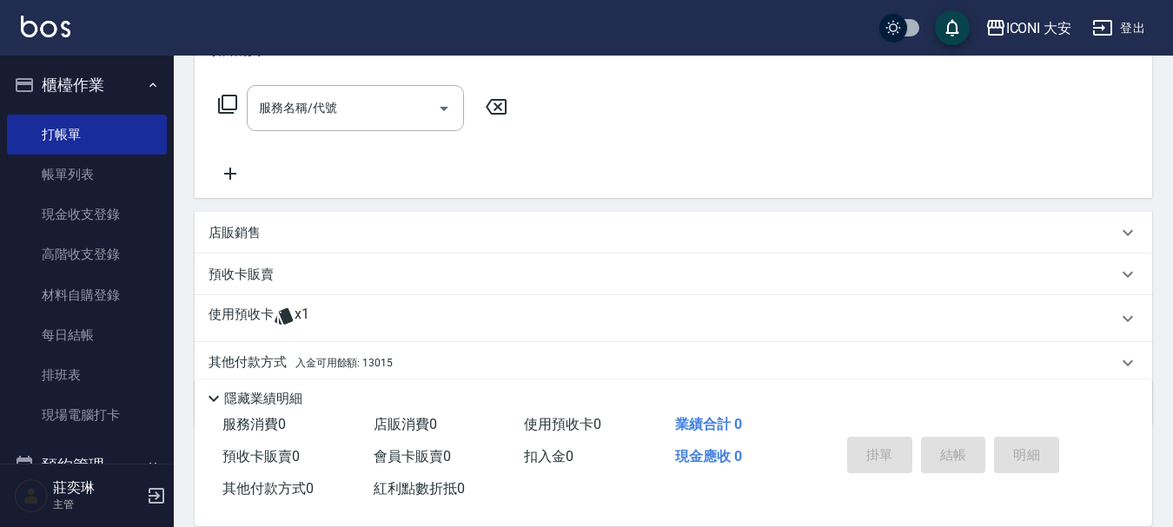
scroll to position [67, 0]
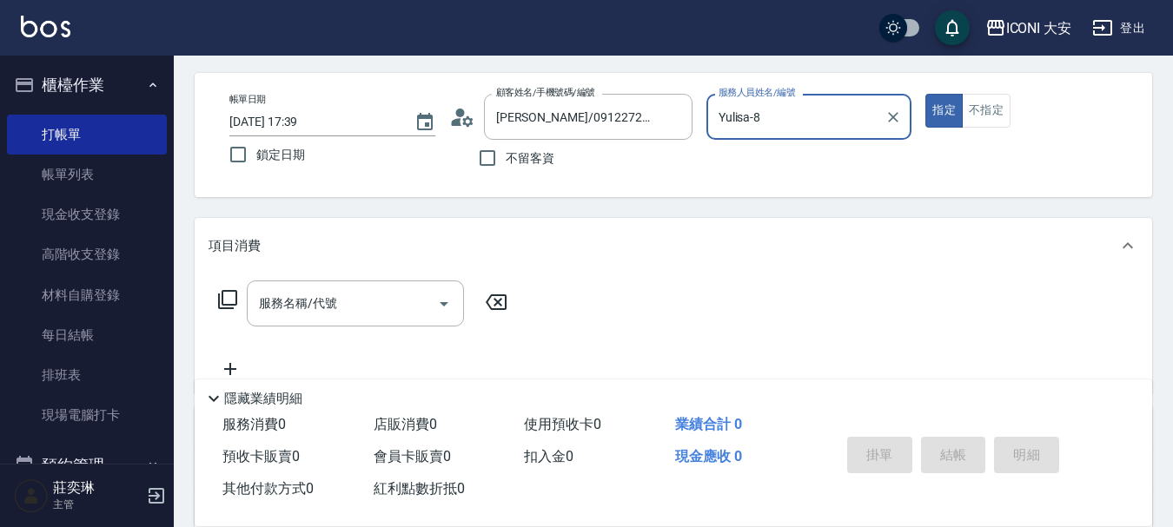
click at [224, 300] on icon at bounding box center [227, 299] width 21 height 21
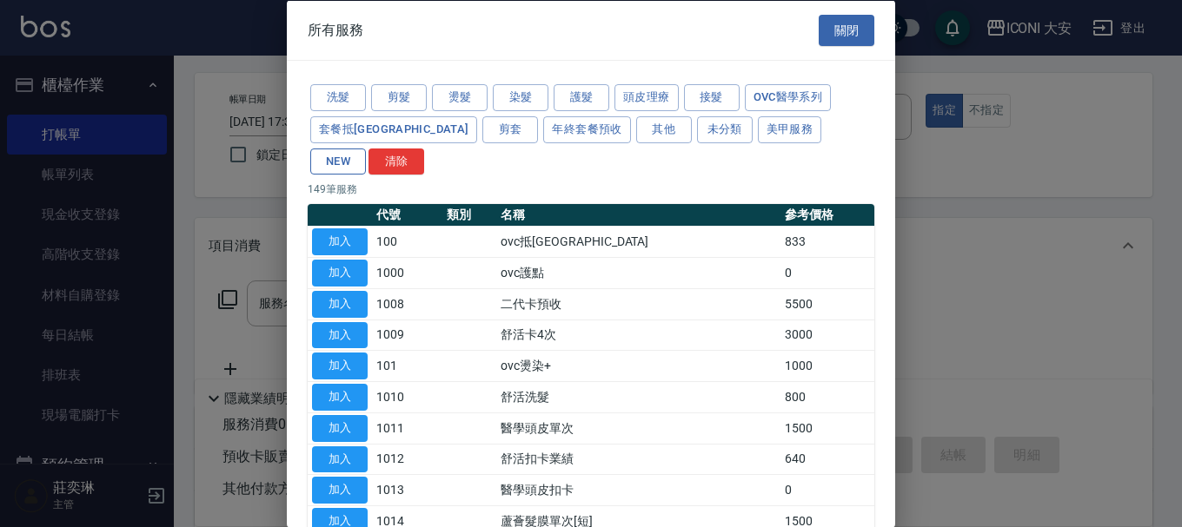
click at [366, 148] on button "NEW" at bounding box center [338, 161] width 56 height 27
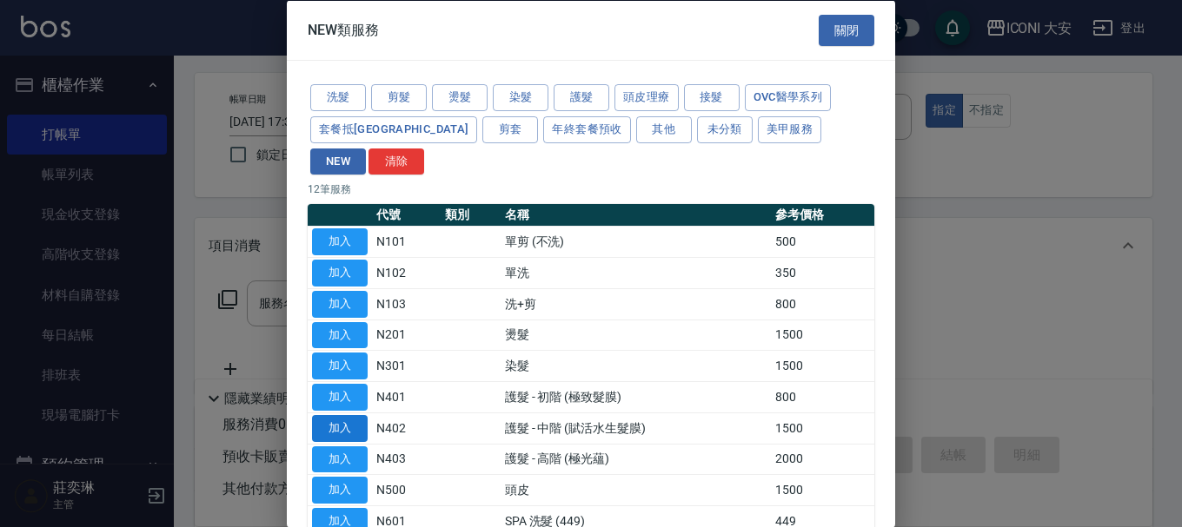
click at [352, 415] on button "加入" at bounding box center [340, 428] width 56 height 27
type input "護髮 - 中階 (賦活水生髮膜) (N402)"
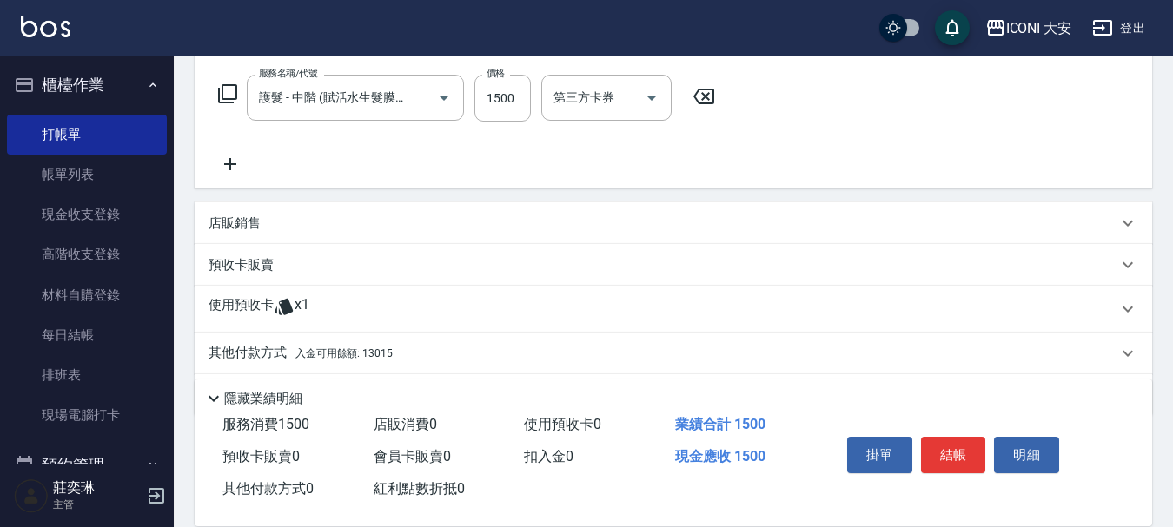
scroll to position [328, 0]
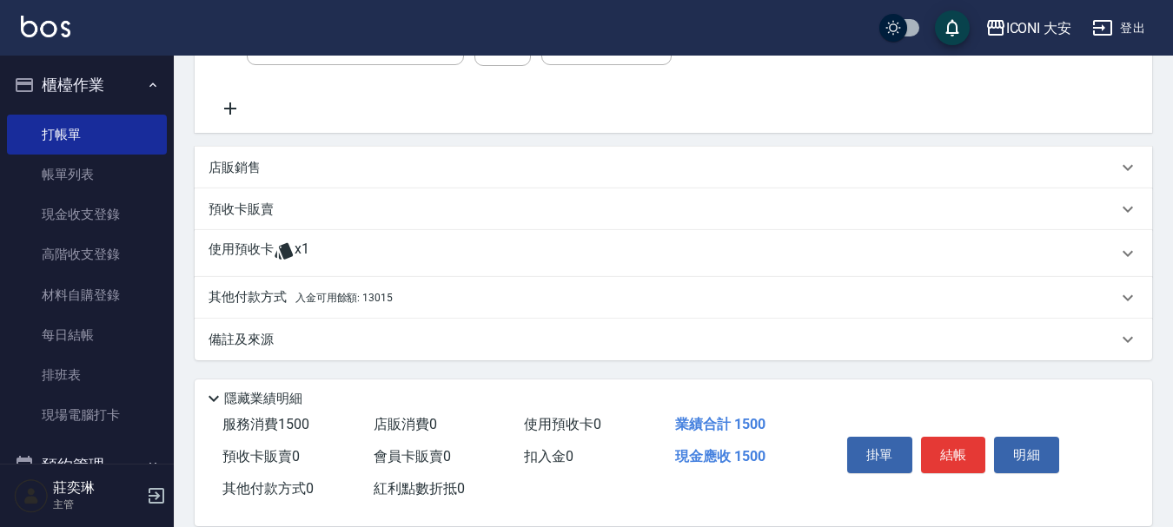
click at [246, 292] on p "其他付款方式 入金可用餘額: 13015" at bounding box center [301, 298] width 184 height 19
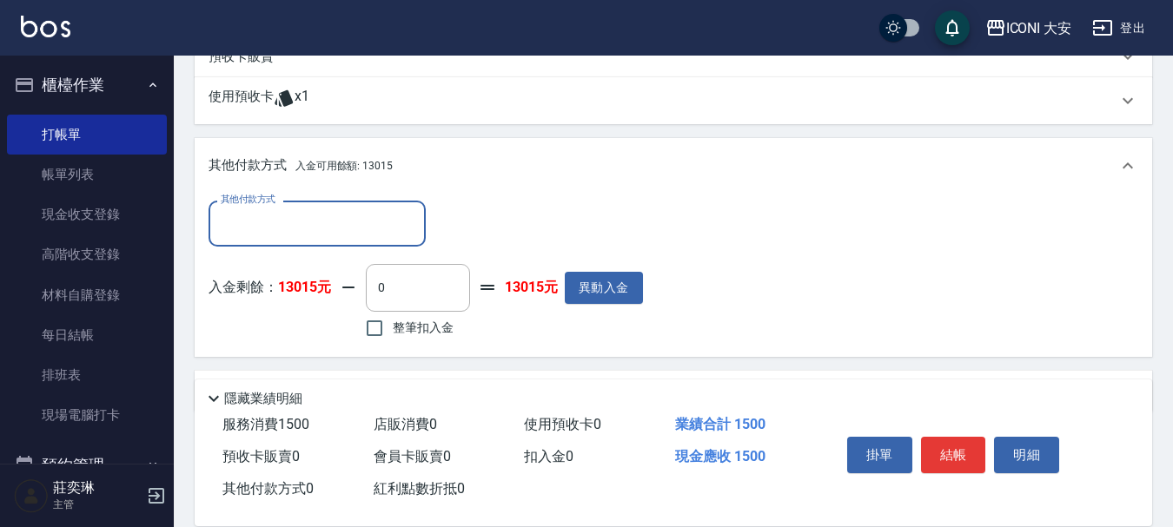
scroll to position [502, 0]
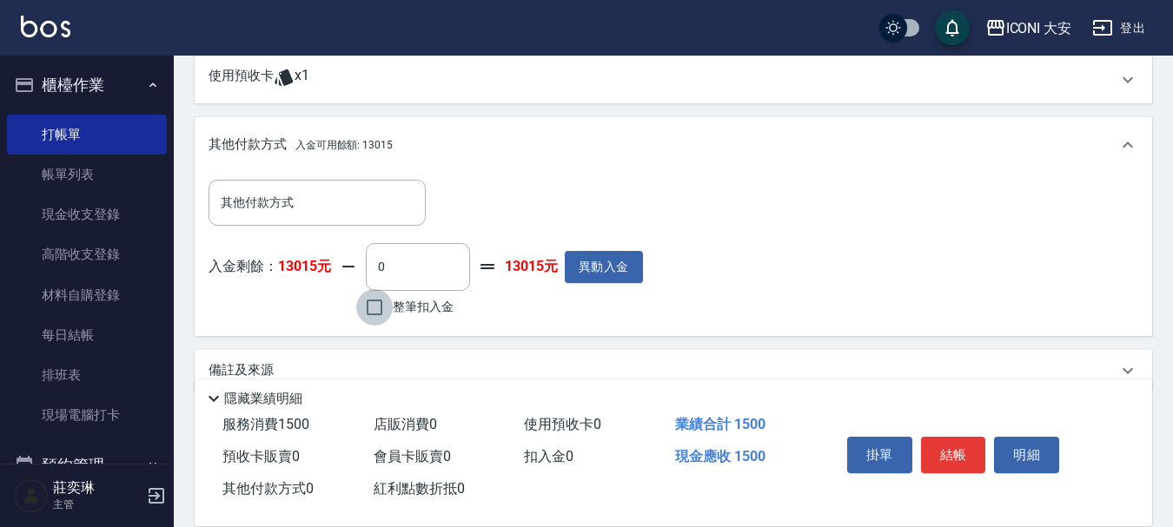
click at [371, 304] on input "整筆扣入金" at bounding box center [374, 307] width 36 height 36
checkbox input "true"
type input "1500"
click at [949, 448] on button "結帳" at bounding box center [953, 455] width 65 height 36
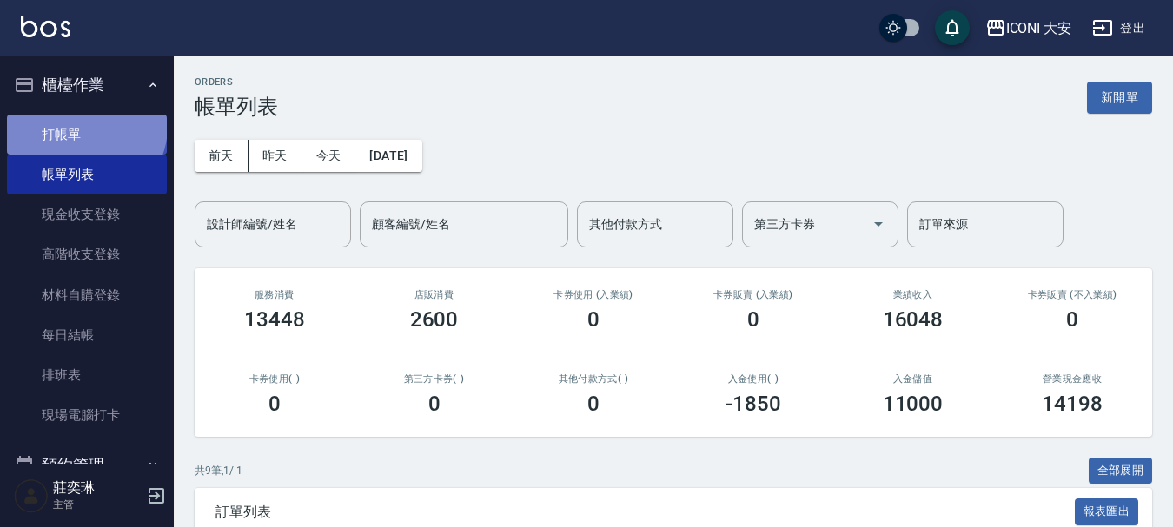
click at [84, 126] on link "打帳單" at bounding box center [87, 135] width 160 height 40
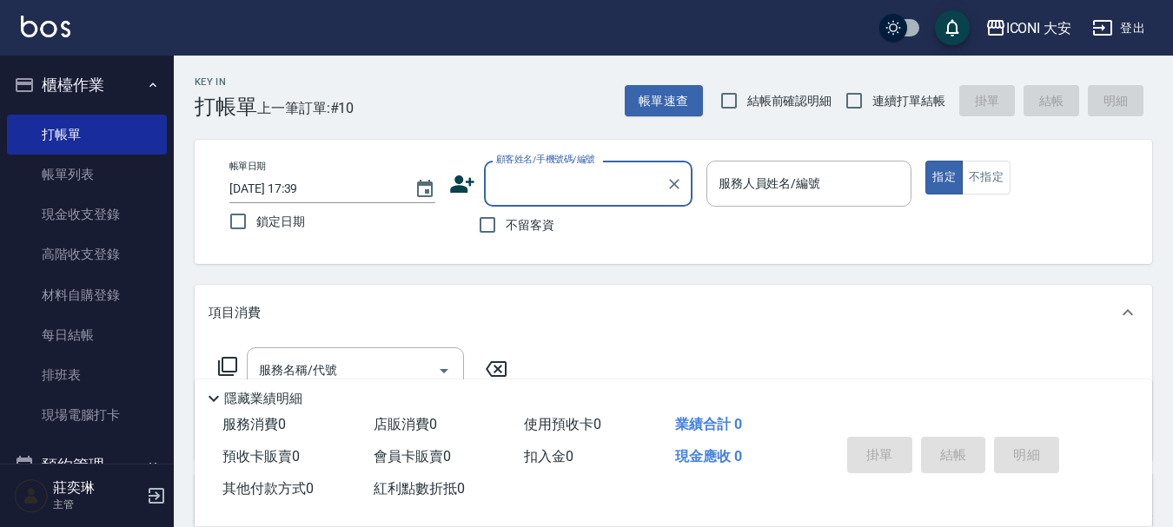
click at [552, 186] on input "顧客姓名/手機號碼/編號" at bounding box center [575, 184] width 167 height 30
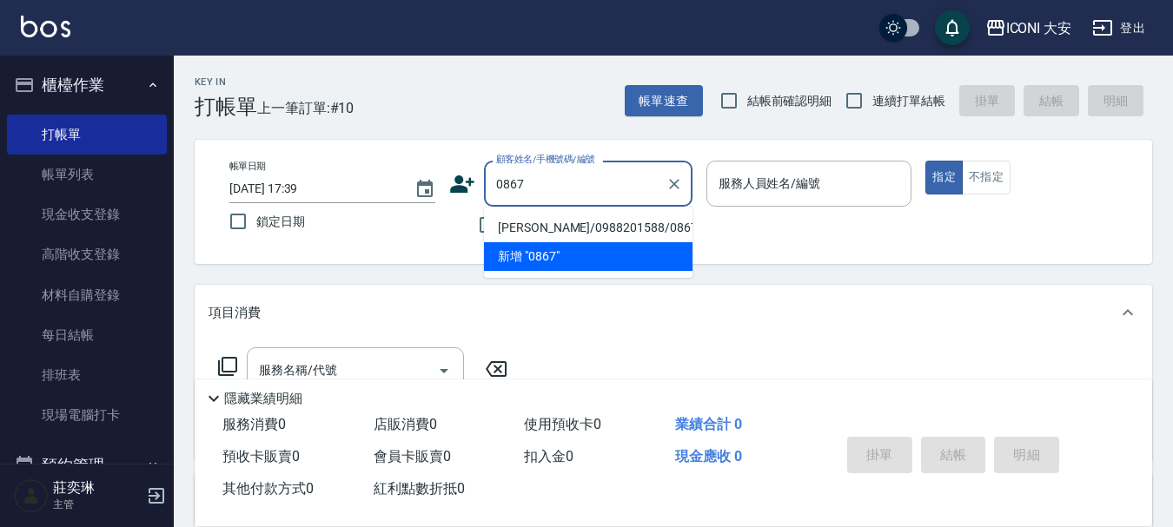
click at [528, 222] on li "[PERSON_NAME]/0988201588/0867" at bounding box center [588, 228] width 209 height 29
type input "[PERSON_NAME]/0988201588/0867"
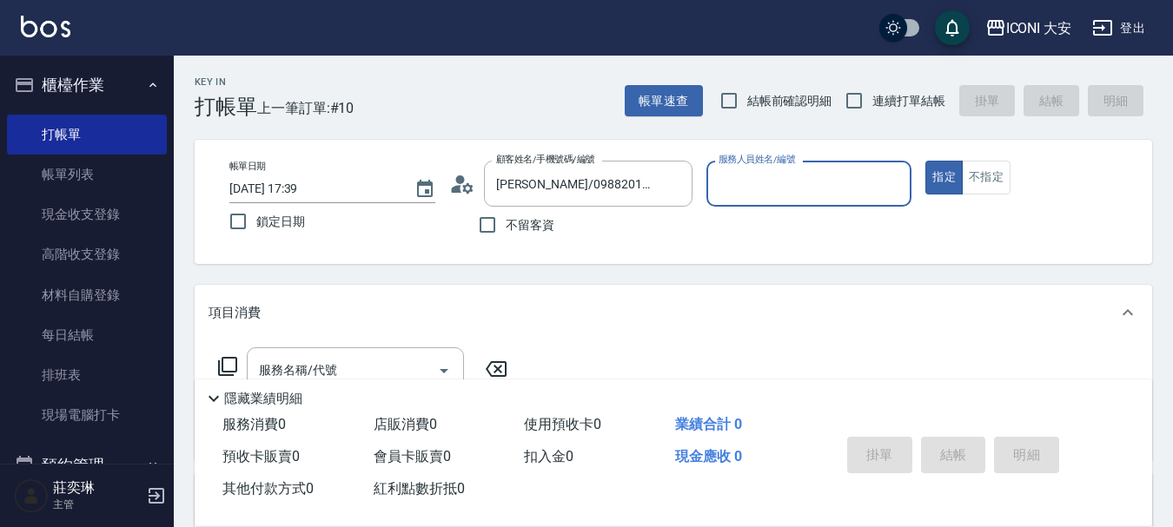
click at [740, 189] on input "服務人員姓名/編號" at bounding box center [809, 184] width 190 height 30
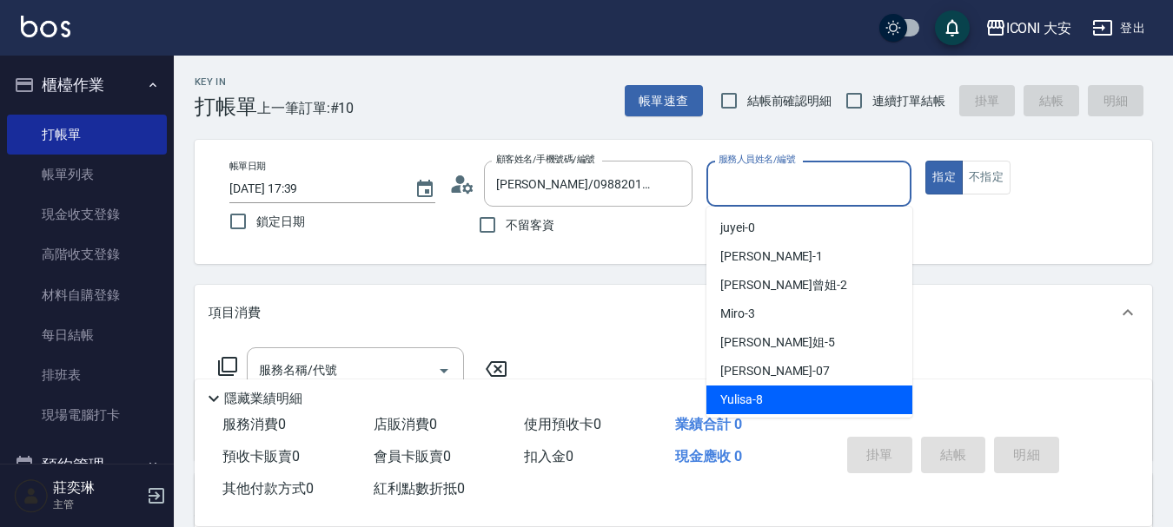
click at [740, 397] on span "Yulisa -8" at bounding box center [741, 400] width 43 height 18
type input "Yulisa-8"
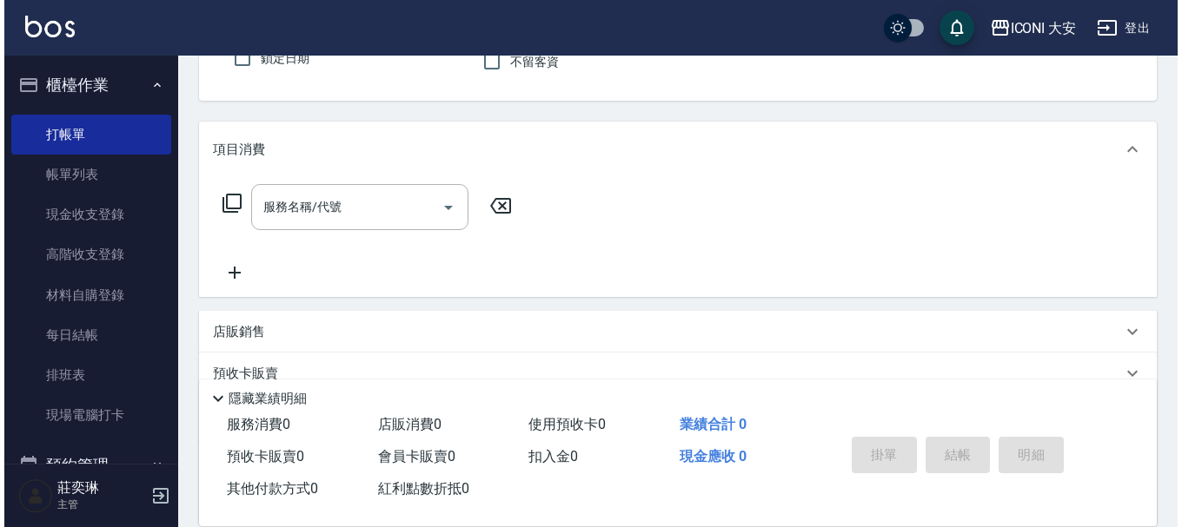
scroll to position [174, 0]
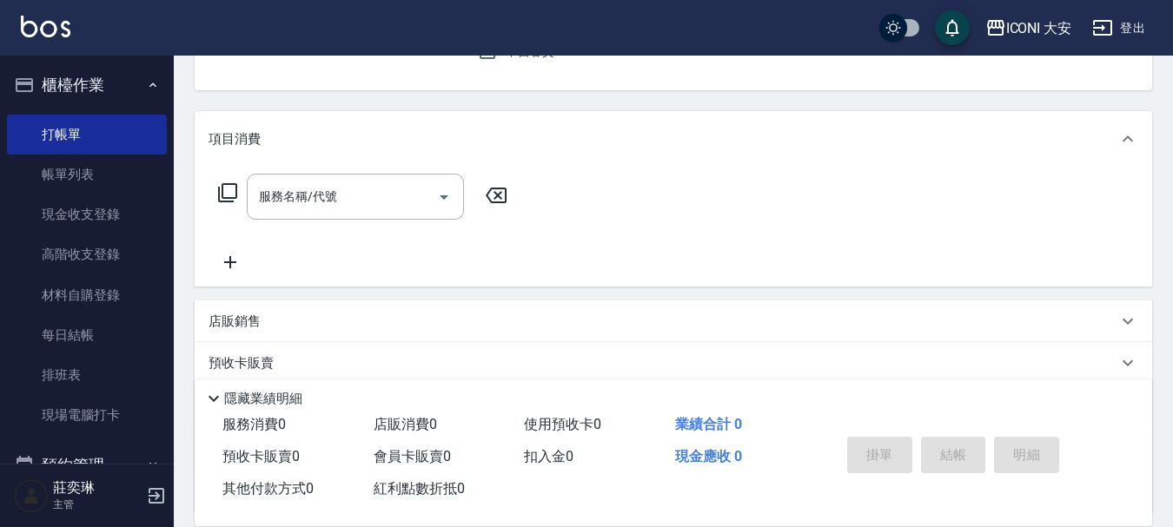
click at [223, 182] on icon at bounding box center [227, 192] width 21 height 21
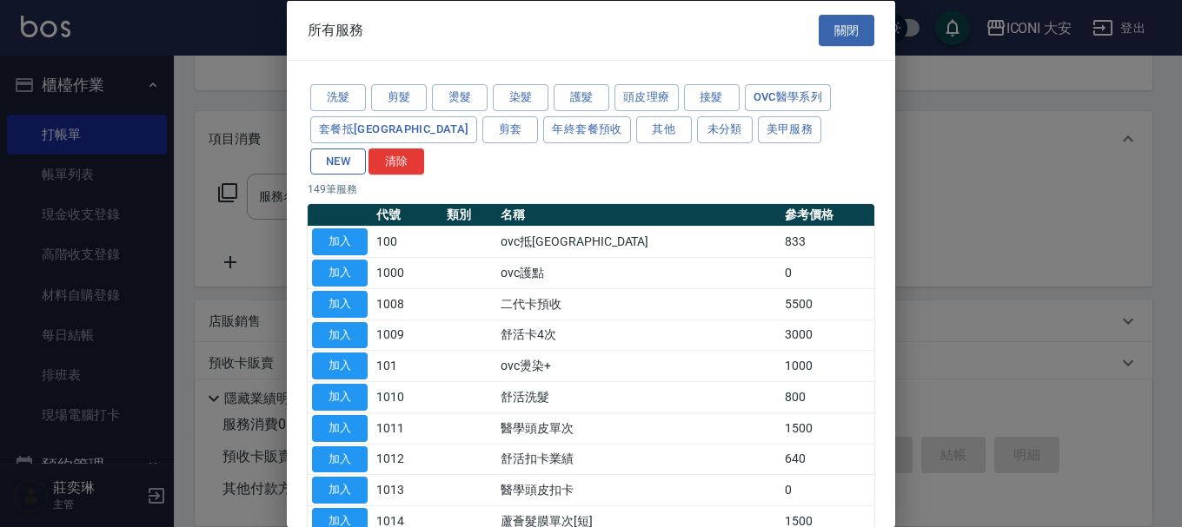
click at [366, 148] on button "NEW" at bounding box center [338, 161] width 56 height 27
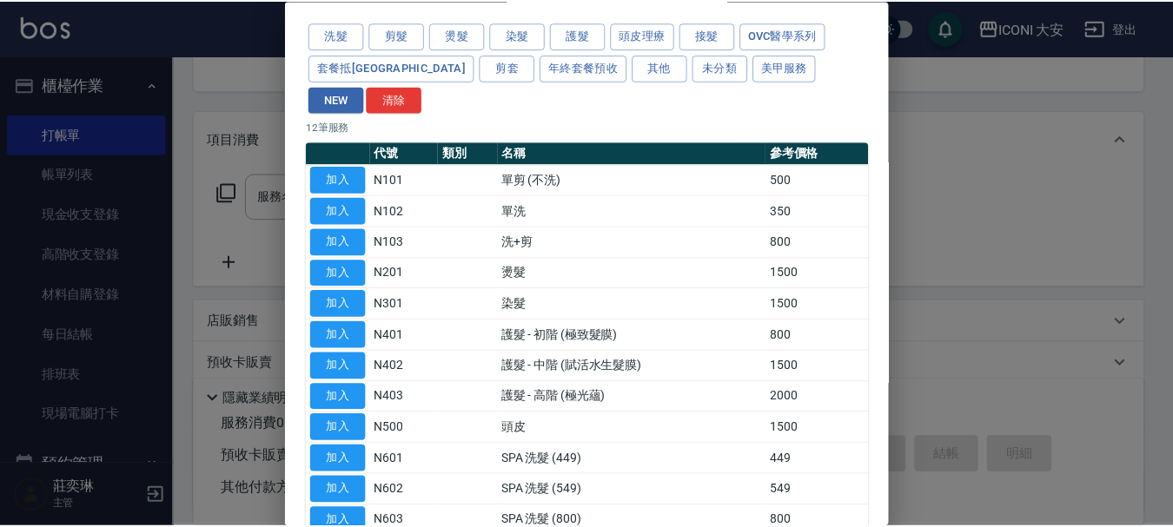
scroll to position [136, 0]
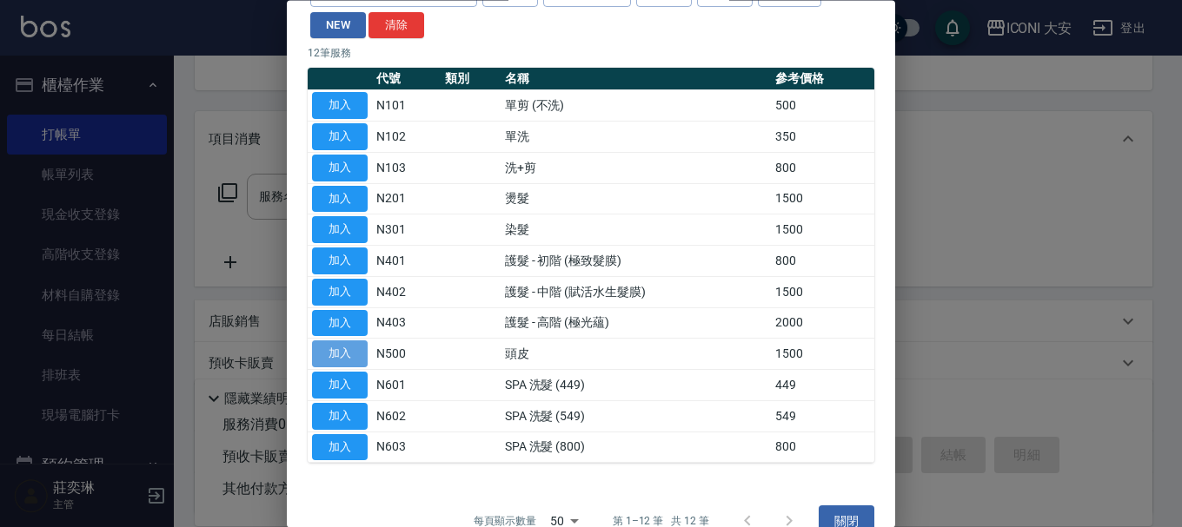
click at [324, 342] on button "加入" at bounding box center [340, 355] width 56 height 27
type input "頭皮(N500)"
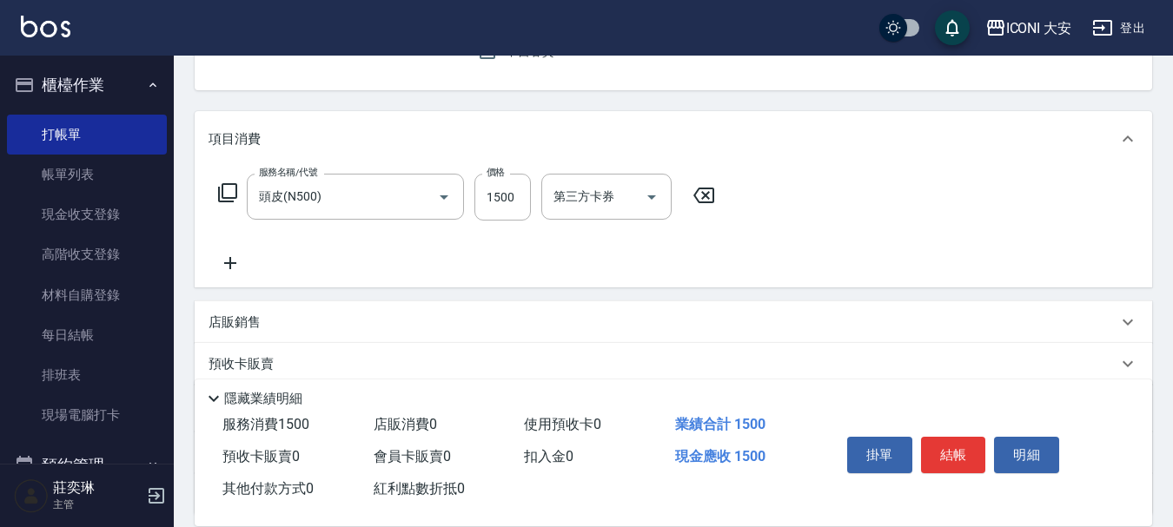
click at [230, 192] on icon at bounding box center [227, 192] width 21 height 21
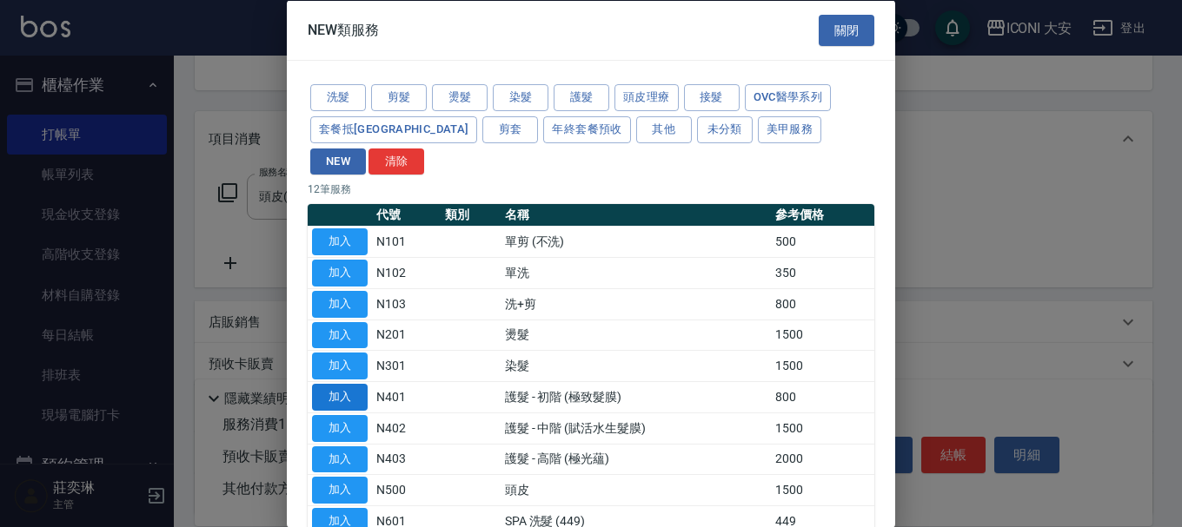
click at [360, 384] on button "加入" at bounding box center [340, 397] width 56 height 27
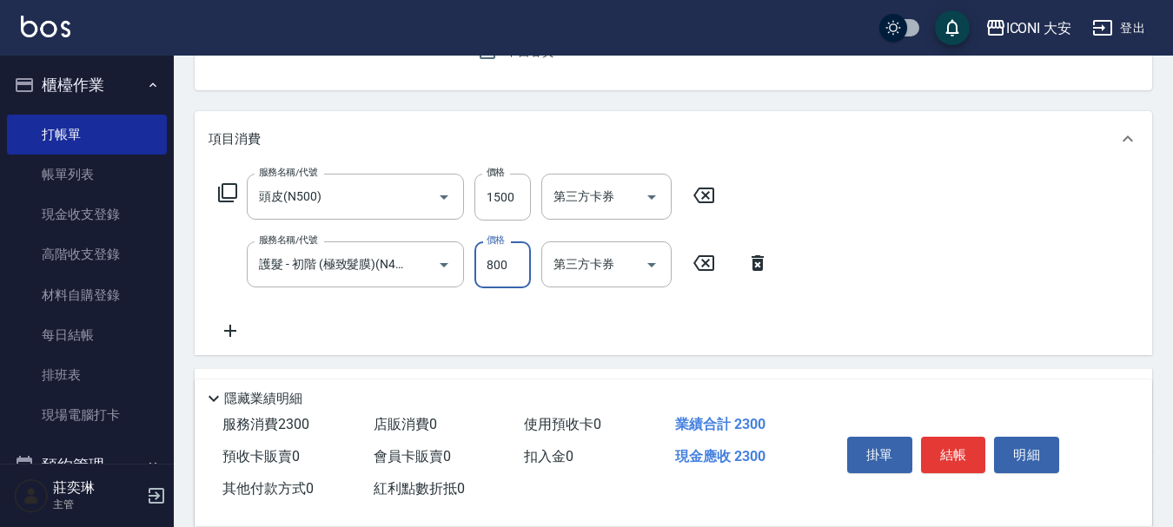
click at [512, 274] on input "800" at bounding box center [502, 265] width 56 height 47
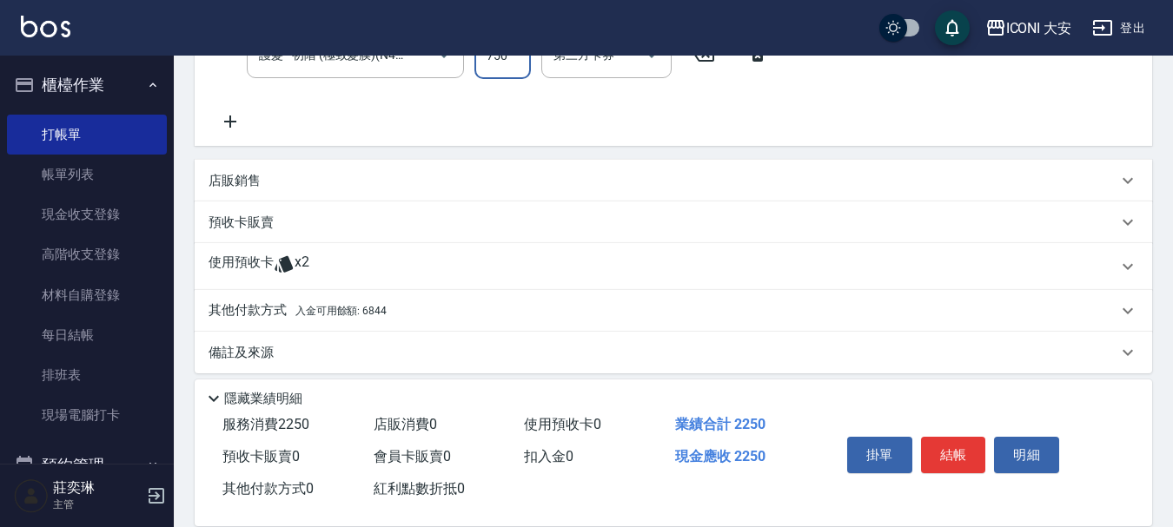
scroll to position [396, 0]
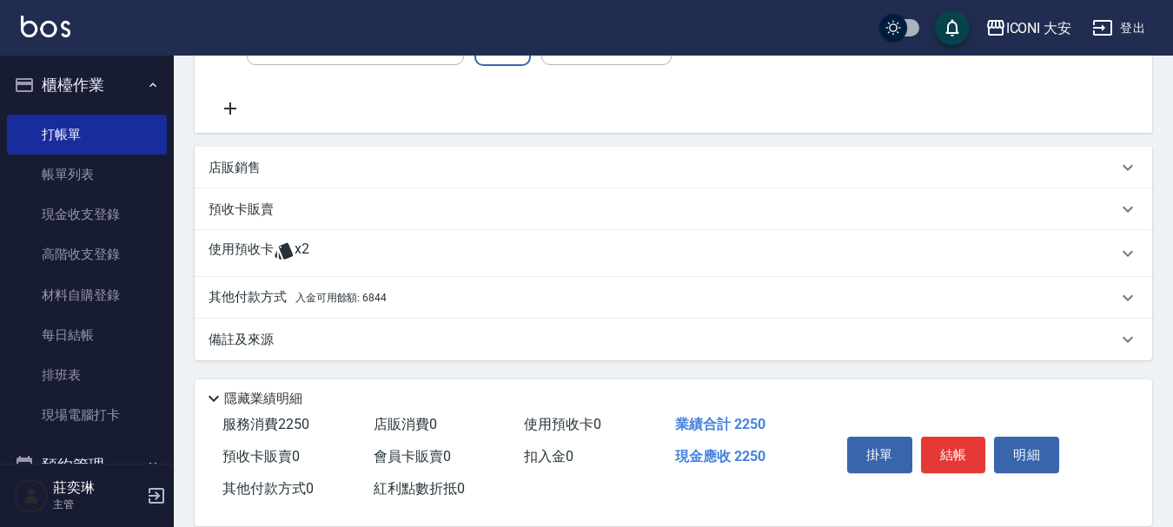
type input "750"
click at [262, 290] on p "其他付款方式 入金可用餘額: 6844" at bounding box center [298, 298] width 178 height 19
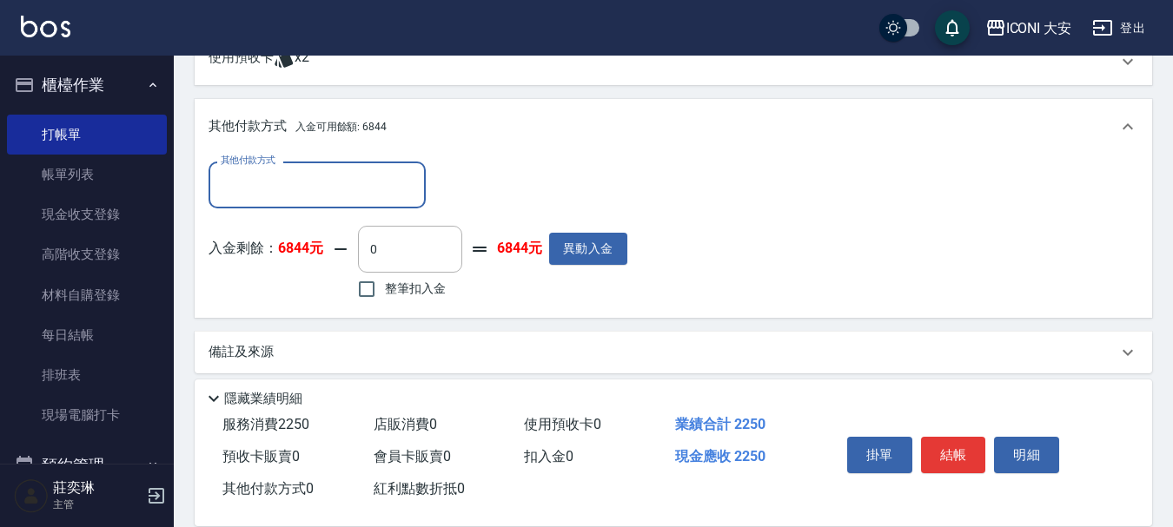
scroll to position [601, 0]
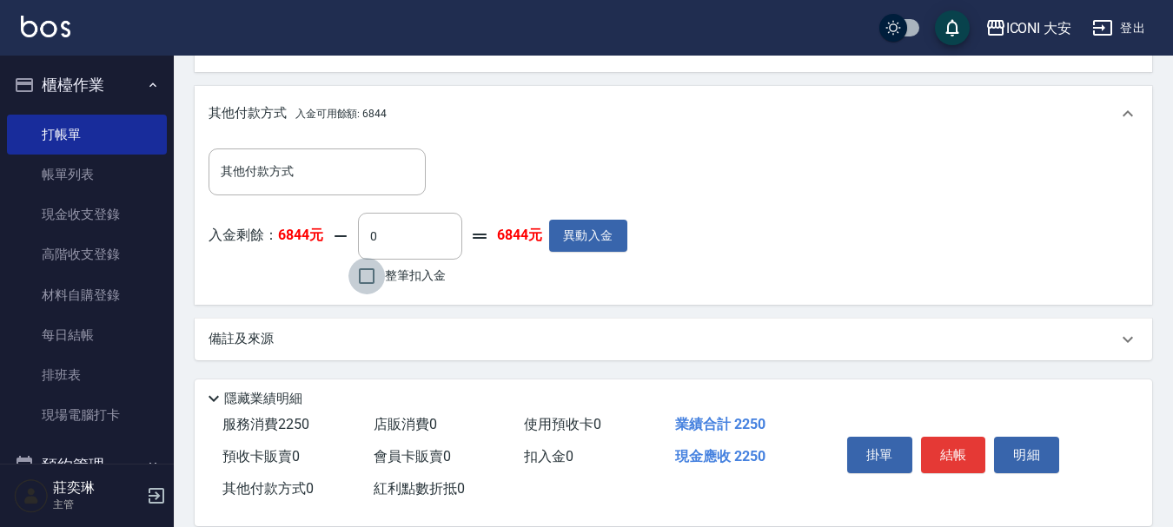
click at [369, 281] on input "整筆扣入金" at bounding box center [366, 276] width 36 height 36
checkbox input "true"
type input "2250"
click at [963, 450] on button "結帳" at bounding box center [953, 455] width 65 height 36
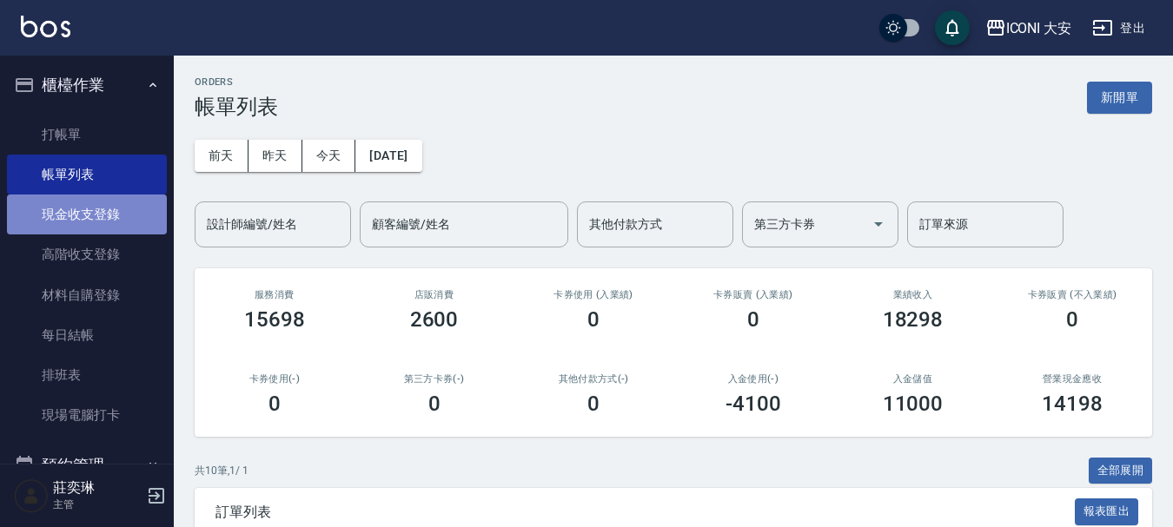
click at [114, 215] on link "現金收支登錄" at bounding box center [87, 215] width 160 height 40
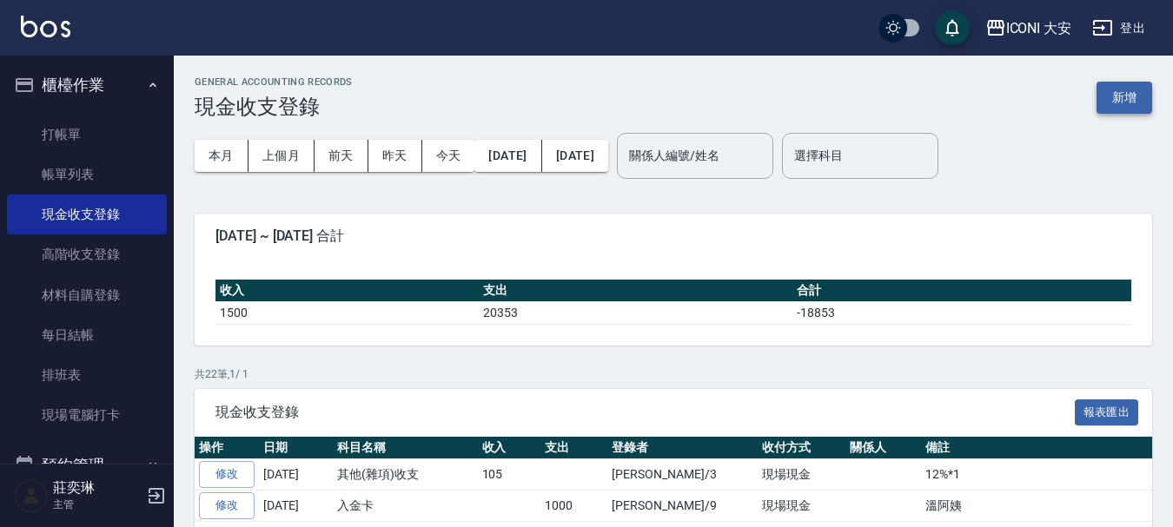
click at [1124, 96] on button "新增" at bounding box center [1125, 98] width 56 height 32
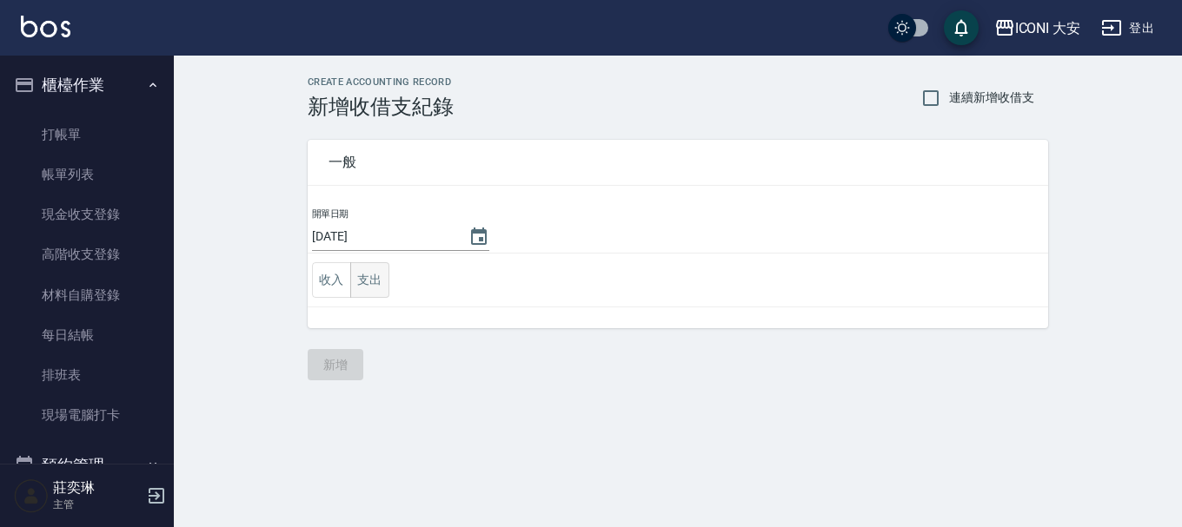
click at [374, 277] on button "支出" at bounding box center [369, 280] width 39 height 36
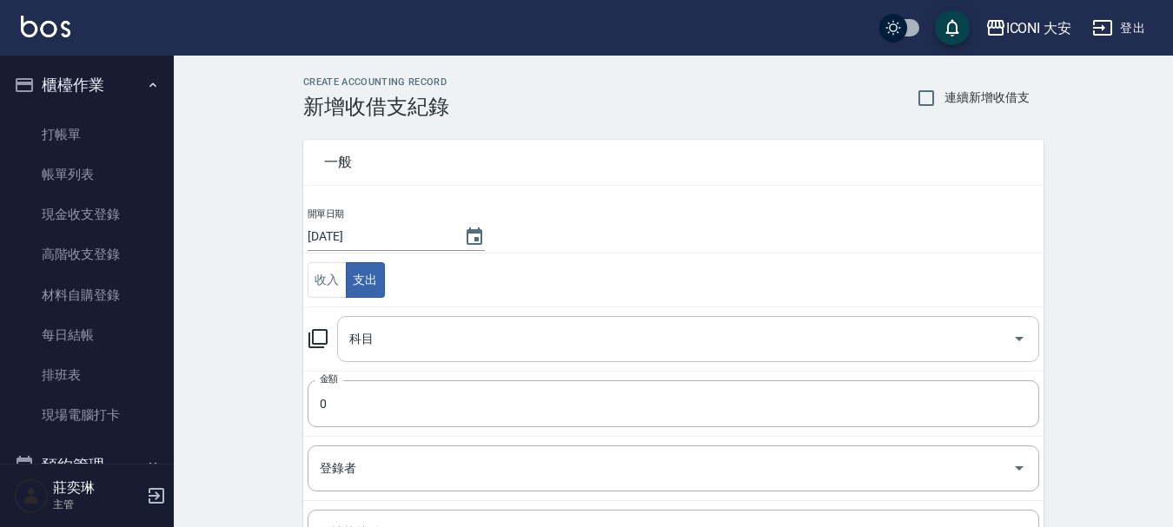
click at [359, 341] on div "科目 科目" at bounding box center [688, 339] width 702 height 46
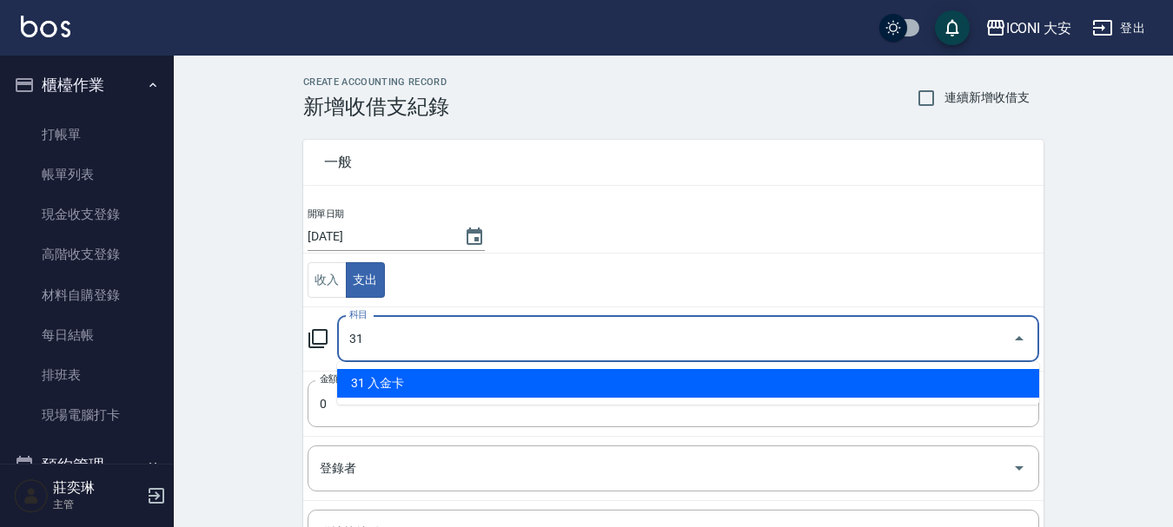
click at [385, 378] on li "31 入金卡" at bounding box center [688, 383] width 702 height 29
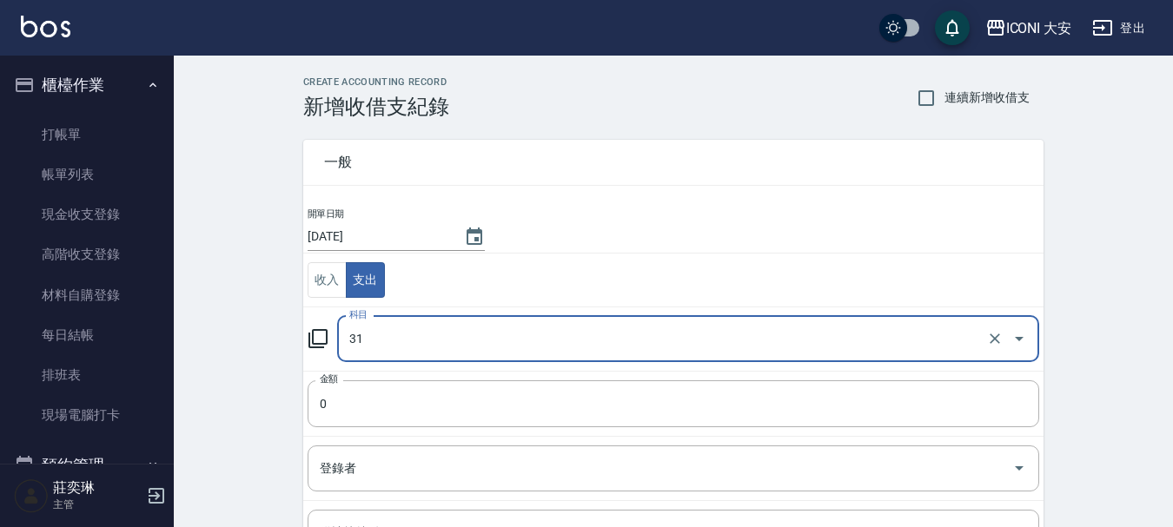
type input "31 入金卡"
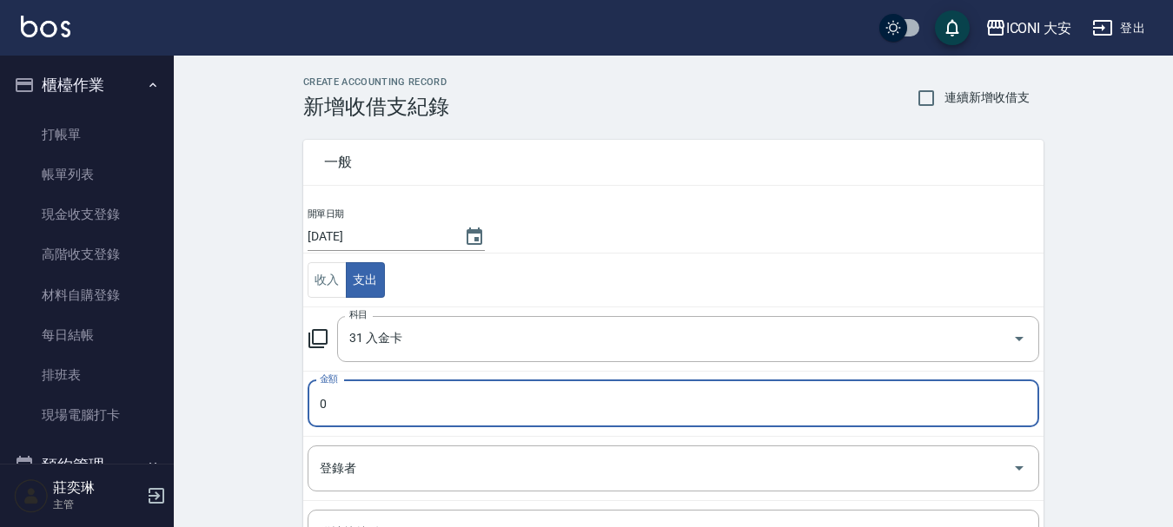
click at [368, 410] on input "0" at bounding box center [674, 404] width 732 height 47
type input "01000"
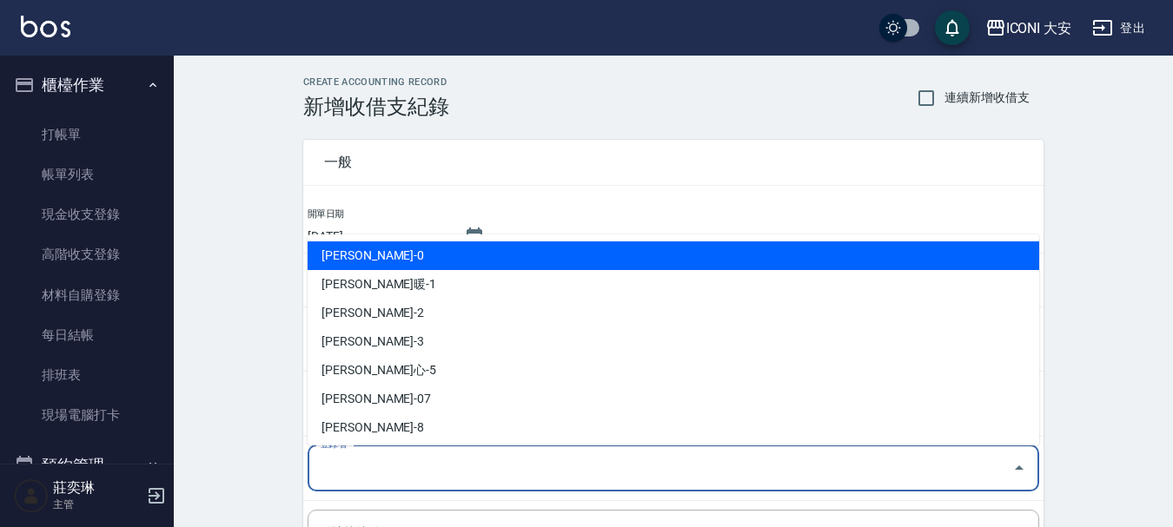
click at [343, 469] on input "登錄者" at bounding box center [660, 469] width 690 height 30
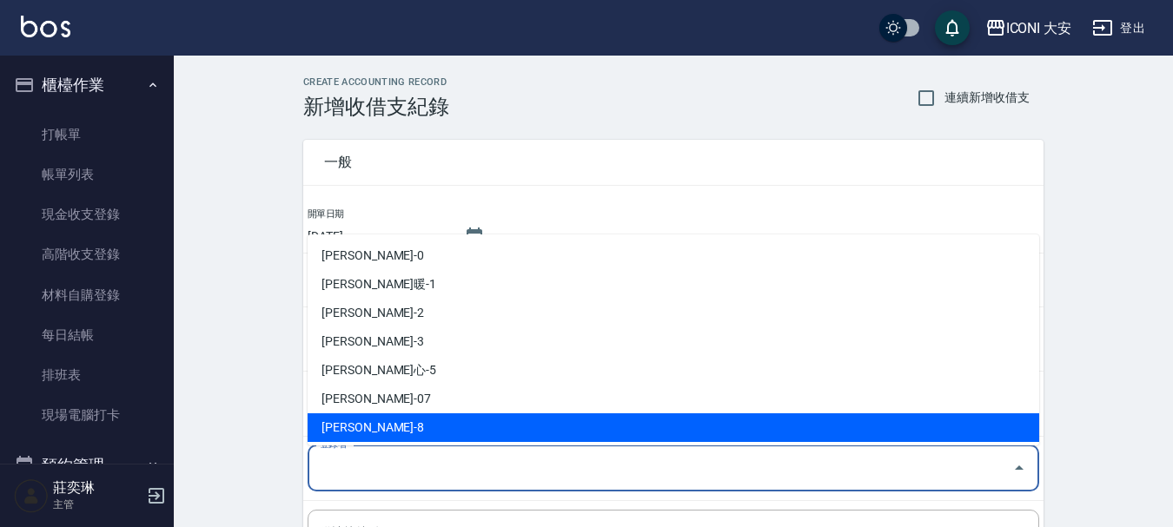
click at [356, 430] on li "[PERSON_NAME]-8" at bounding box center [674, 428] width 732 height 29
type input "[PERSON_NAME]-8"
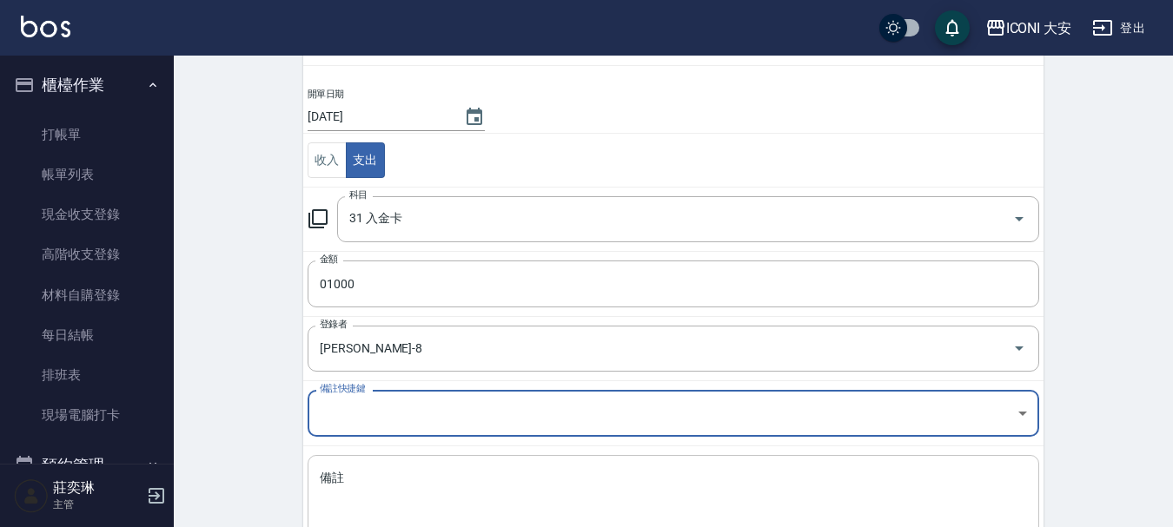
scroll to position [203, 0]
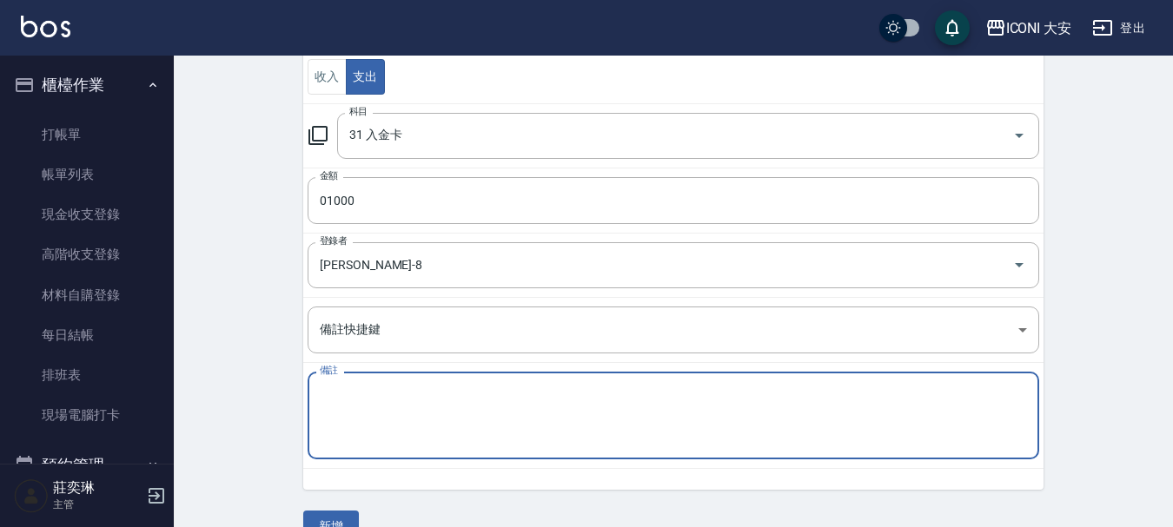
click at [347, 397] on textarea "備註" at bounding box center [673, 416] width 707 height 59
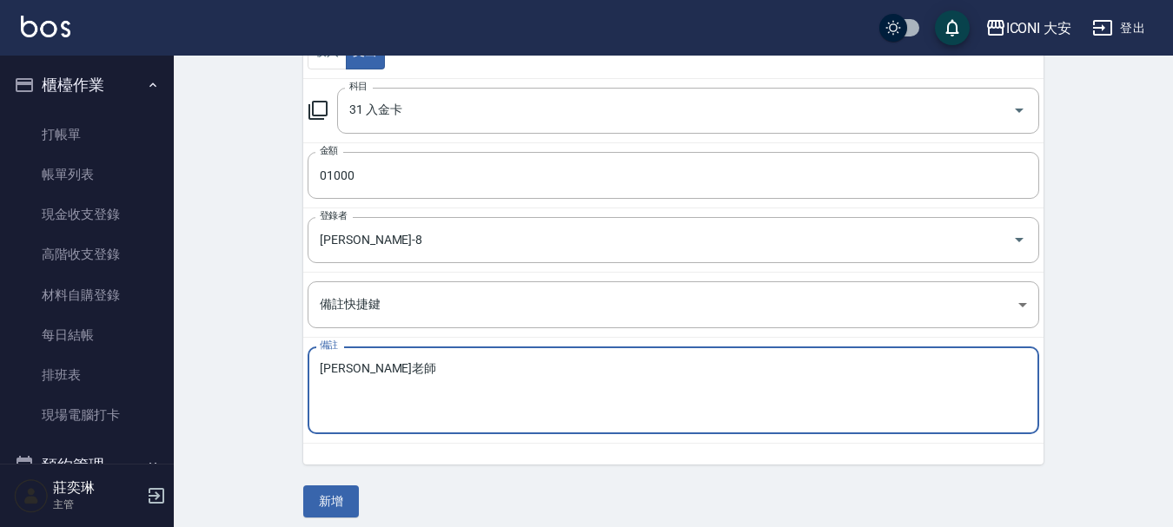
scroll to position [240, 0]
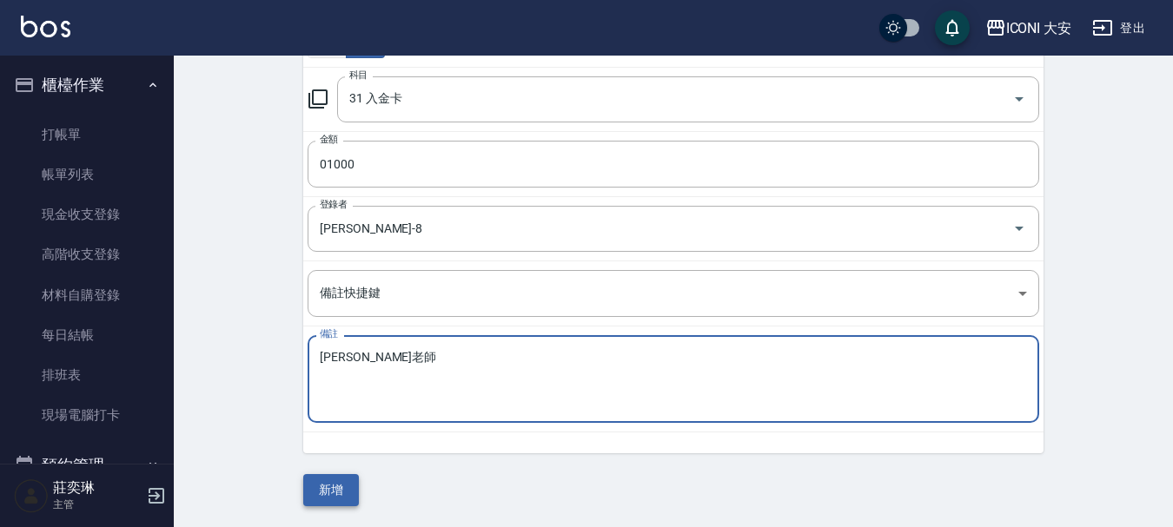
type textarea "[PERSON_NAME]老師"
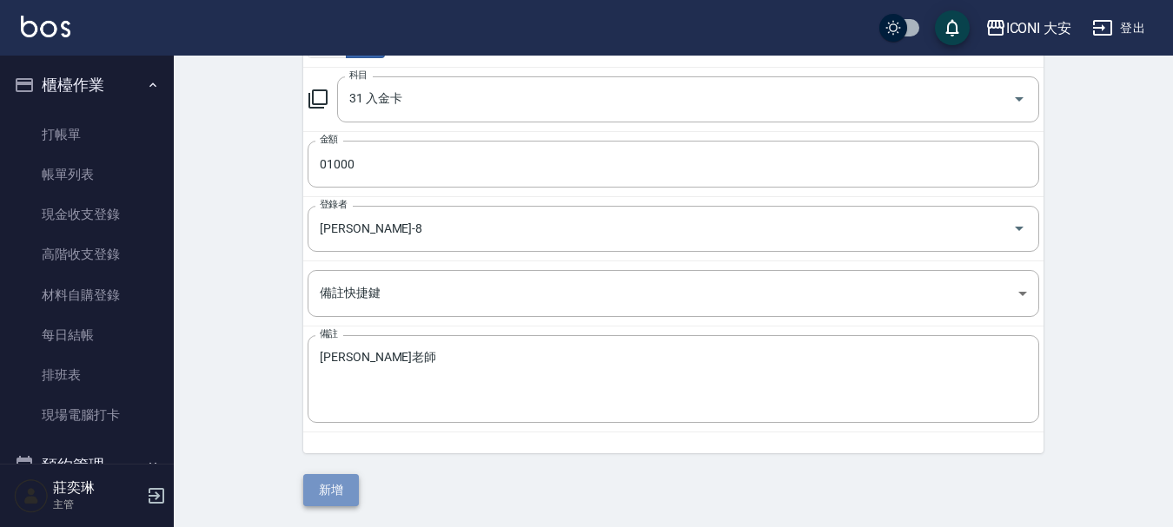
click at [323, 494] on button "新增" at bounding box center [331, 490] width 56 height 32
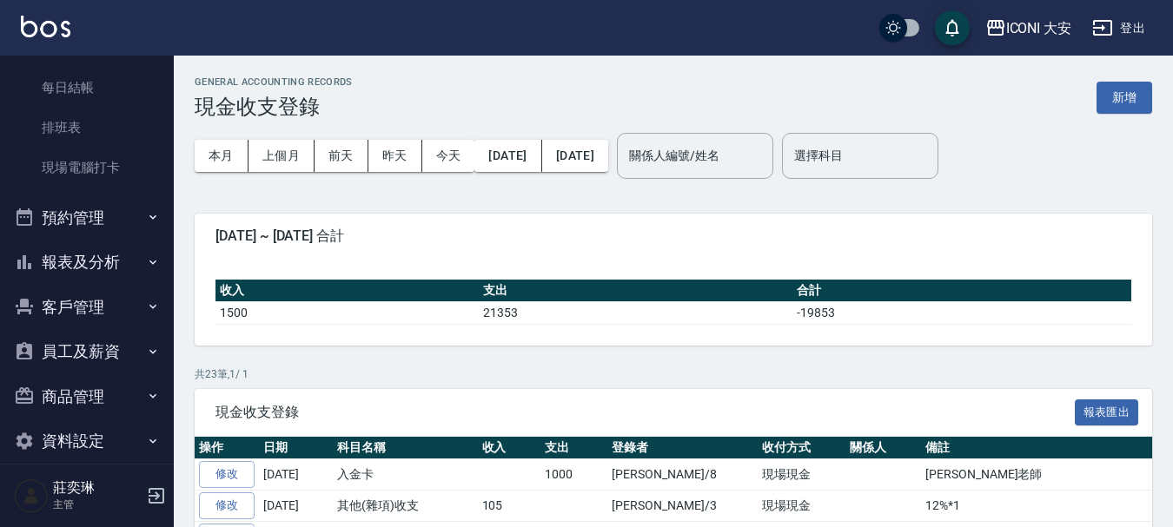
scroll to position [269, 0]
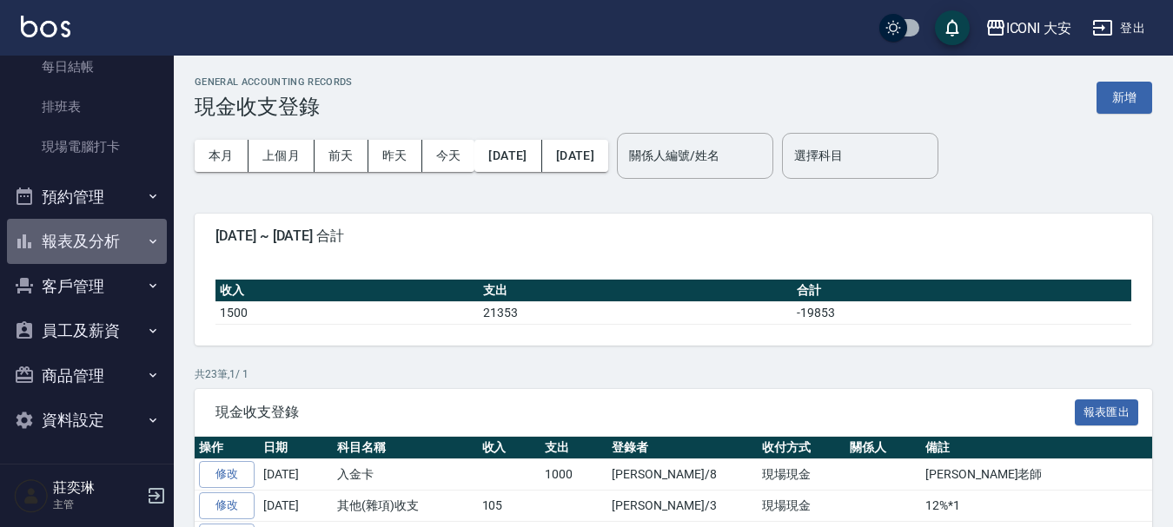
click at [90, 248] on button "報表及分析" at bounding box center [87, 241] width 160 height 45
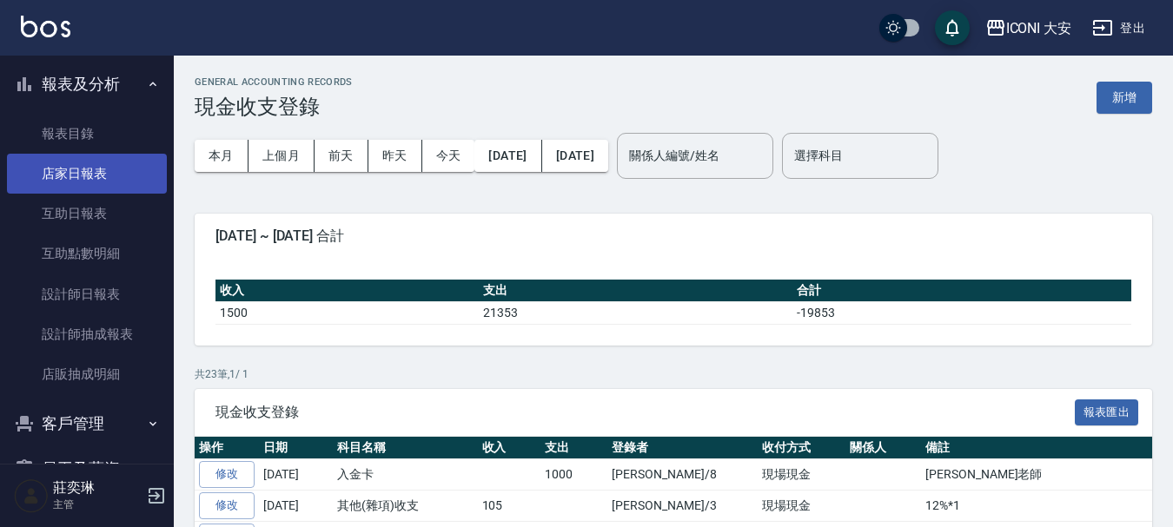
scroll to position [442, 0]
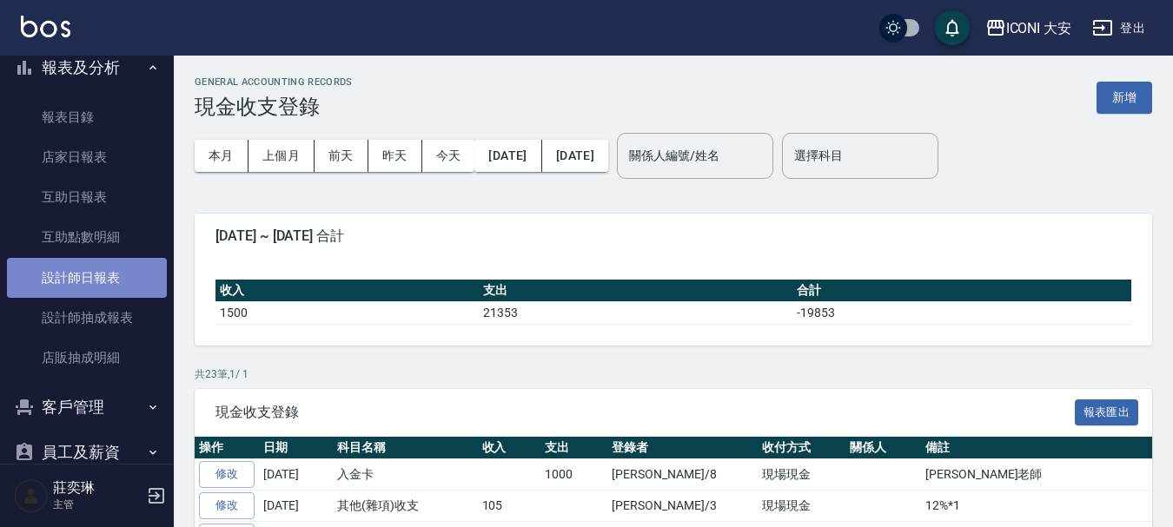
click at [97, 282] on link "設計師日報表" at bounding box center [87, 278] width 160 height 40
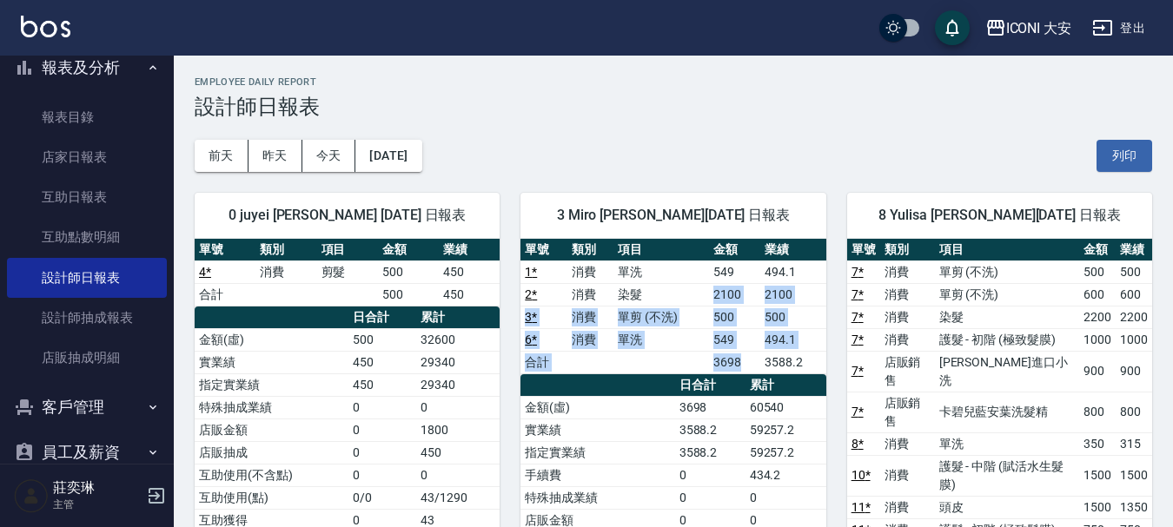
drag, startPoint x: 717, startPoint y: 303, endPoint x: 747, endPoint y: 357, distance: 61.9
click at [747, 357] on tbody "1 * 消費 單洗 549 494.1 2 * 消費 染髮 2100 2100 3 * 消費 單剪 (不洗) 500 500 6 * 消費 單洗 549 49…" at bounding box center [673, 317] width 305 height 113
click at [747, 357] on td "3698" at bounding box center [734, 362] width 51 height 23
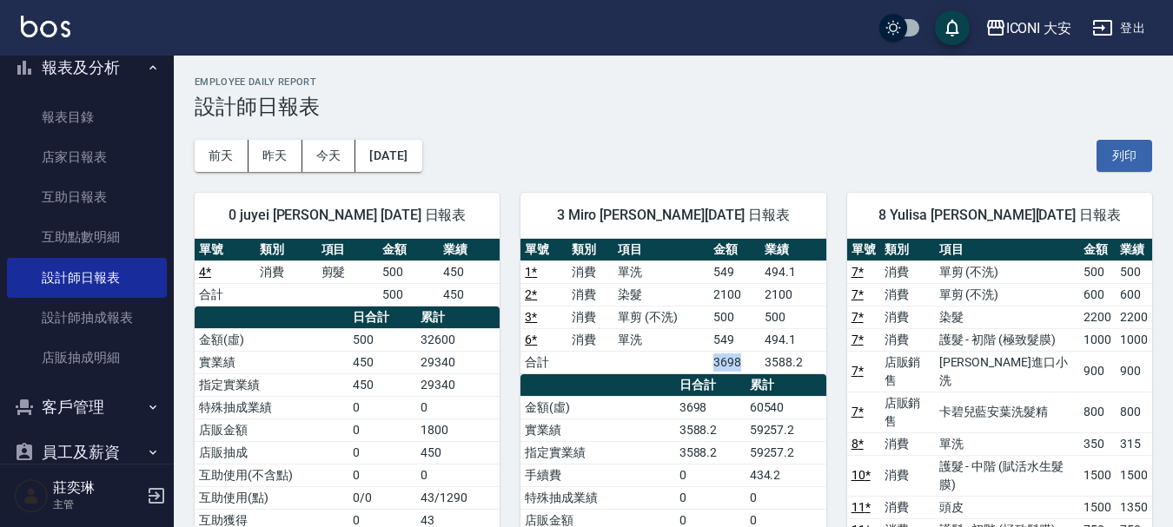
drag, startPoint x: 710, startPoint y: 363, endPoint x: 752, endPoint y: 363, distance: 41.7
click at [752, 363] on td "3698" at bounding box center [734, 362] width 51 height 23
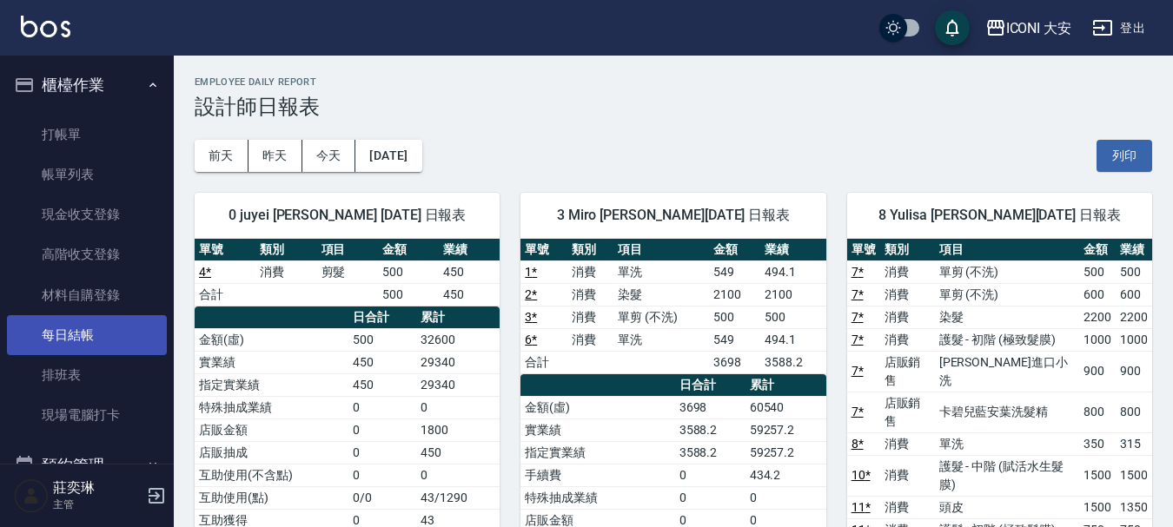
click at [82, 321] on link "每日結帳" at bounding box center [87, 335] width 160 height 40
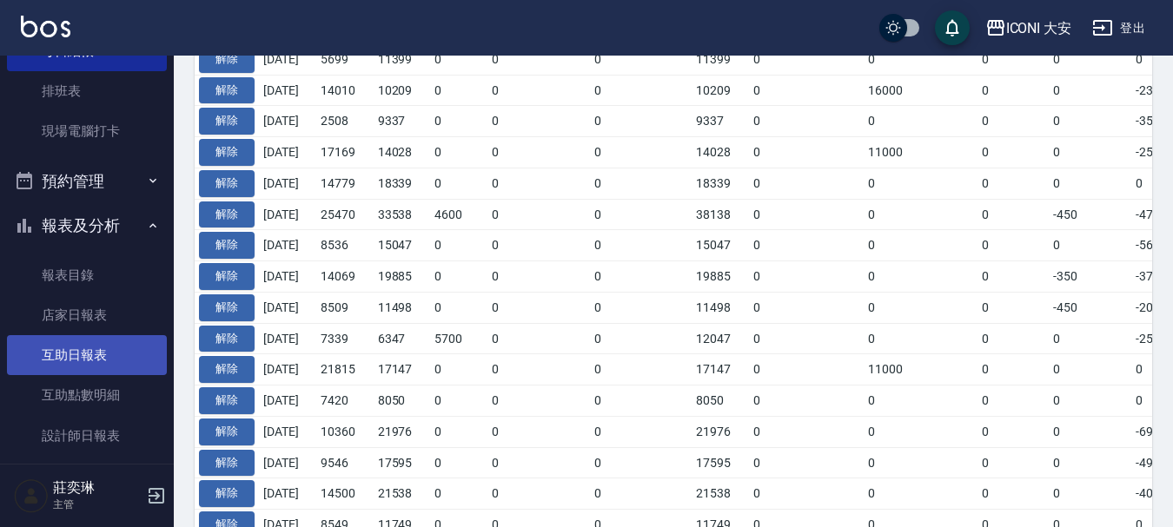
scroll to position [348, 0]
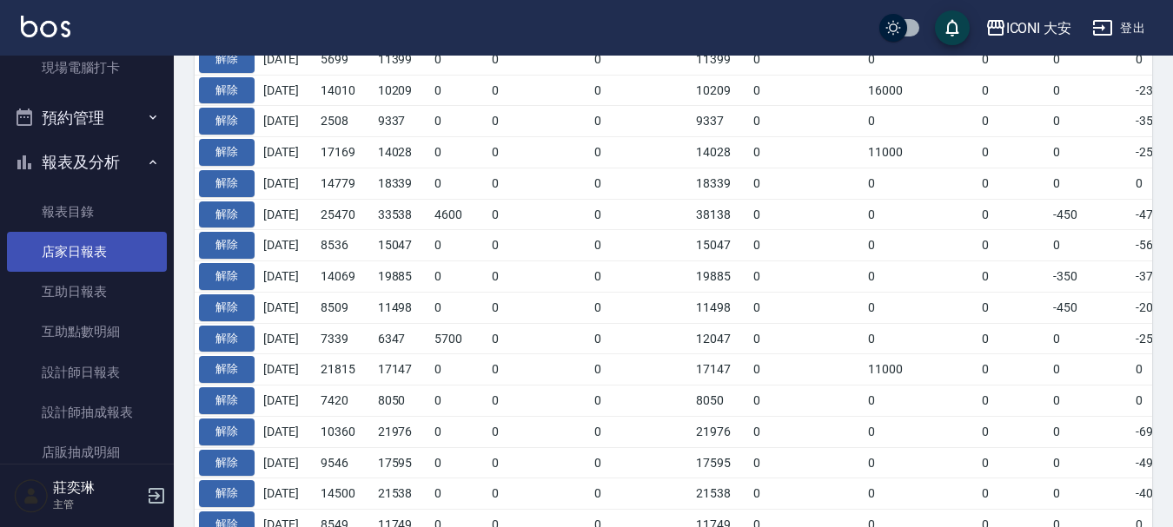
click at [110, 260] on link "店家日報表" at bounding box center [87, 252] width 160 height 40
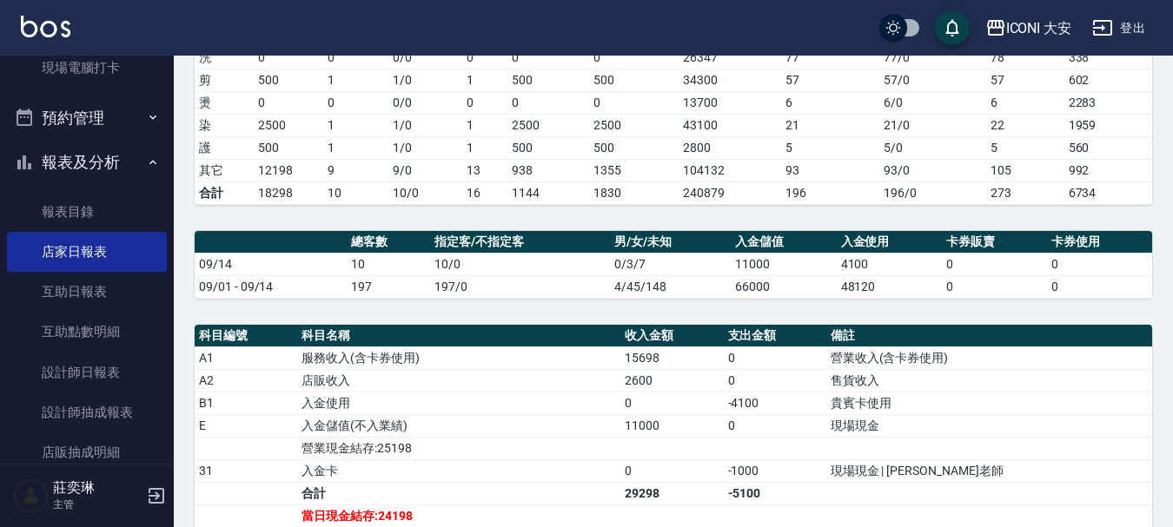
scroll to position [434, 0]
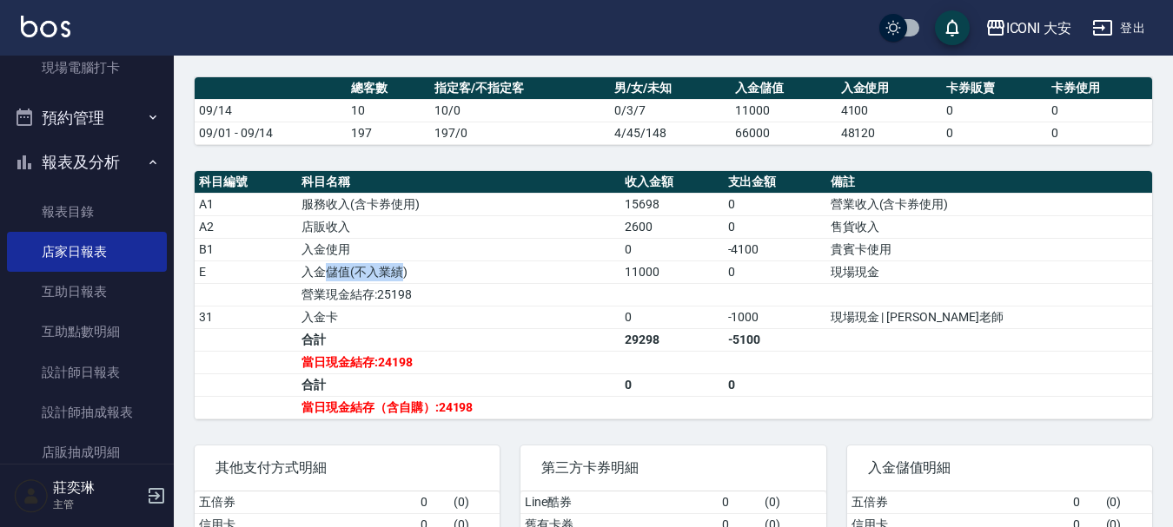
drag, startPoint x: 339, startPoint y: 275, endPoint x: 414, endPoint y: 289, distance: 75.9
click at [414, 283] on td "入金儲值(不入業績)" at bounding box center [458, 272] width 323 height 23
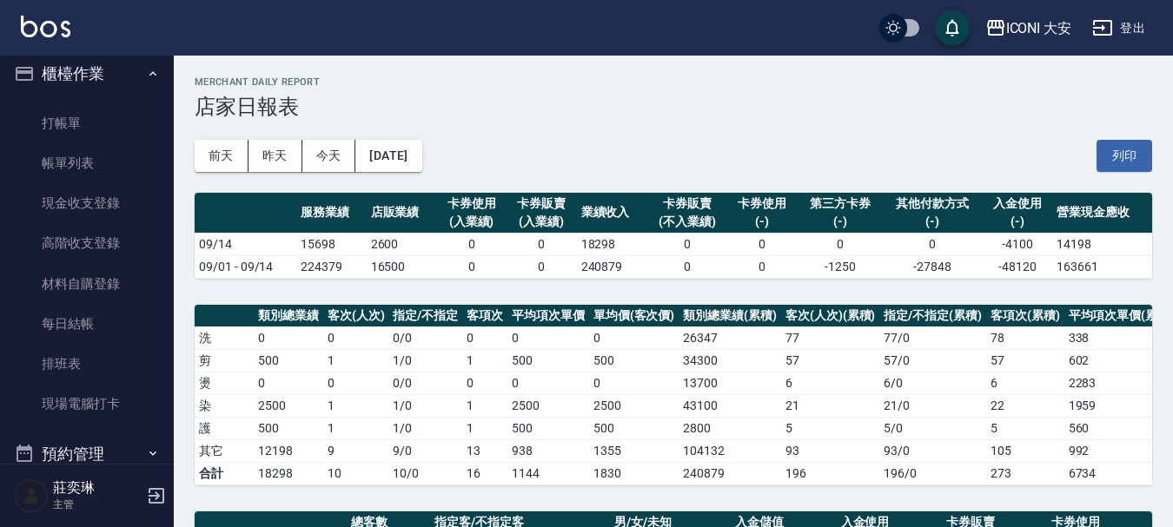
scroll to position [0, 0]
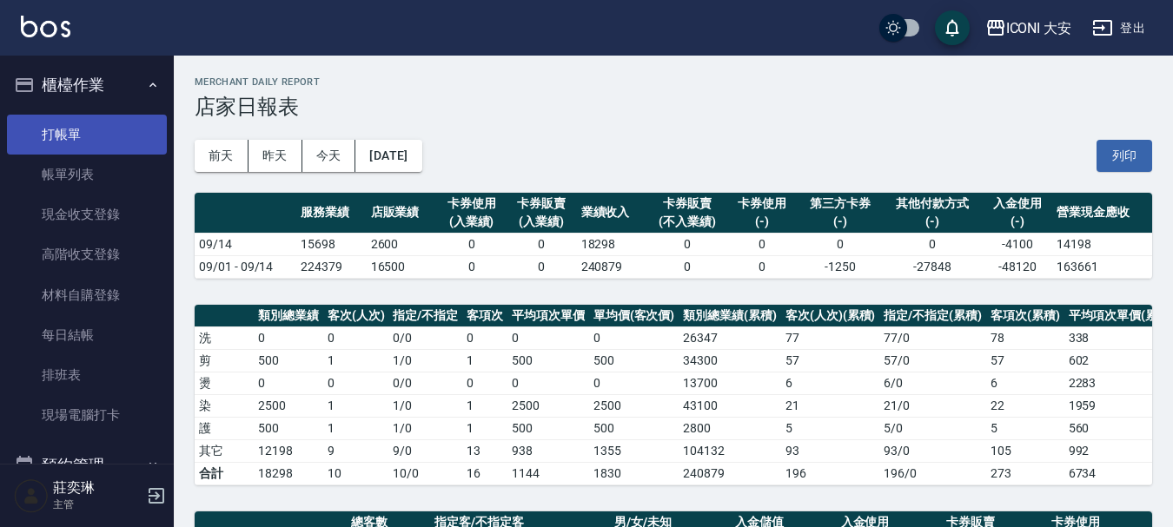
click at [74, 130] on link "打帳單" at bounding box center [87, 135] width 160 height 40
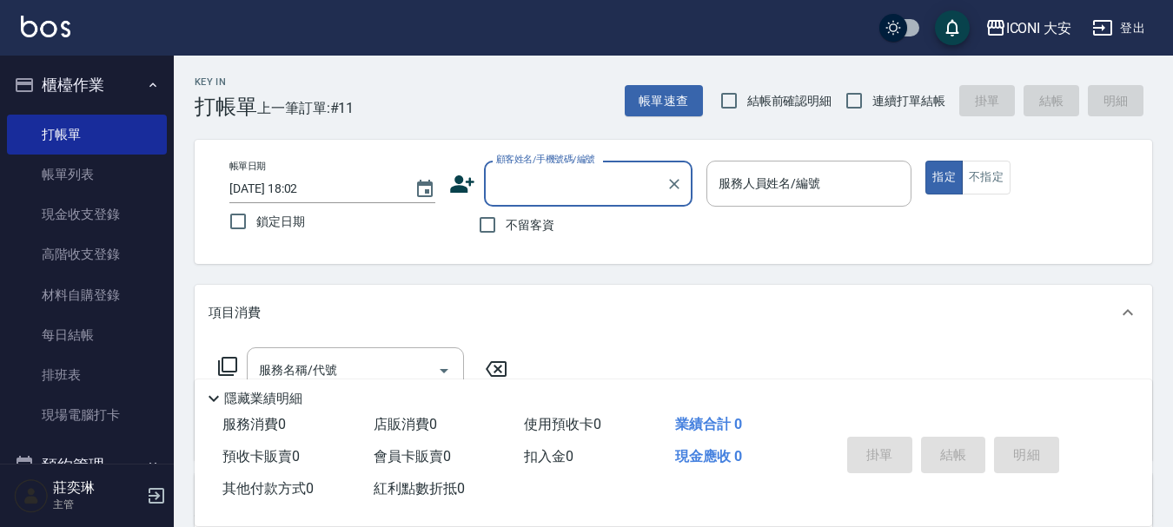
click at [534, 189] on input "顧客姓名/手機號碼/編號" at bounding box center [575, 184] width 167 height 30
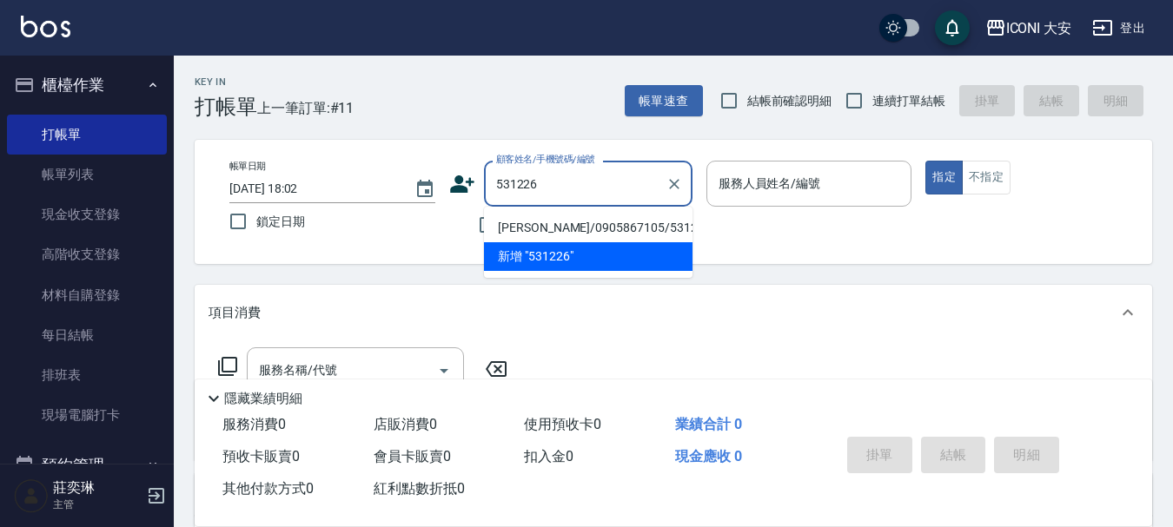
click at [625, 224] on li "[PERSON_NAME]/0905867105/531226" at bounding box center [588, 228] width 209 height 29
type input "[PERSON_NAME]/0905867105/531226"
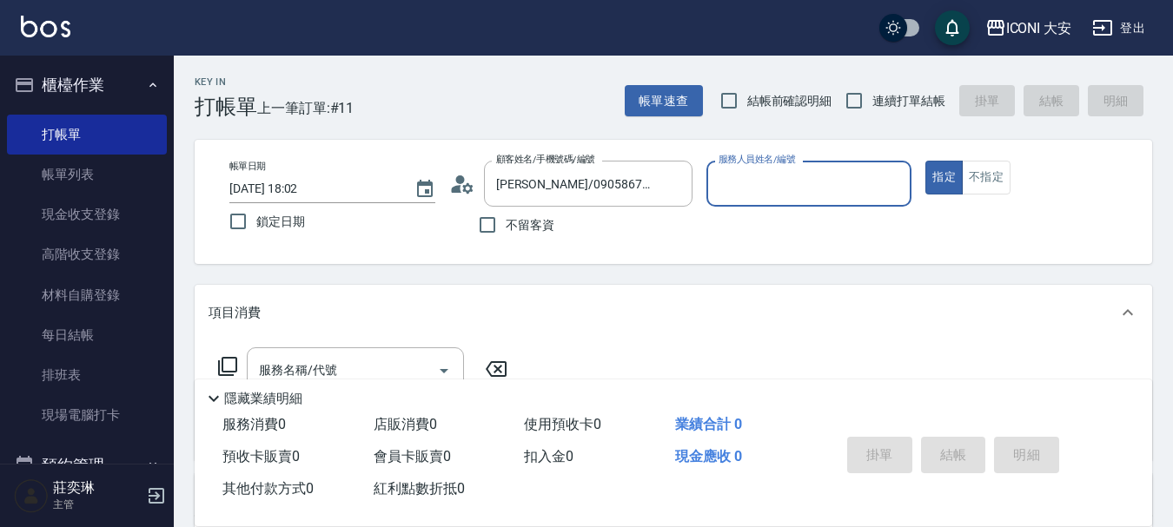
type input "Yulisa-8"
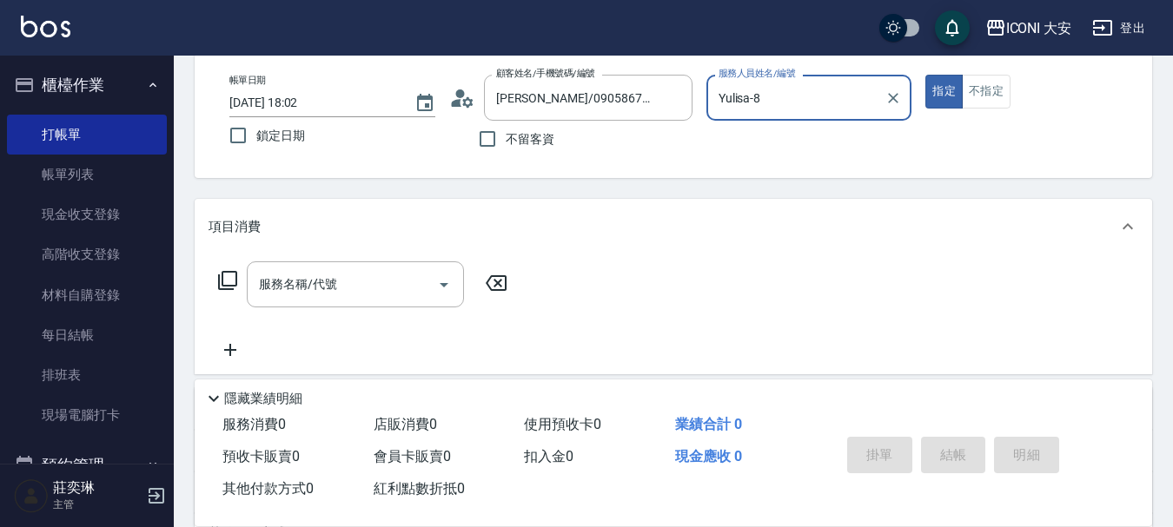
scroll to position [87, 0]
click at [235, 282] on icon at bounding box center [227, 279] width 19 height 19
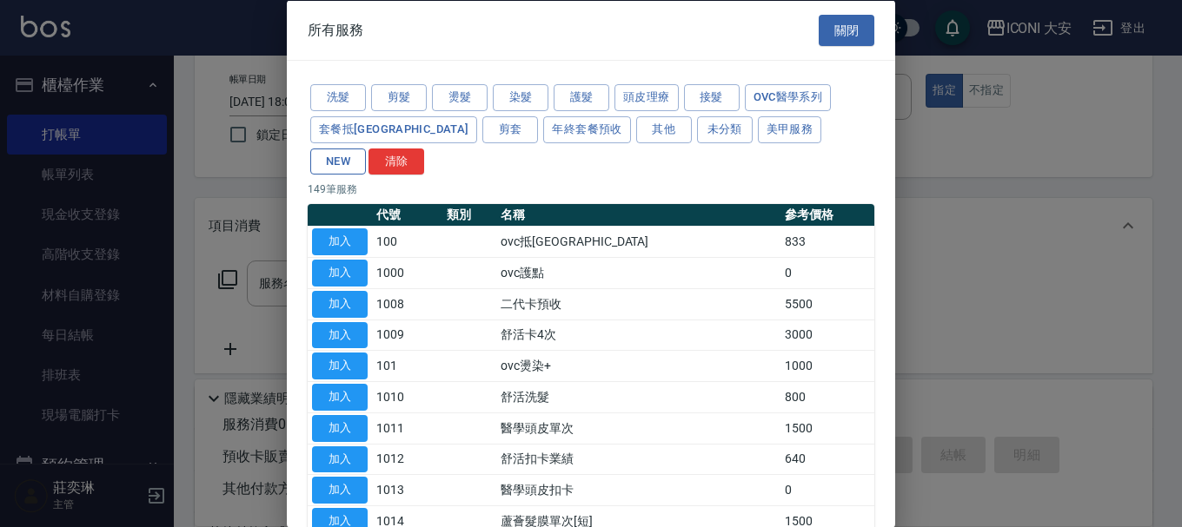
click at [366, 148] on button "NEW" at bounding box center [338, 161] width 56 height 27
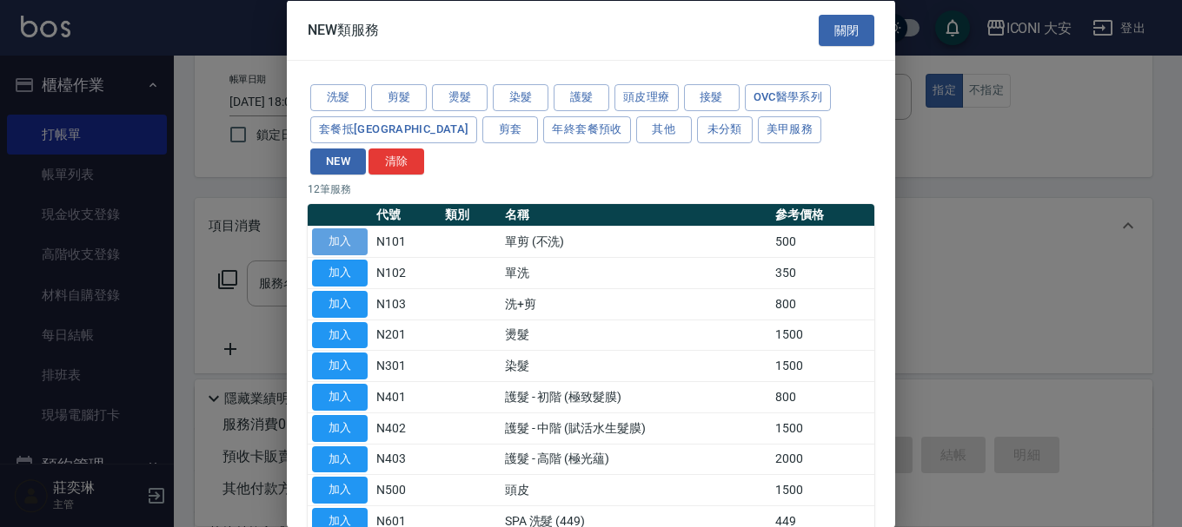
click at [348, 229] on button "加入" at bounding box center [340, 242] width 56 height 27
type input "單剪 (不洗)(N101)"
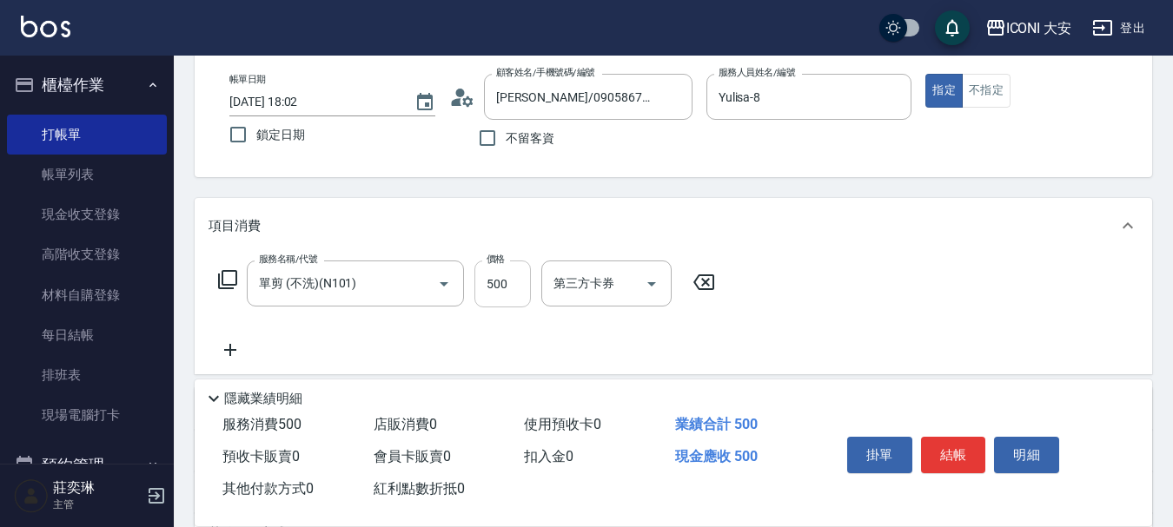
click at [517, 285] on input "500" at bounding box center [502, 284] width 56 height 47
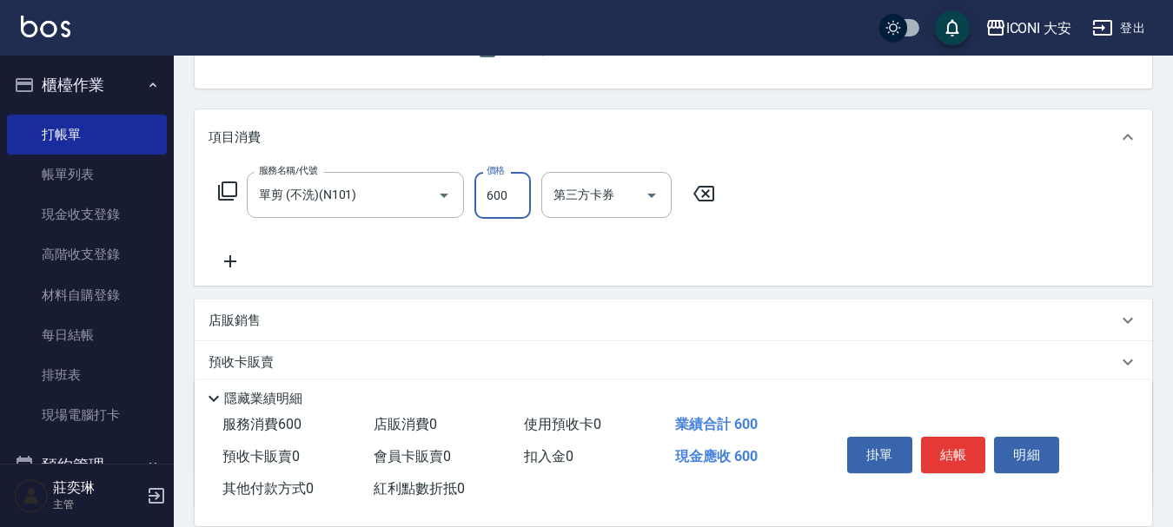
scroll to position [323, 0]
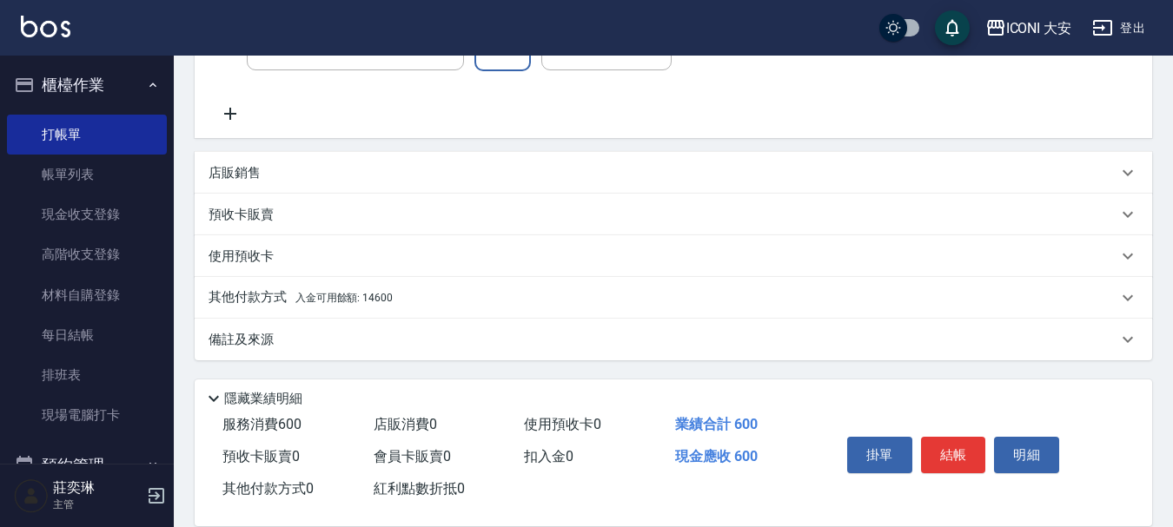
type input "600"
click at [277, 295] on p "其他付款方式 入金可用餘額: 14600" at bounding box center [301, 298] width 184 height 19
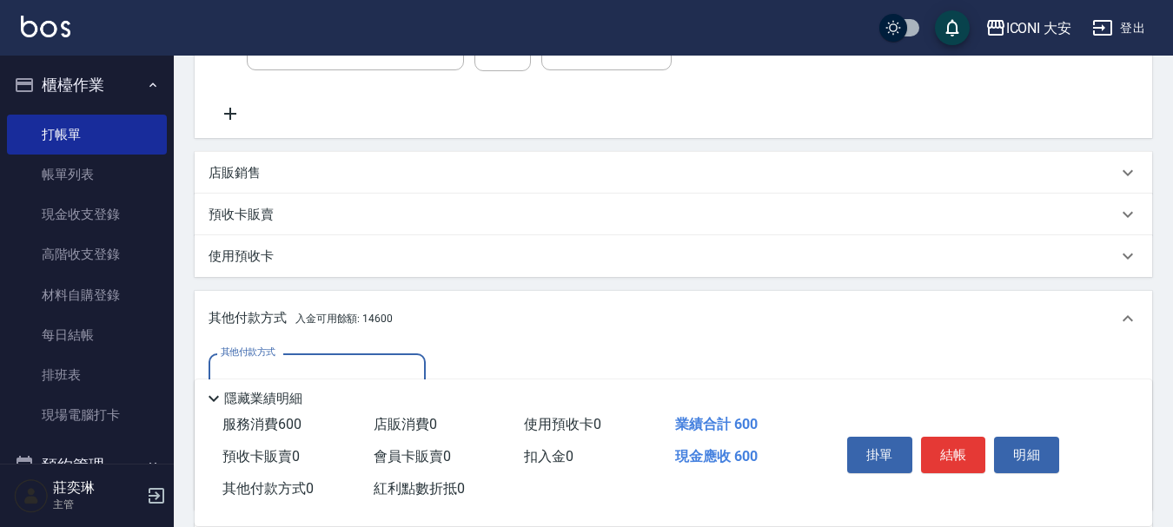
scroll to position [528, 0]
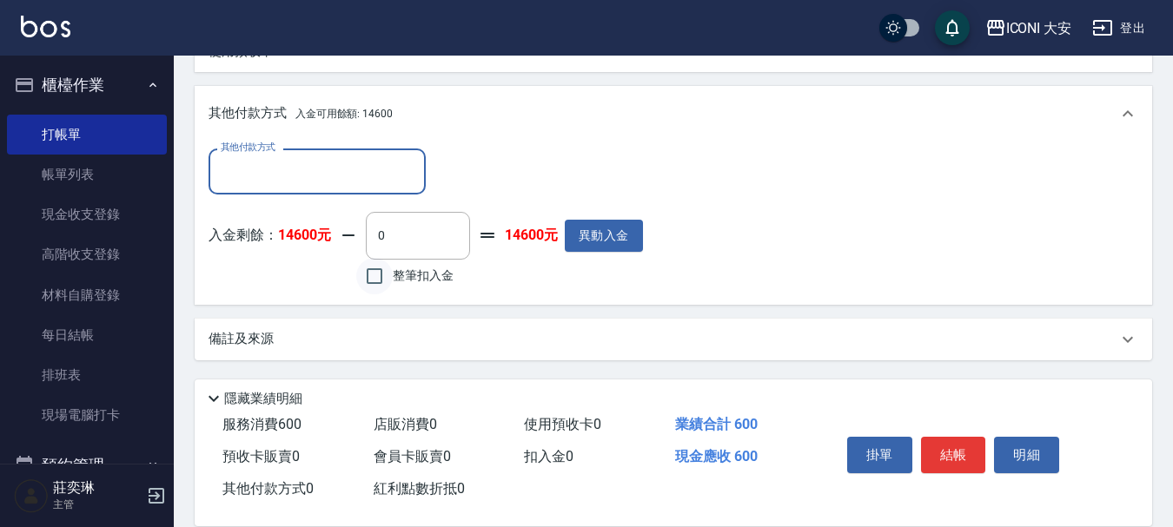
click at [375, 282] on input "整筆扣入金" at bounding box center [374, 276] width 36 height 36
checkbox input "true"
type input "600"
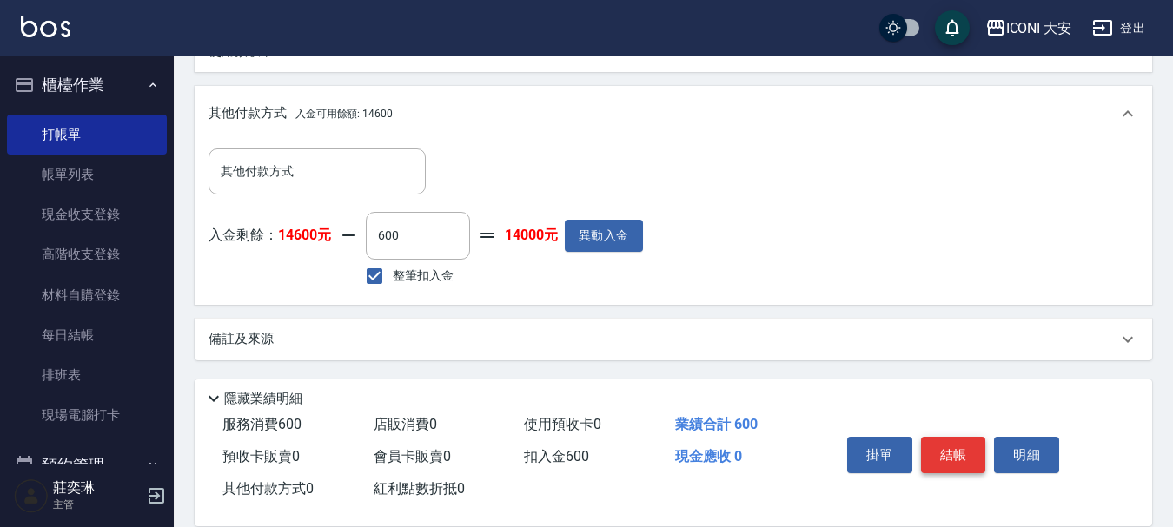
click at [935, 442] on button "結帳" at bounding box center [953, 455] width 65 height 36
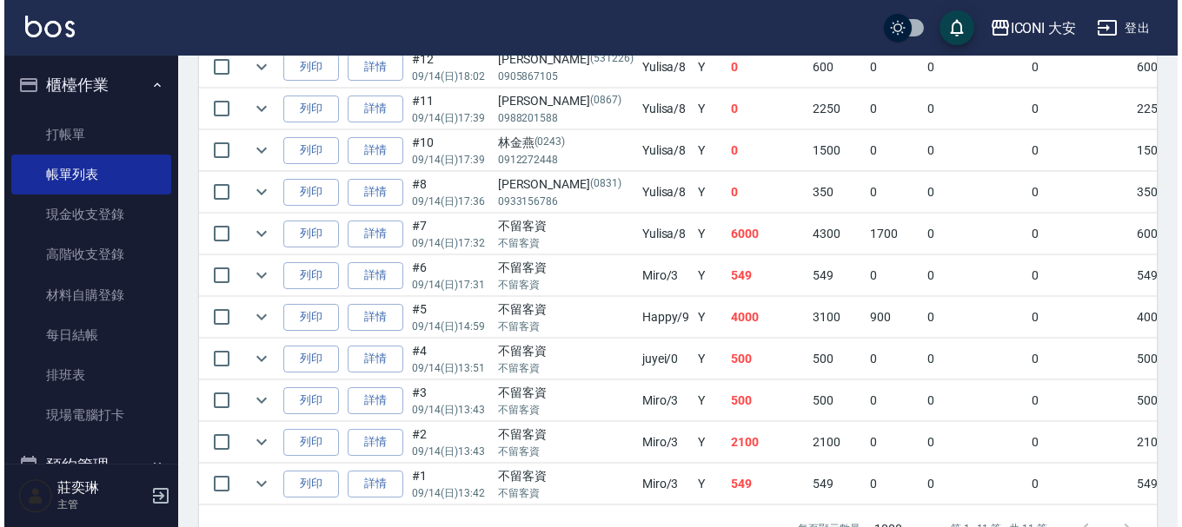
scroll to position [590, 0]
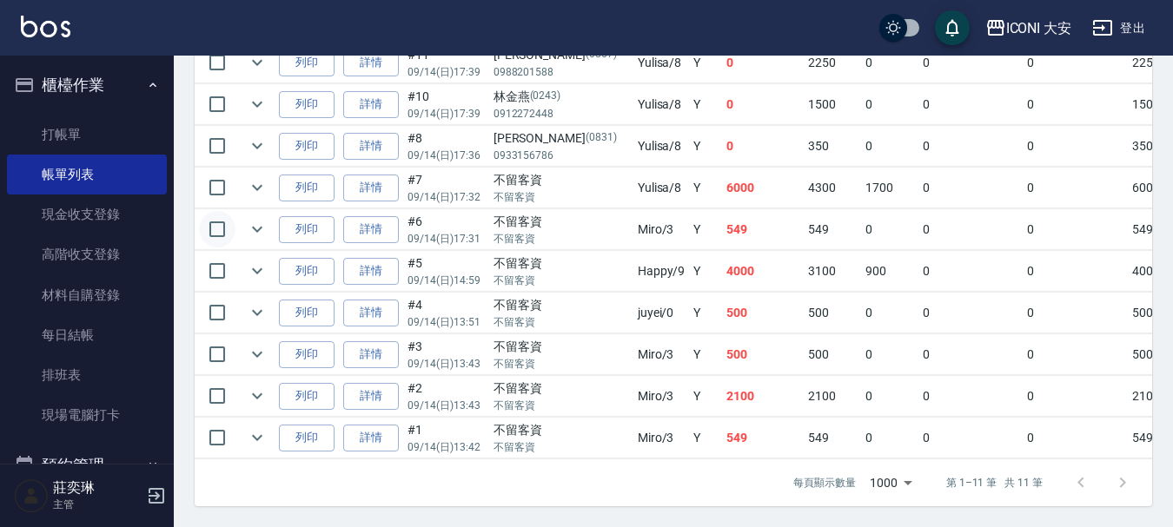
click at [218, 212] on input "checkbox" at bounding box center [217, 229] width 36 height 36
checkbox input "true"
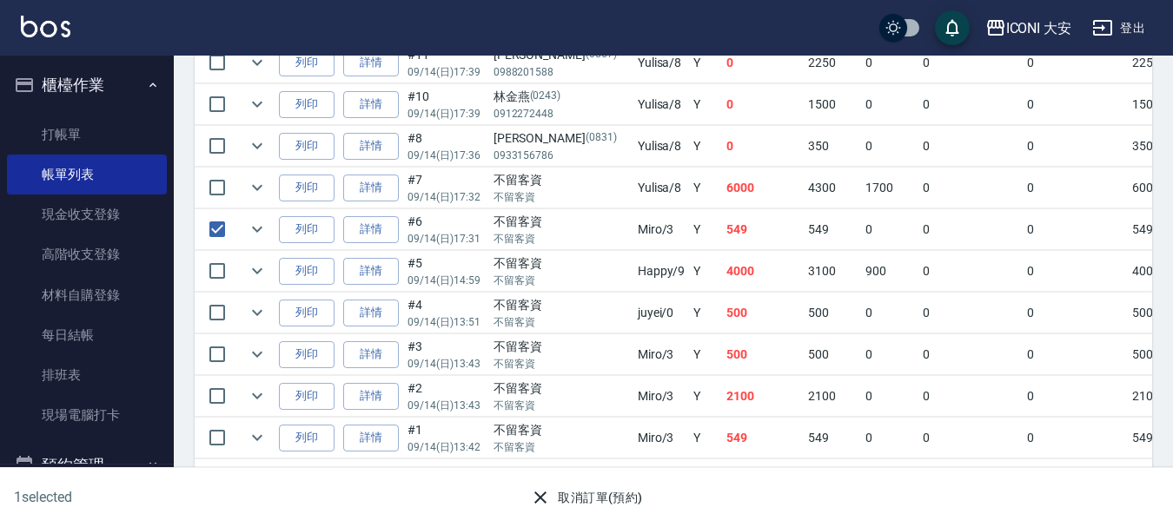
click at [612, 499] on button "取消訂單(預約)" at bounding box center [586, 498] width 126 height 32
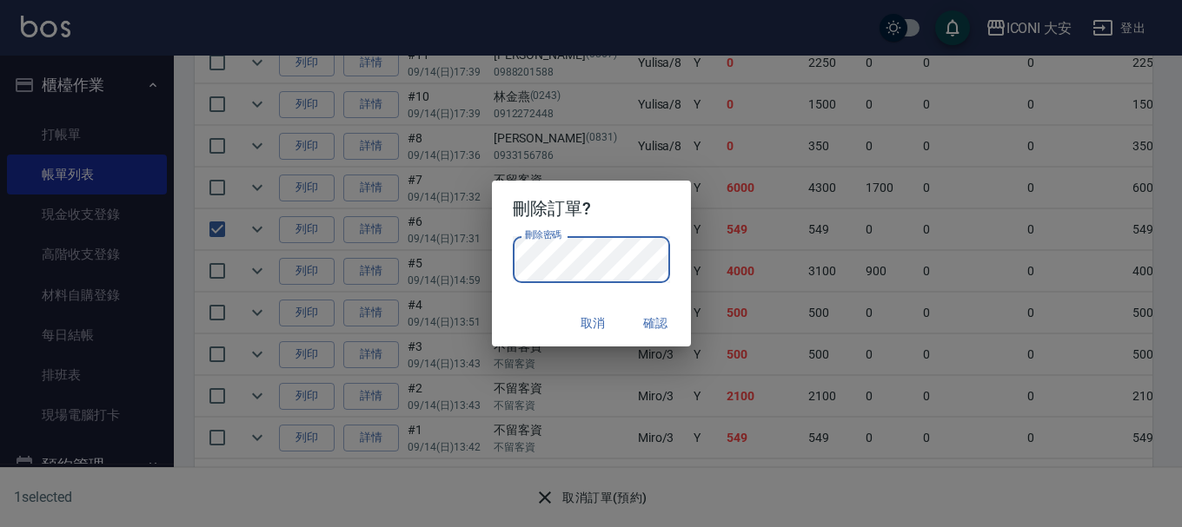
click at [662, 320] on button "確認" at bounding box center [656, 324] width 56 height 32
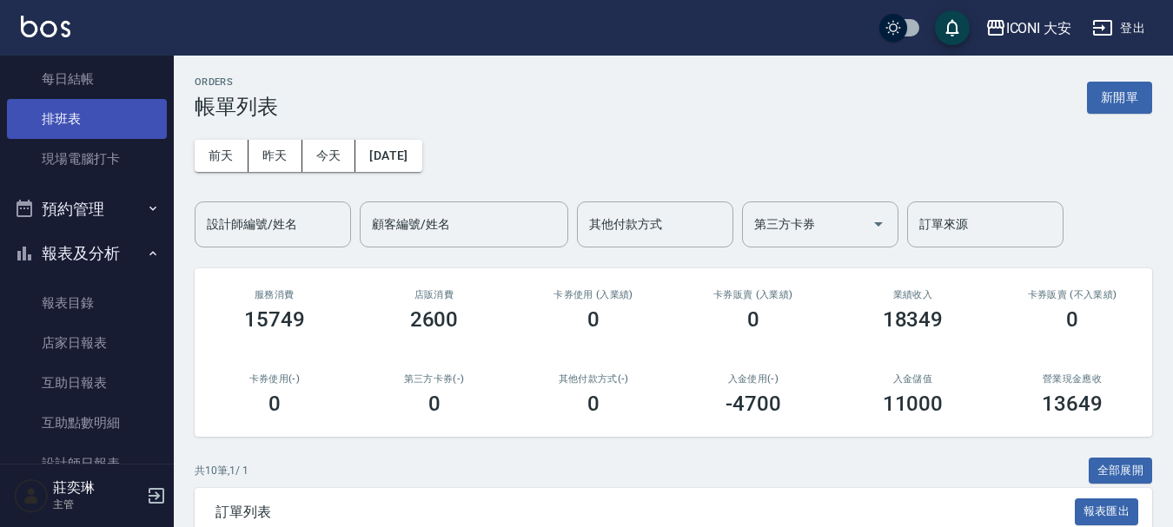
scroll to position [261, 0]
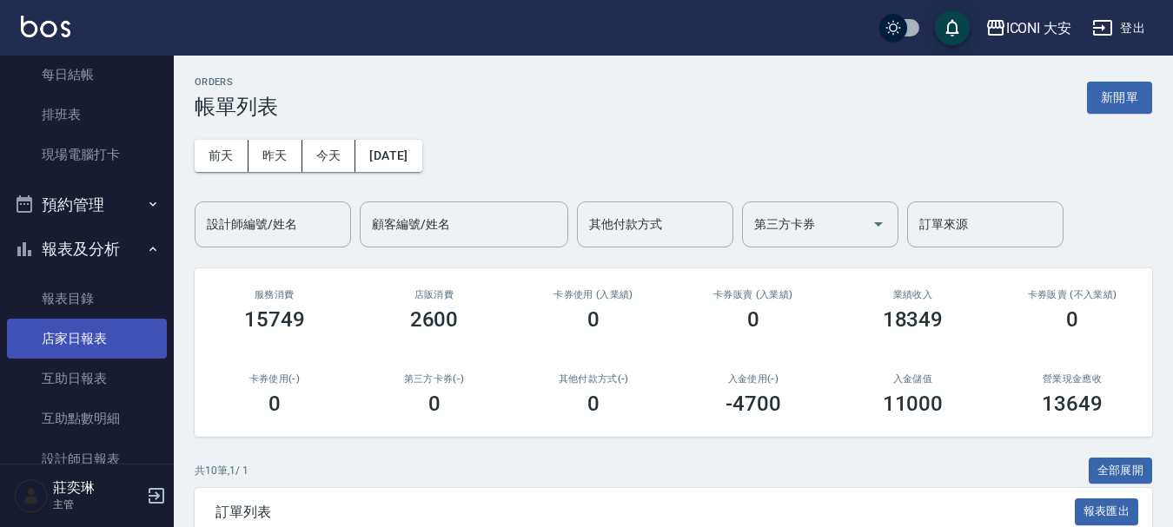
click at [97, 339] on link "店家日報表" at bounding box center [87, 339] width 160 height 40
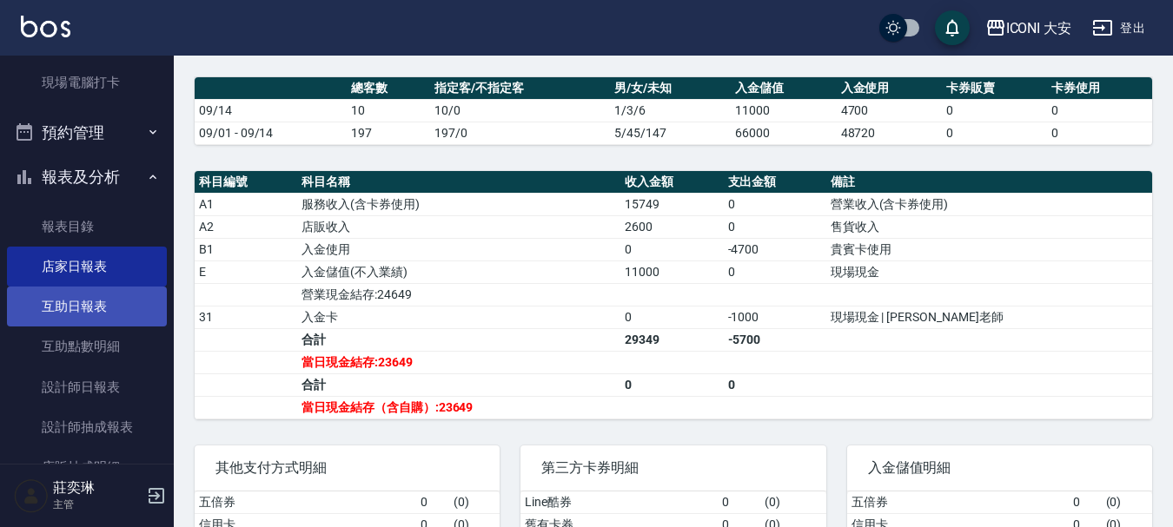
scroll to position [348, 0]
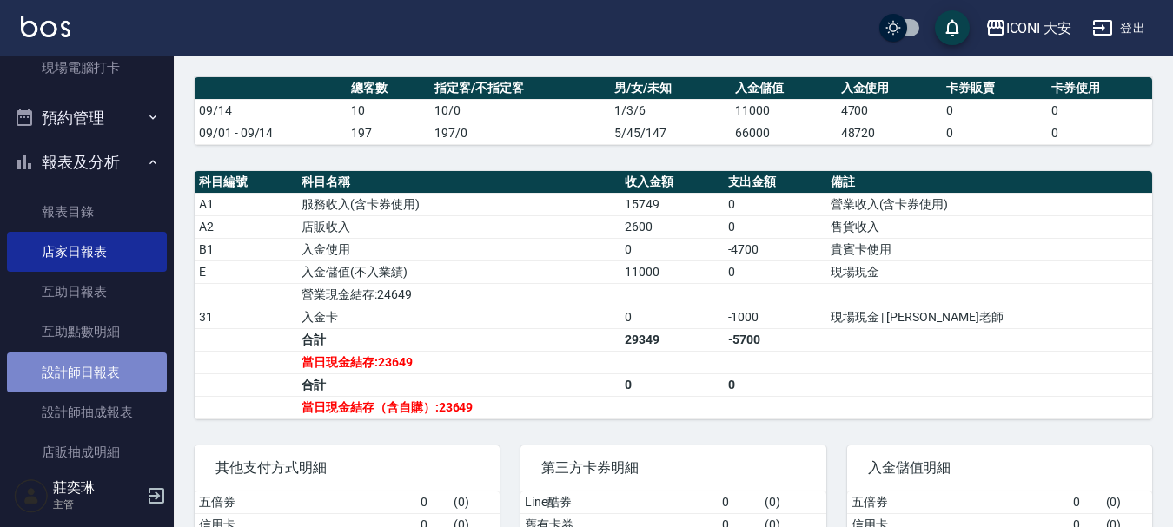
click at [107, 371] on link "設計師日報表" at bounding box center [87, 373] width 160 height 40
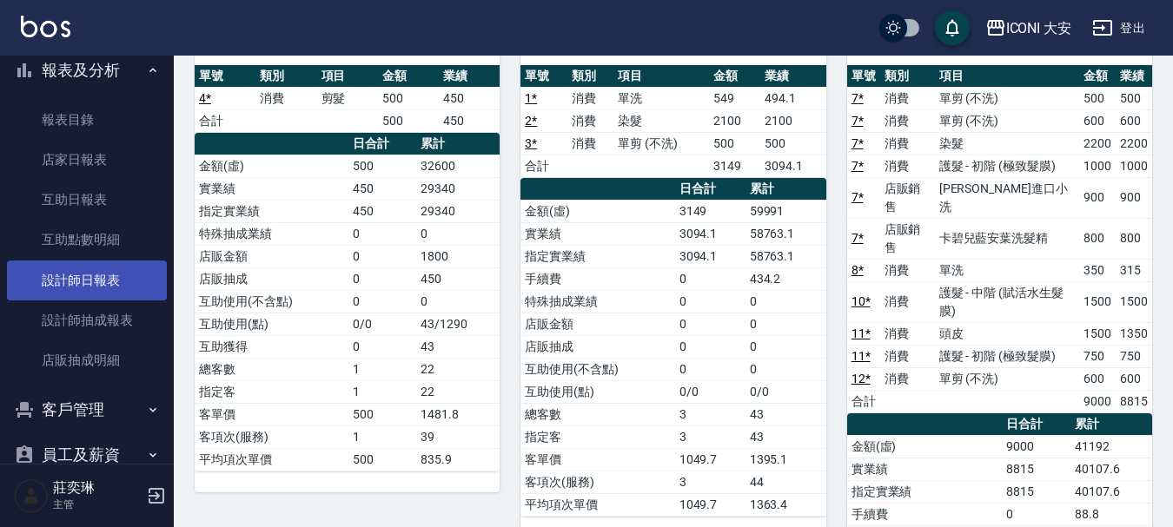
scroll to position [563, 0]
